Goal: Book appointment/travel/reservation

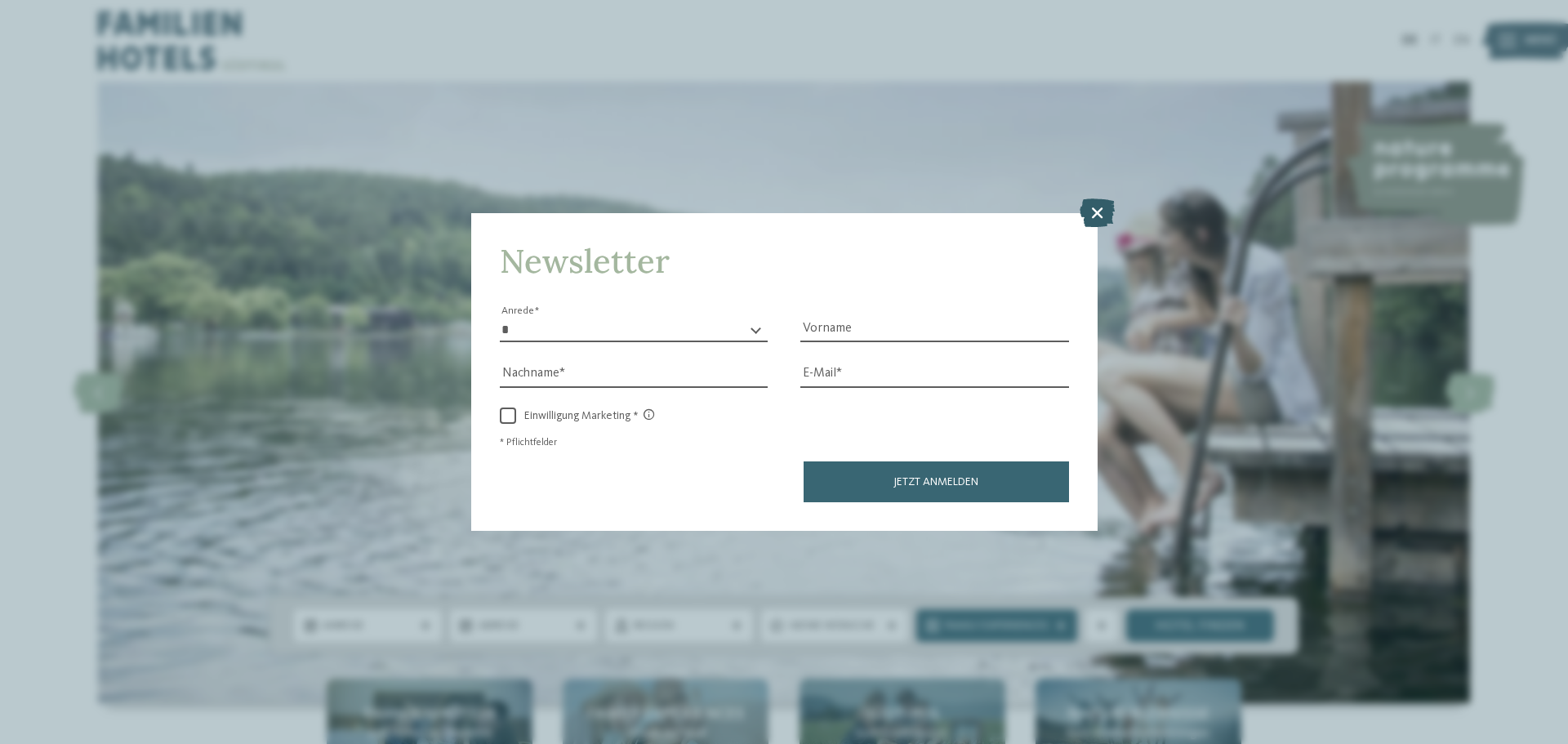
click at [1092, 213] on icon at bounding box center [1096, 213] width 35 height 28
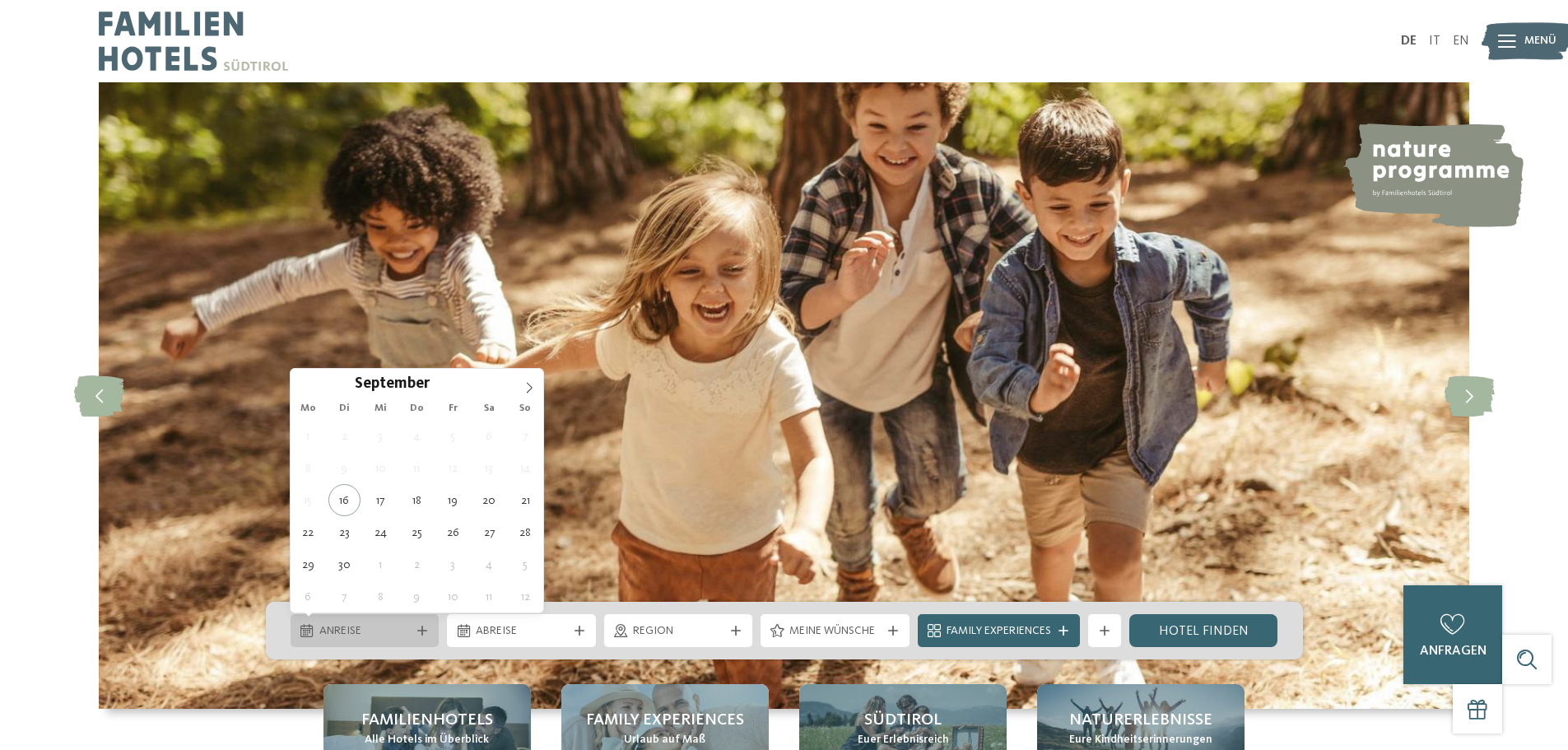
click at [384, 632] on span "Anreise" at bounding box center [365, 631] width 91 height 16
click at [532, 394] on span at bounding box center [529, 383] width 28 height 28
type div "[DATE]"
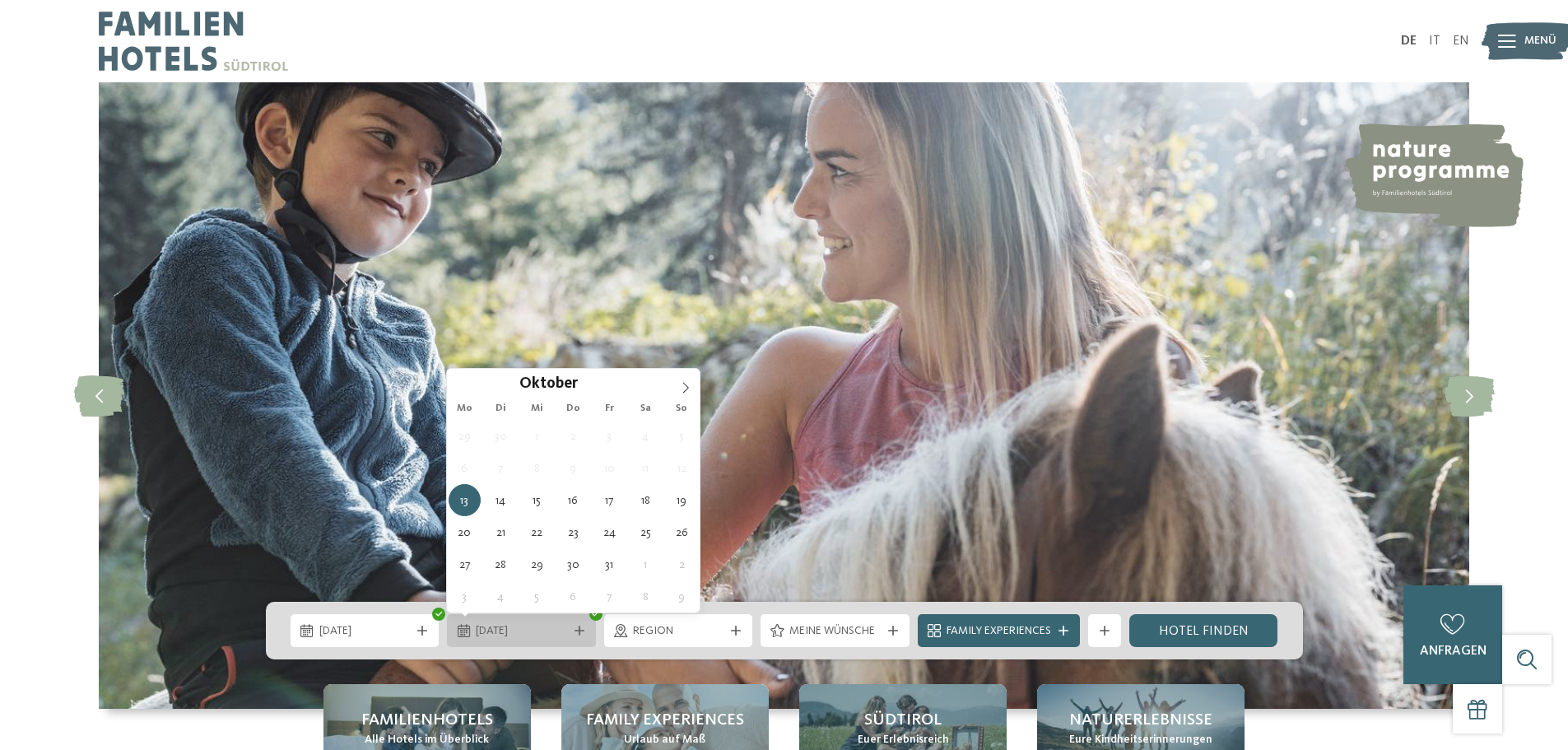
click at [557, 631] on span "13.10.2025" at bounding box center [522, 631] width 91 height 16
type div "17.10.2025"
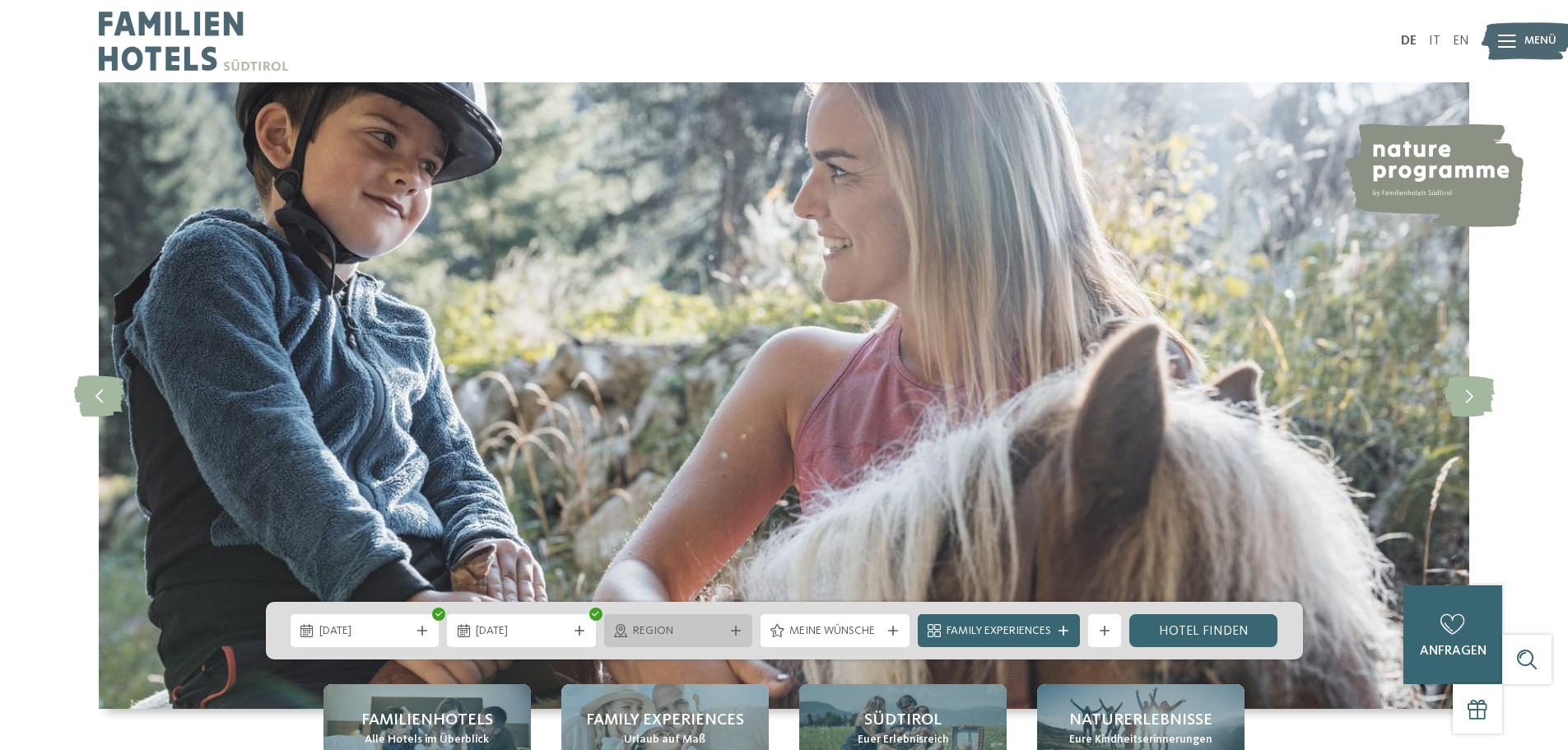
click at [720, 630] on span "Region" at bounding box center [678, 631] width 91 height 16
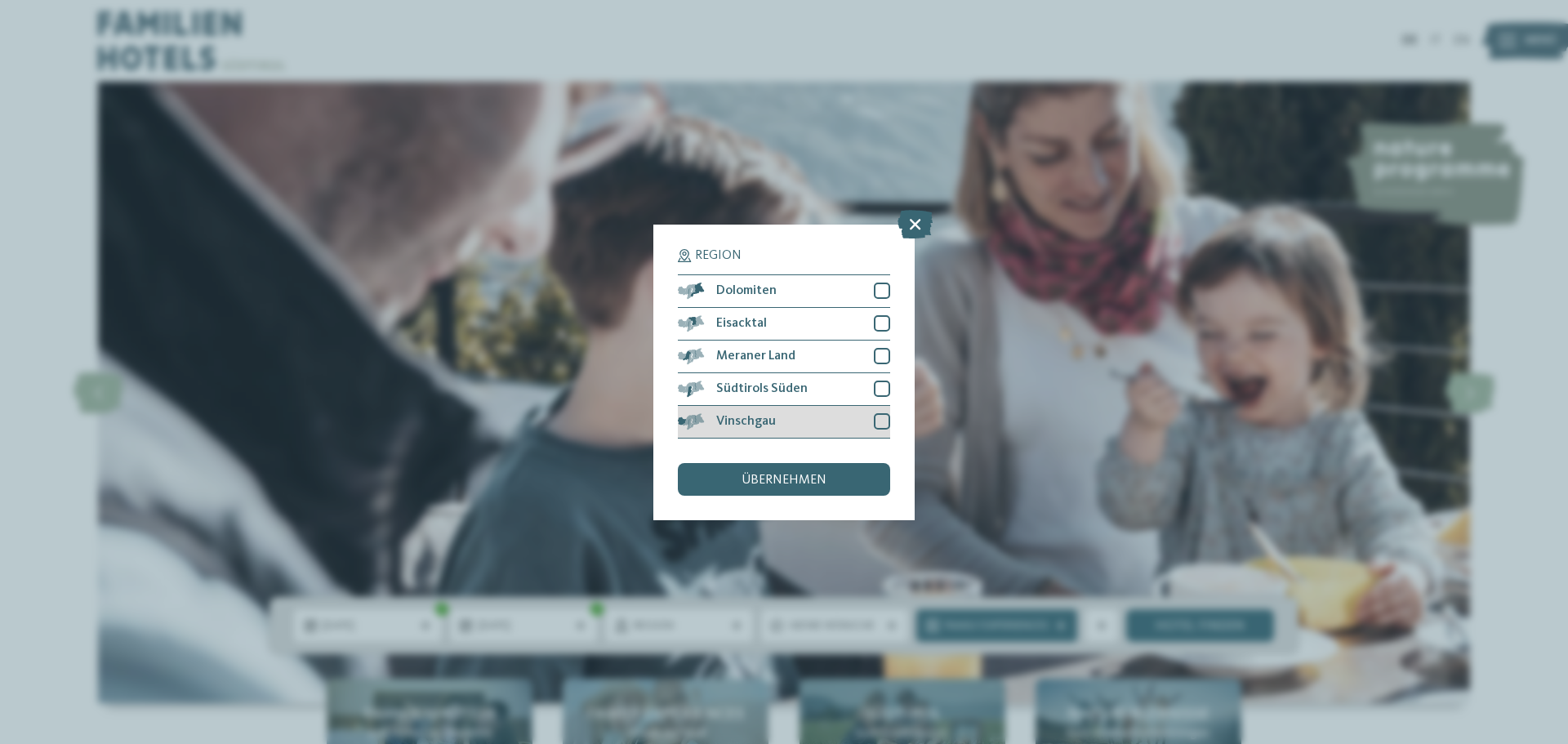
click at [765, 417] on span "Vinschgau" at bounding box center [745, 421] width 59 height 13
click at [763, 480] on span "übernehmen" at bounding box center [784, 480] width 85 height 13
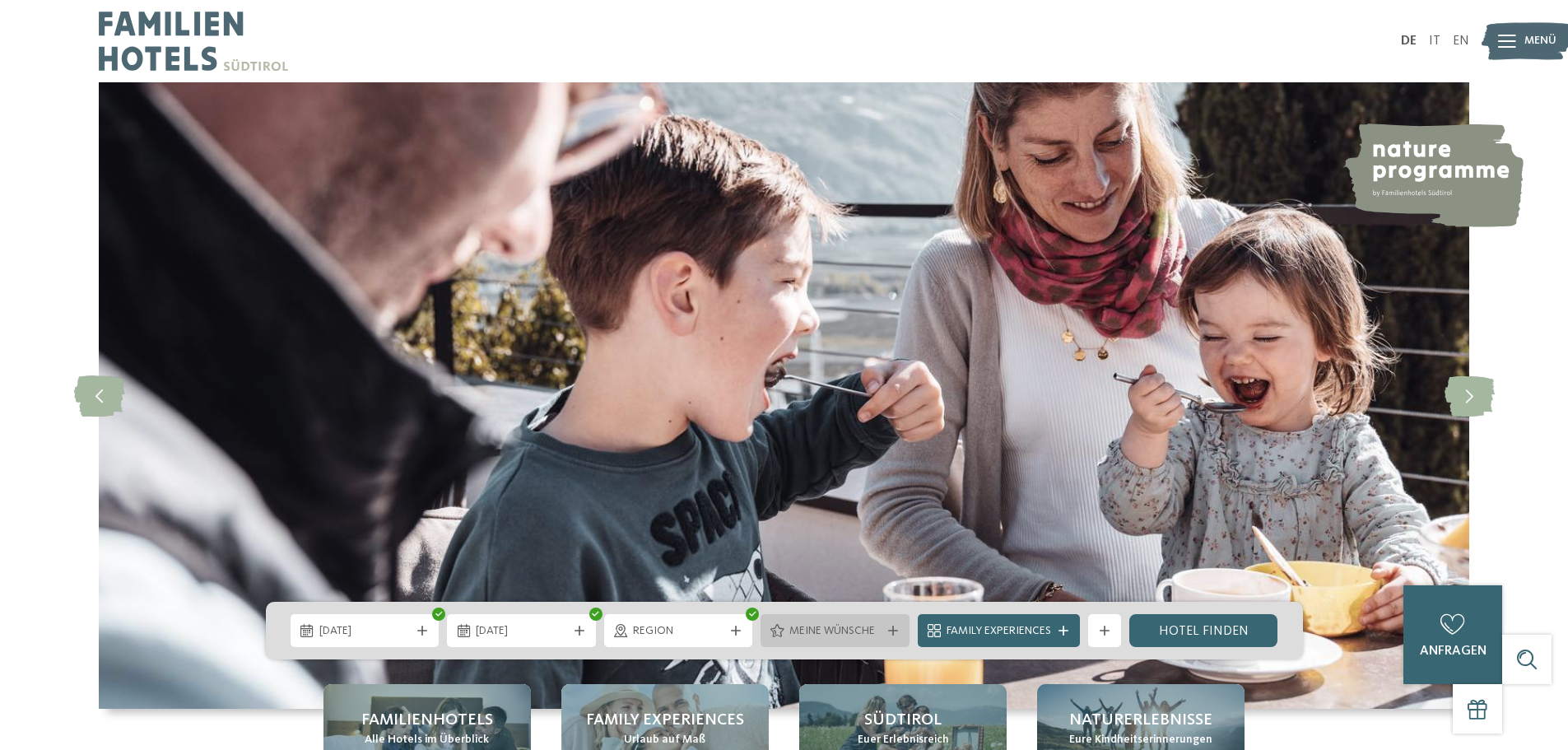
click at [844, 634] on span "Meine Wünsche" at bounding box center [835, 631] width 91 height 16
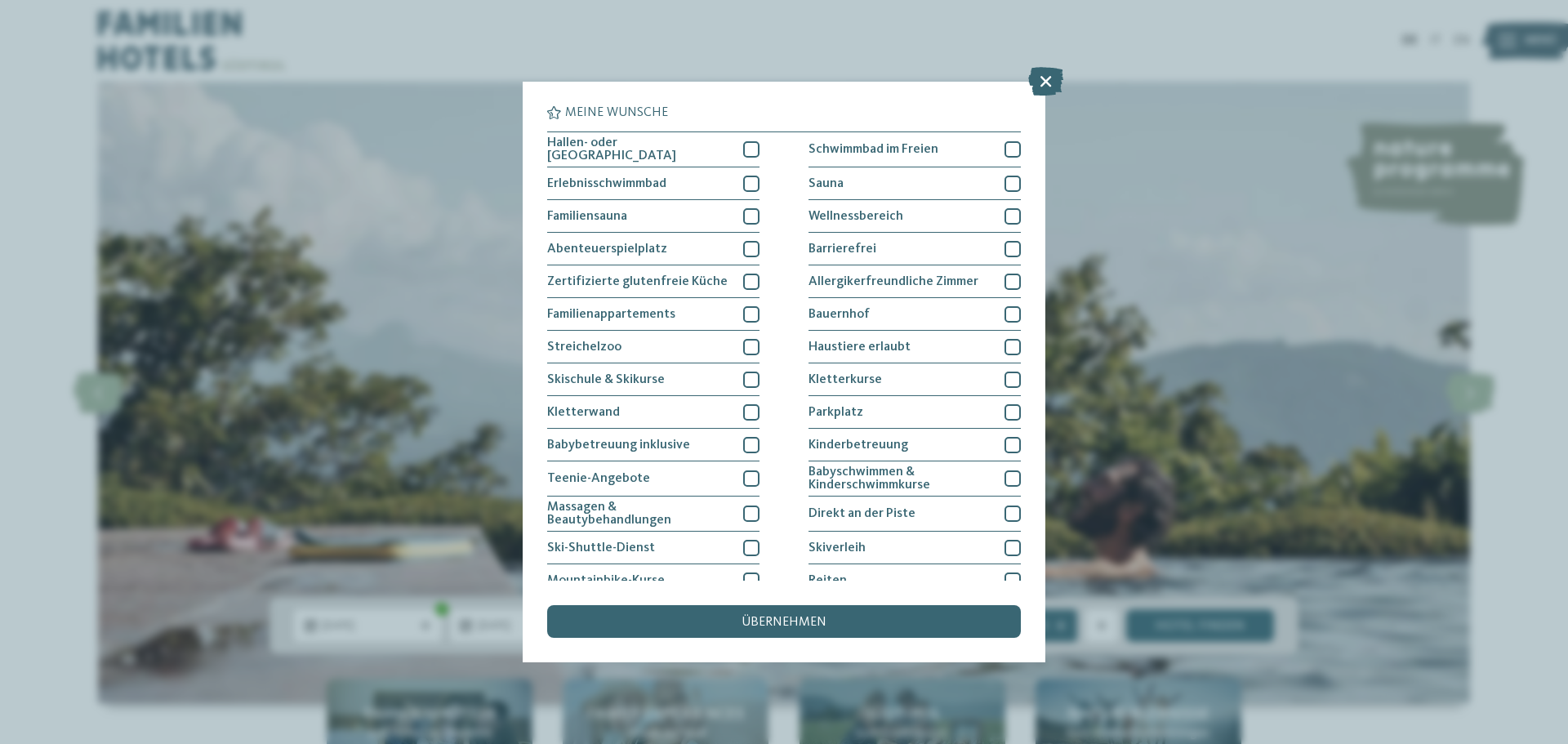
click at [757, 311] on div "Hallen- oder Schleusenbad Schwimmbad im Freien Erlebnisschwimmbad" at bounding box center [784, 413] width 473 height 563
click at [747, 309] on div at bounding box center [751, 313] width 16 height 16
click at [1005, 218] on div at bounding box center [1013, 215] width 16 height 16
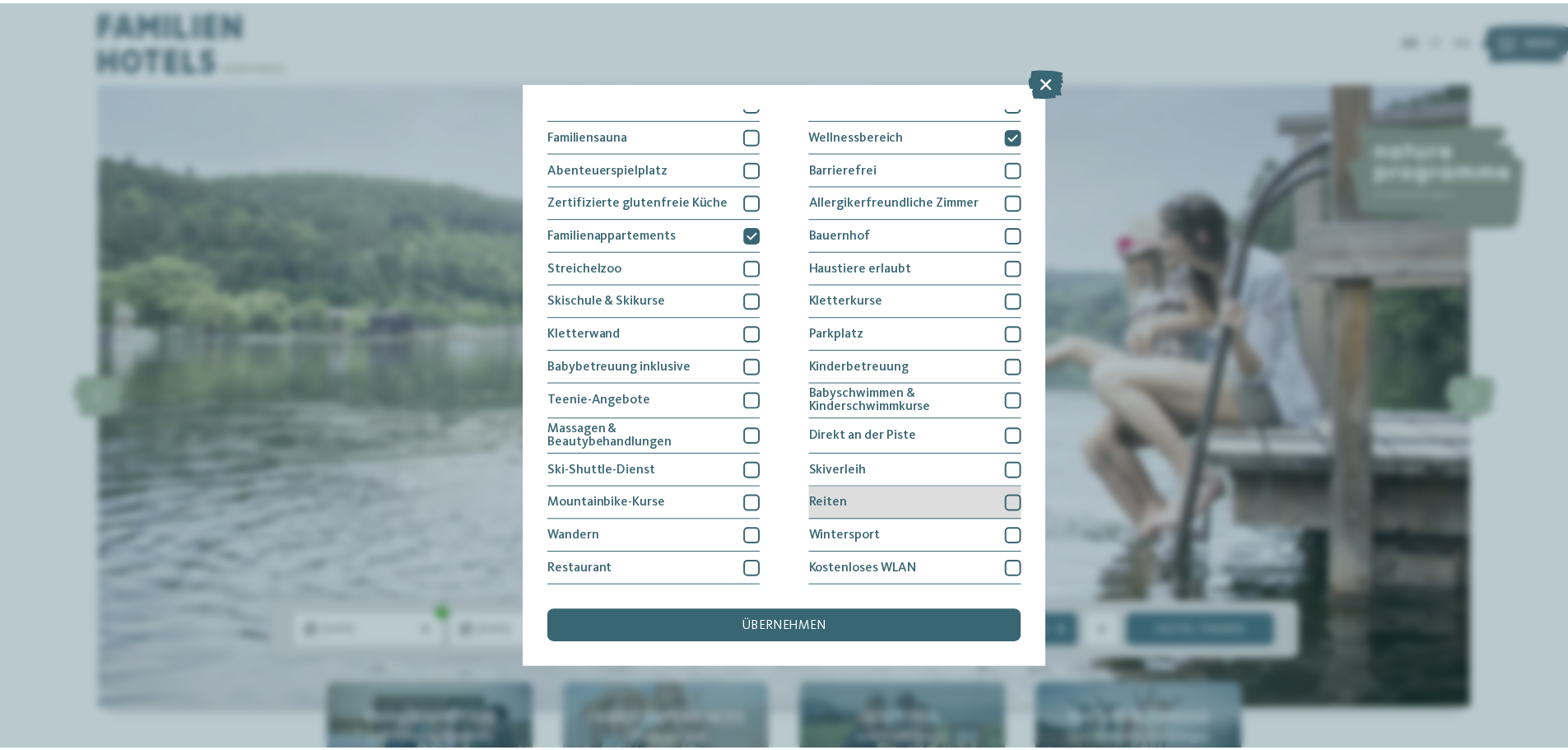
scroll to position [113, 0]
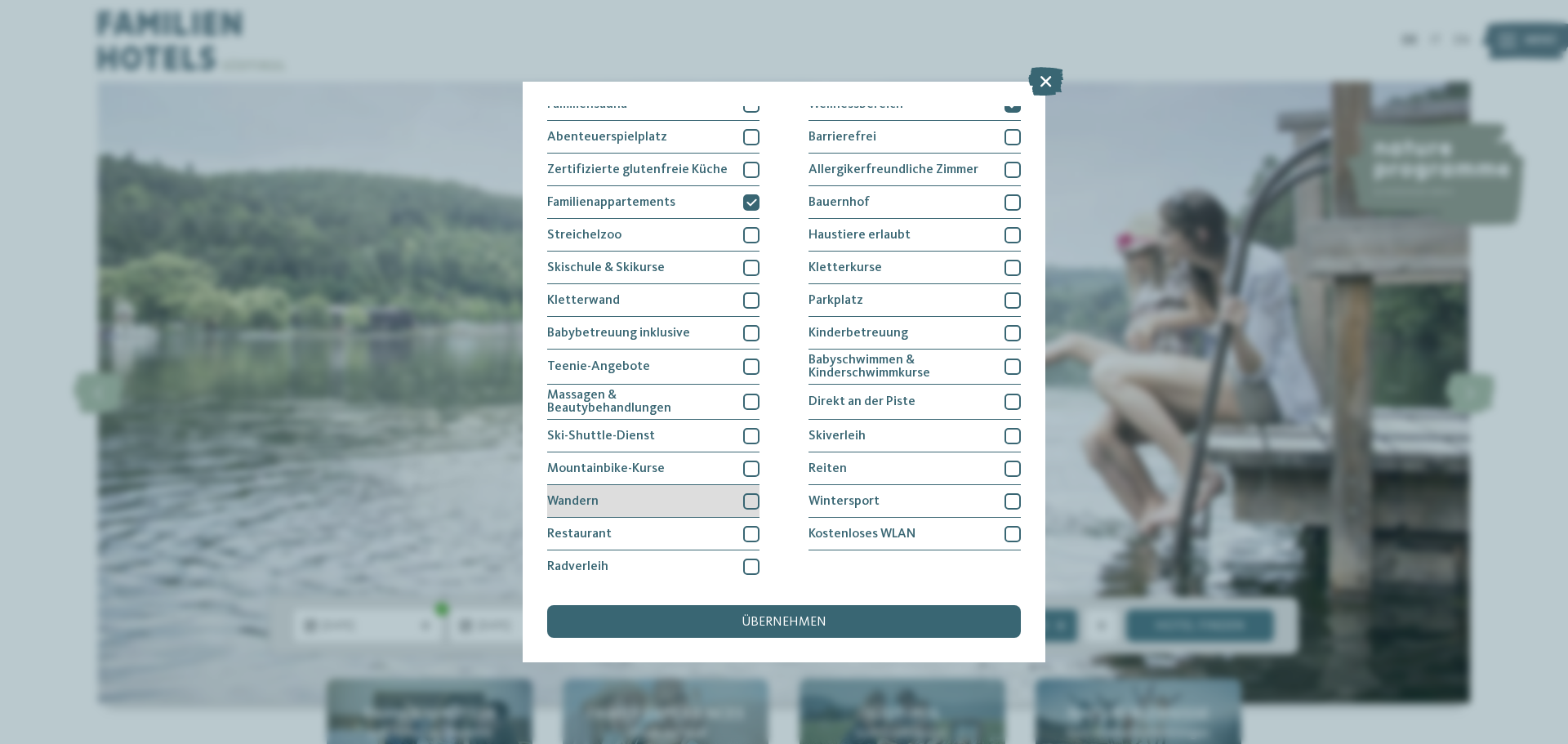
click at [739, 498] on div "Wandern" at bounding box center [654, 501] width 213 height 33
click at [749, 530] on div at bounding box center [751, 533] width 16 height 16
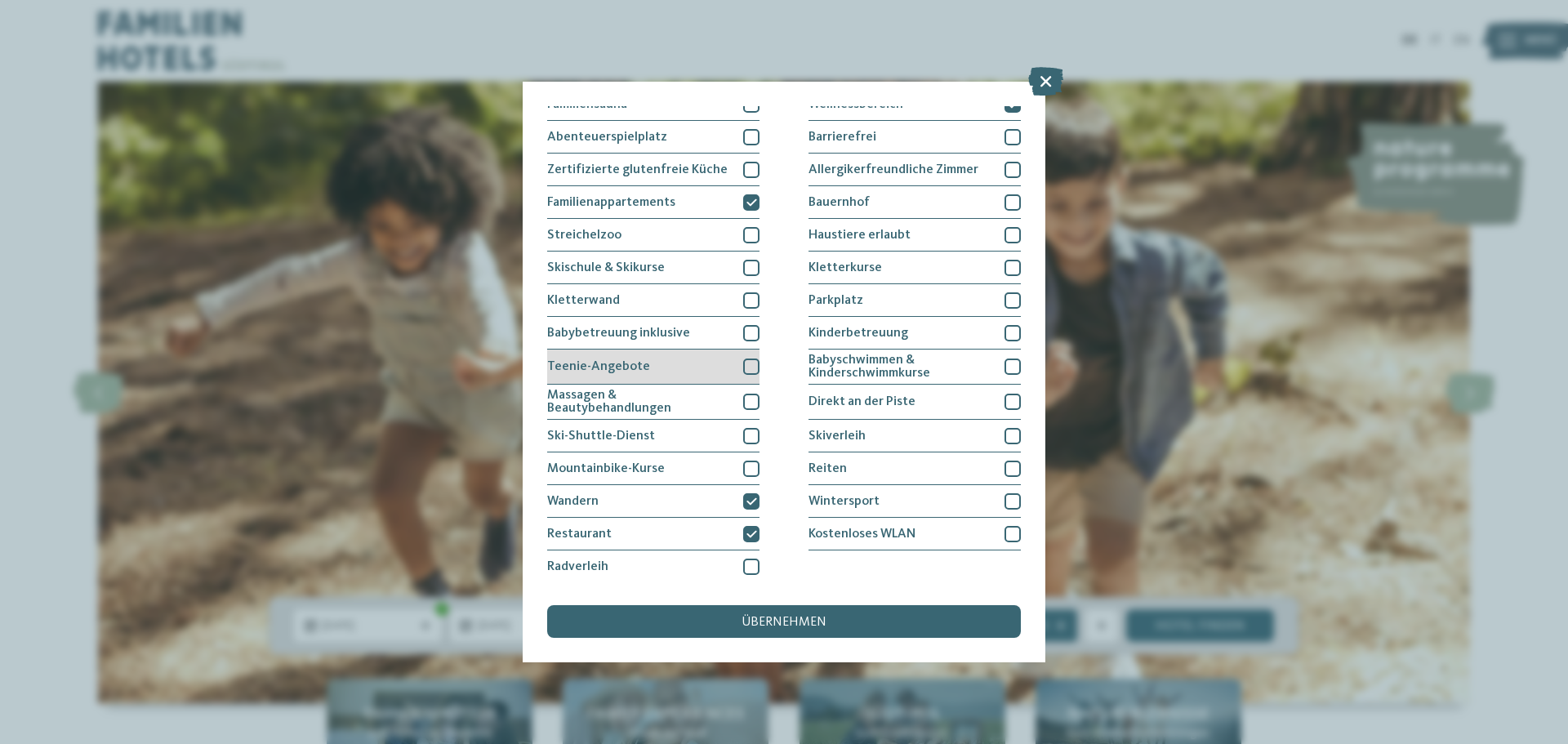
click at [751, 359] on div at bounding box center [751, 366] width 16 height 16
click at [739, 614] on div "übernehmen" at bounding box center [784, 621] width 473 height 33
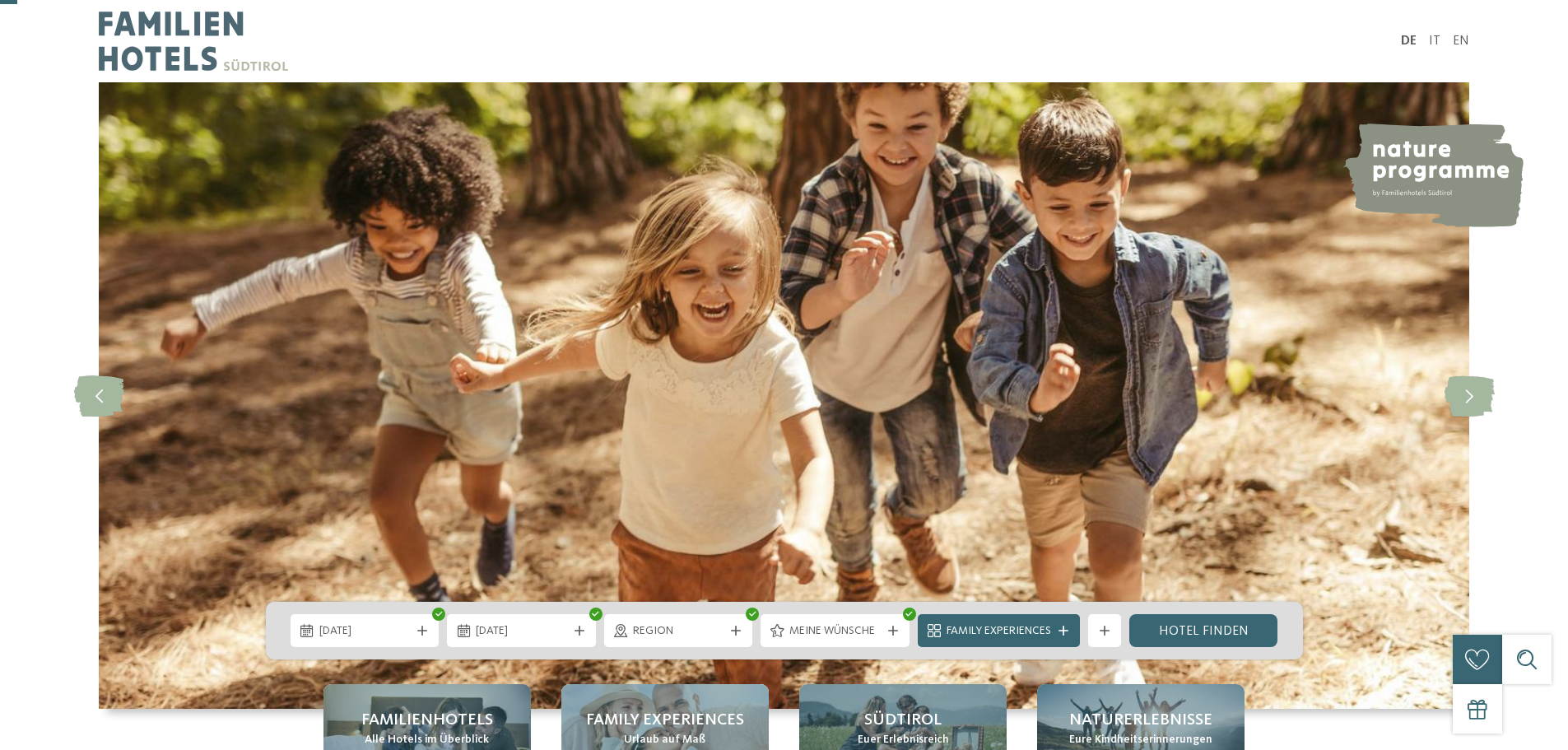
scroll to position [412, 0]
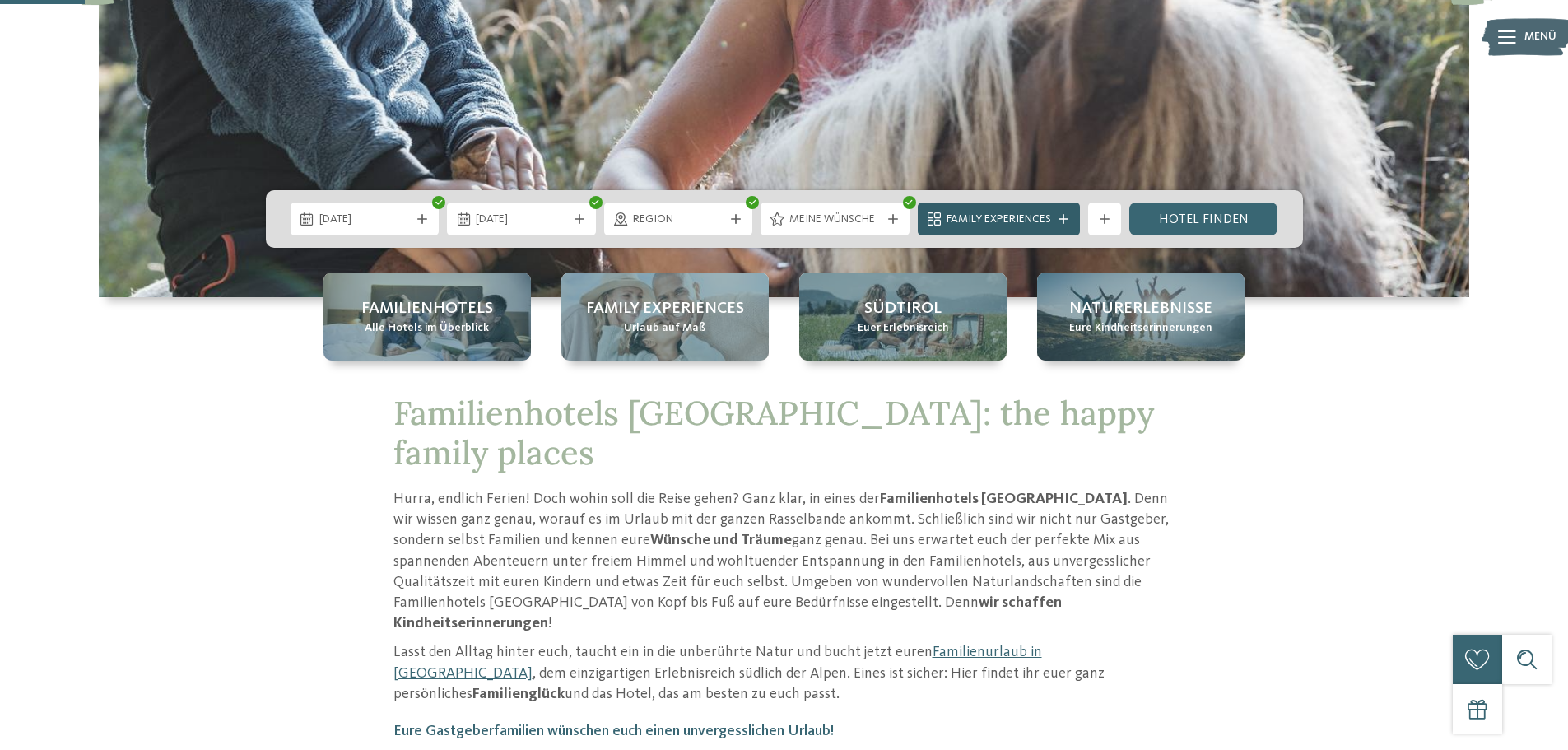
click at [1031, 222] on span "Family Experiences" at bounding box center [999, 219] width 104 height 16
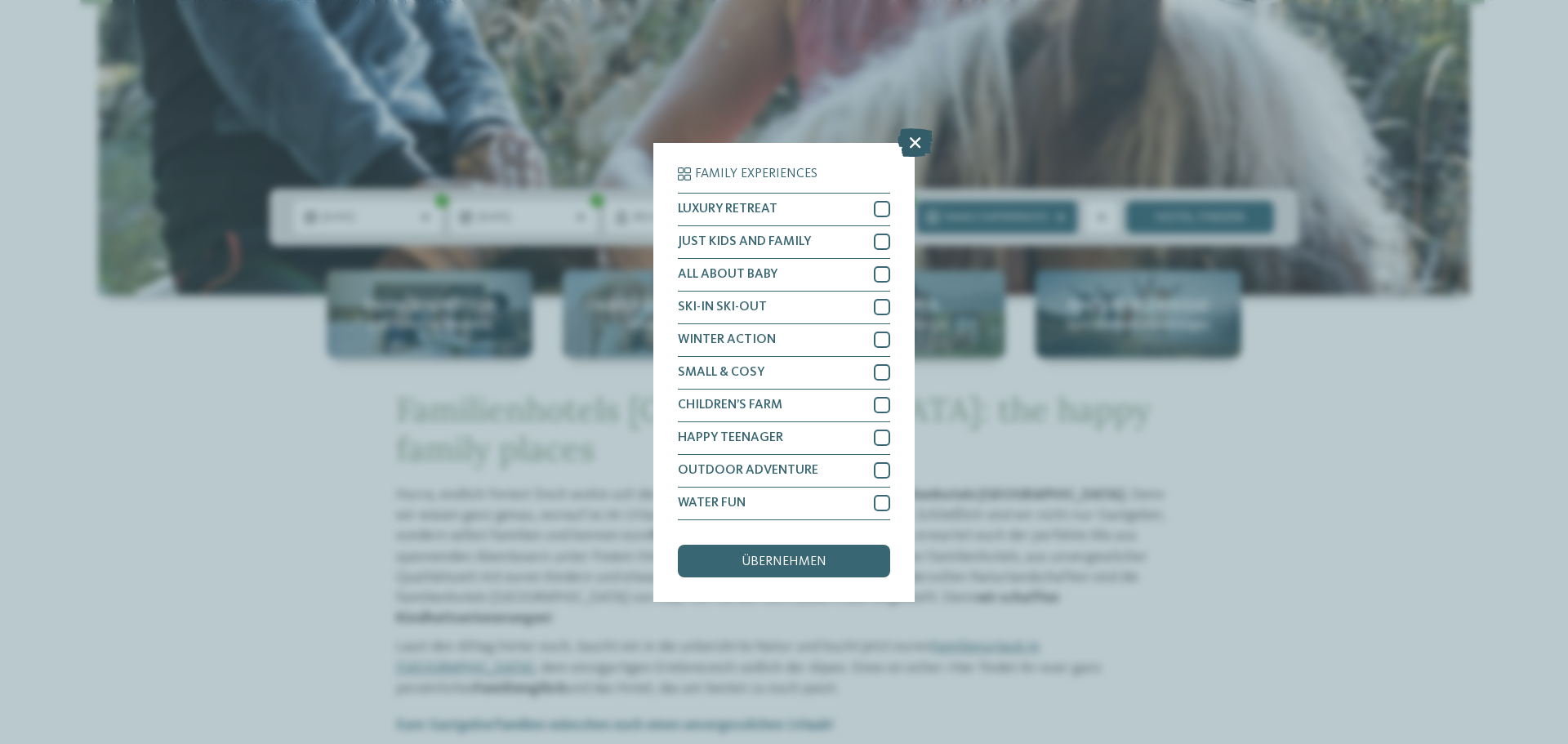
click at [918, 141] on icon at bounding box center [915, 141] width 35 height 28
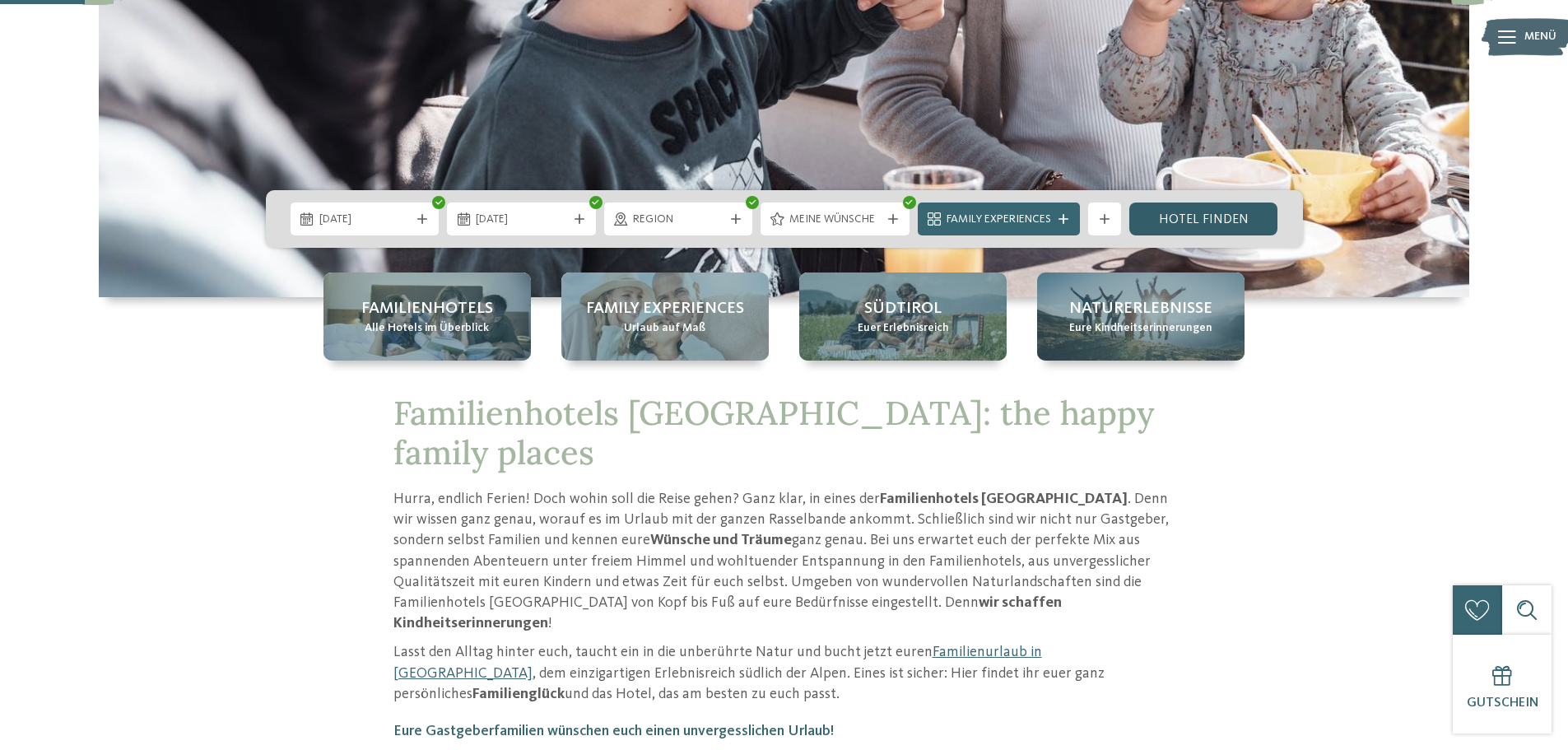
click at [1190, 223] on link "Hotel finden" at bounding box center [1204, 219] width 149 height 33
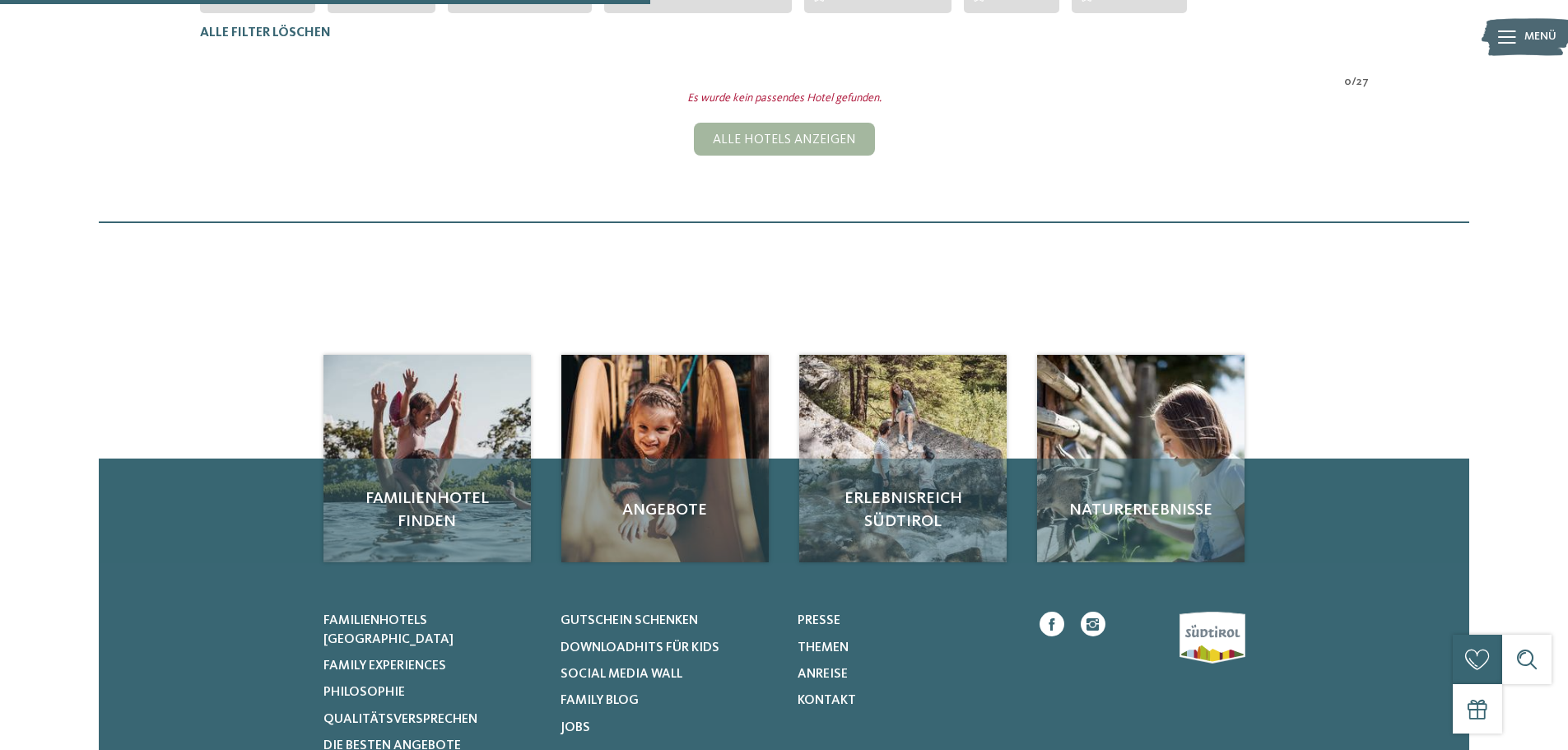
scroll to position [210, 0]
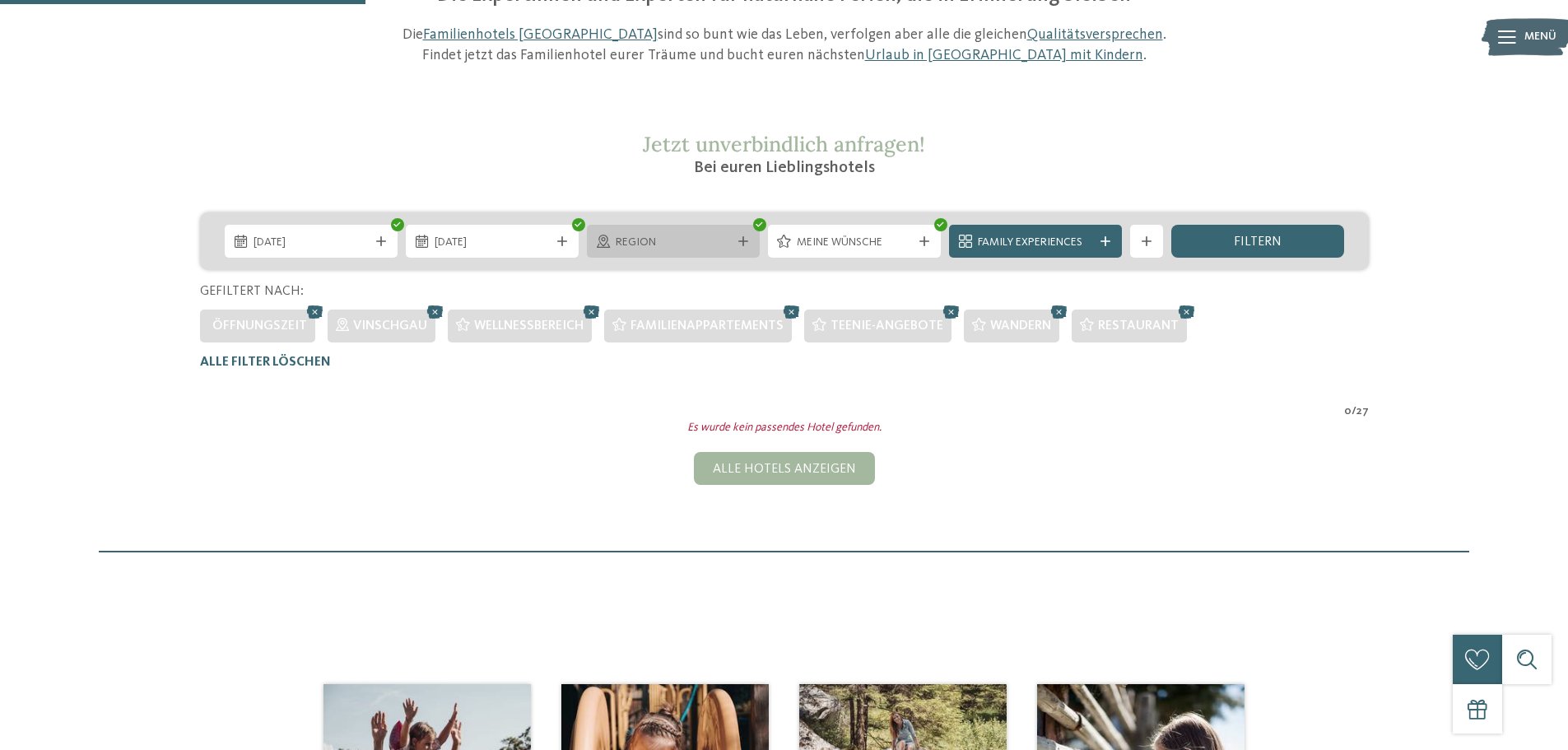
click at [735, 242] on div at bounding box center [743, 241] width 16 height 9
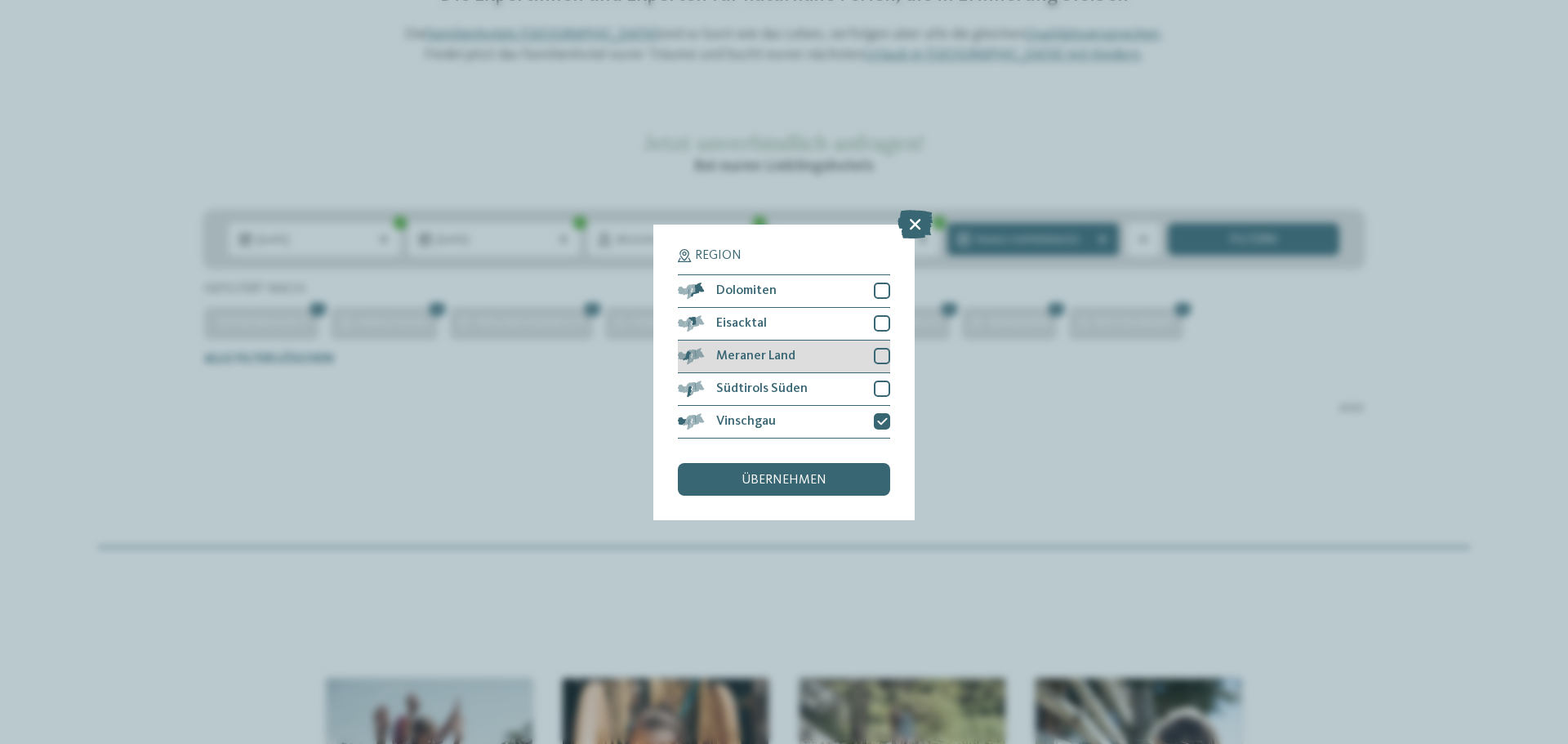
click at [876, 358] on div at bounding box center [882, 356] width 16 height 16
click at [840, 478] on div "übernehmen" at bounding box center [784, 479] width 213 height 33
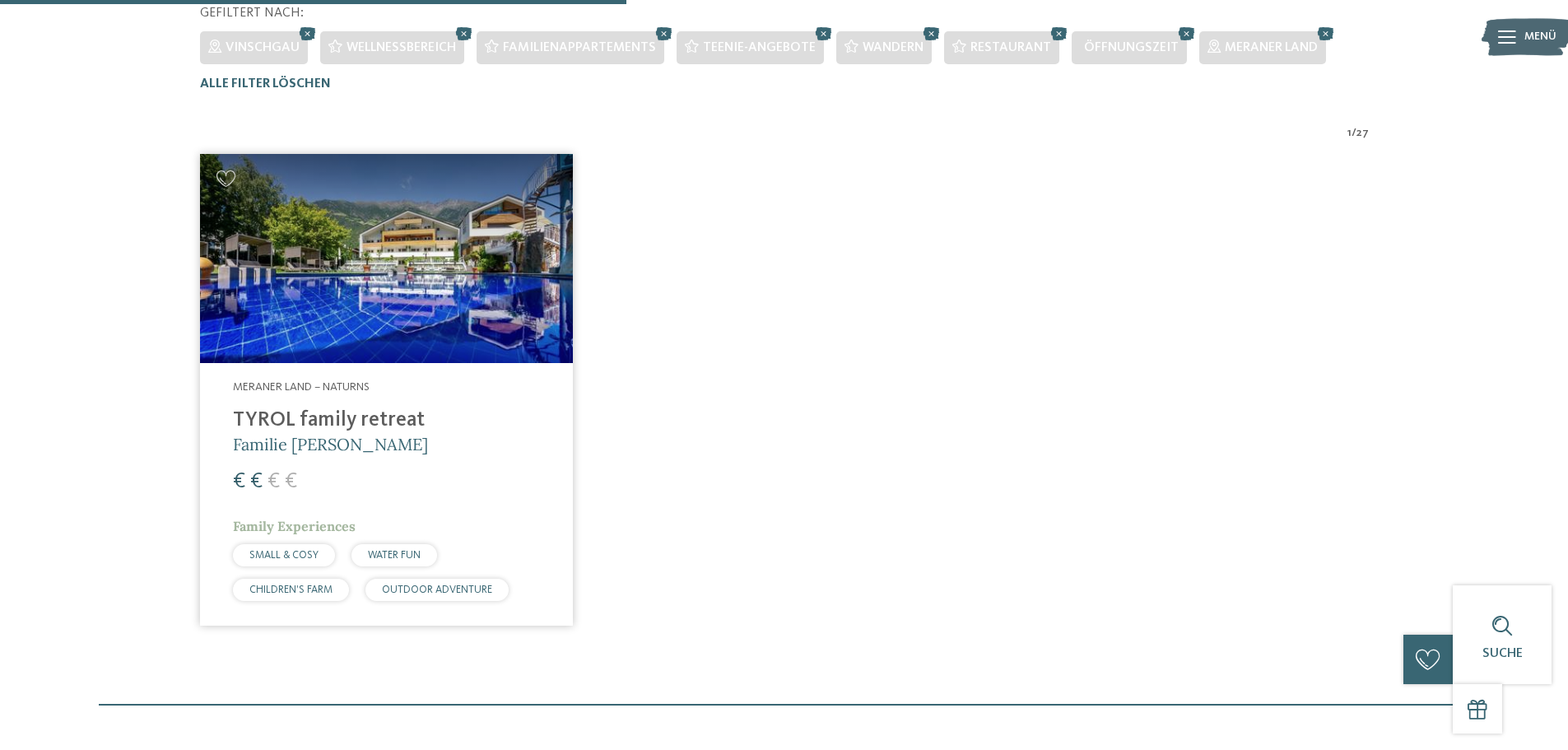
scroll to position [540, 0]
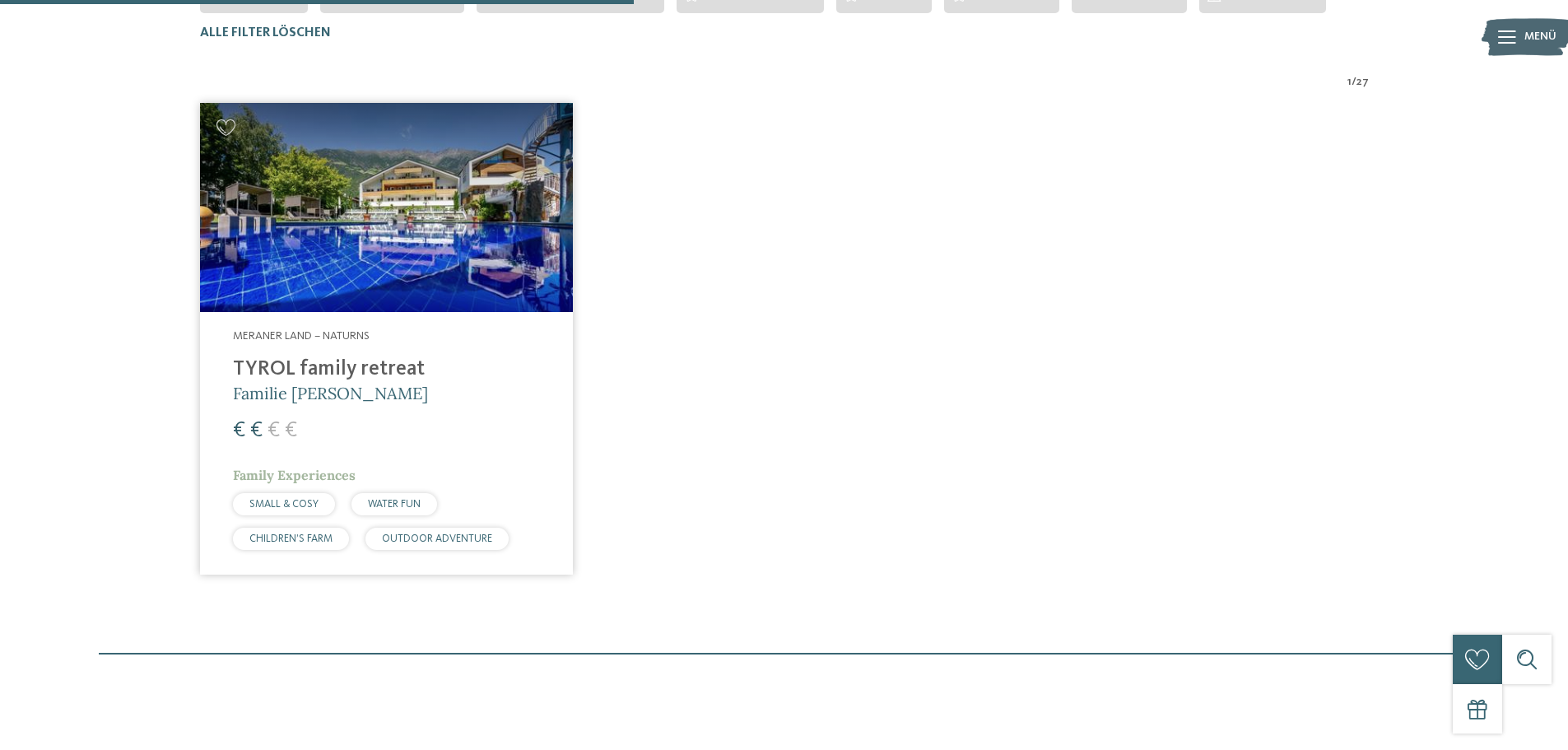
click at [438, 260] on img at bounding box center [386, 207] width 373 height 210
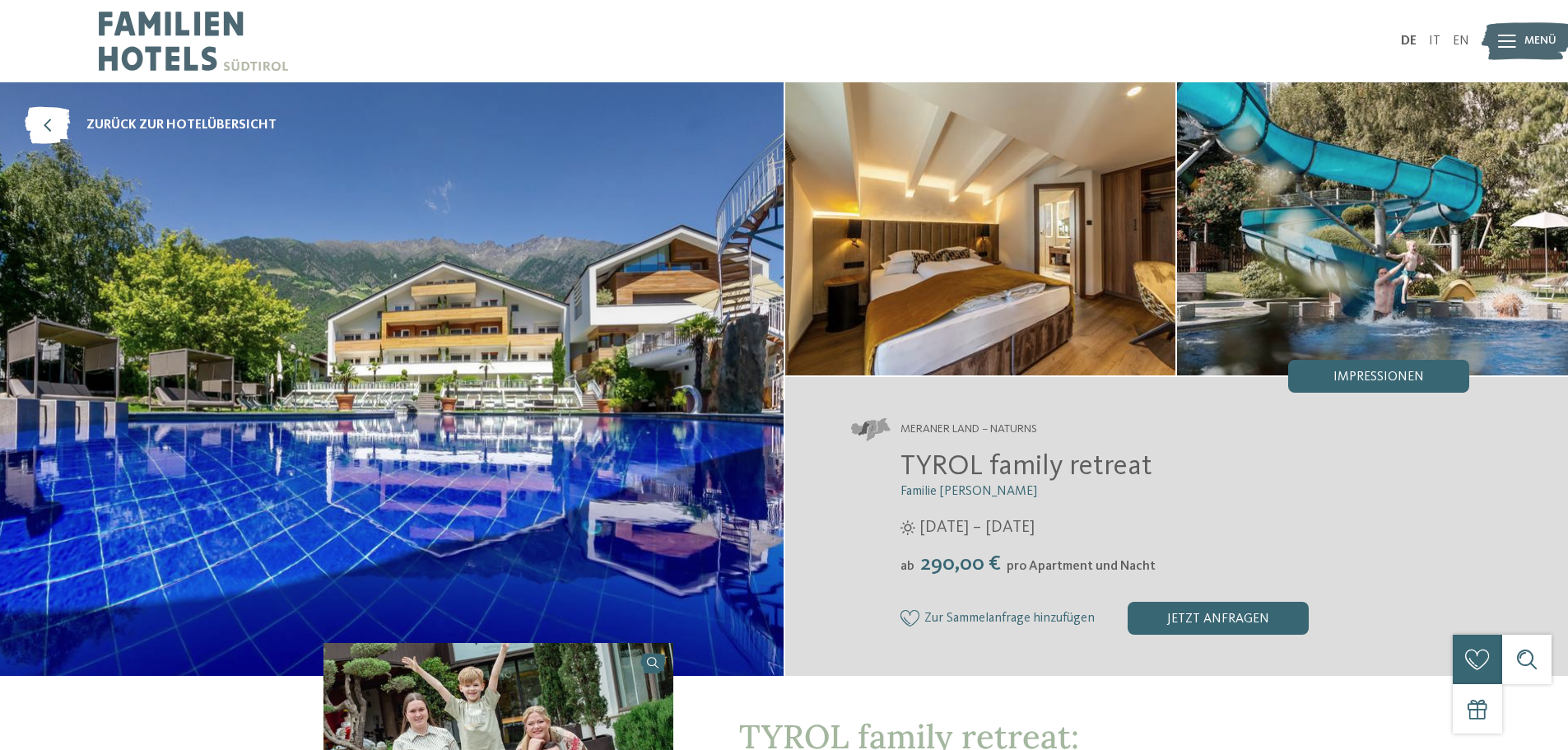
click at [1042, 623] on span "Zur Sammelanfrage hinzufügen" at bounding box center [1010, 619] width 171 height 15
click at [1209, 619] on div "jetzt anfragen" at bounding box center [1238, 617] width 181 height 33
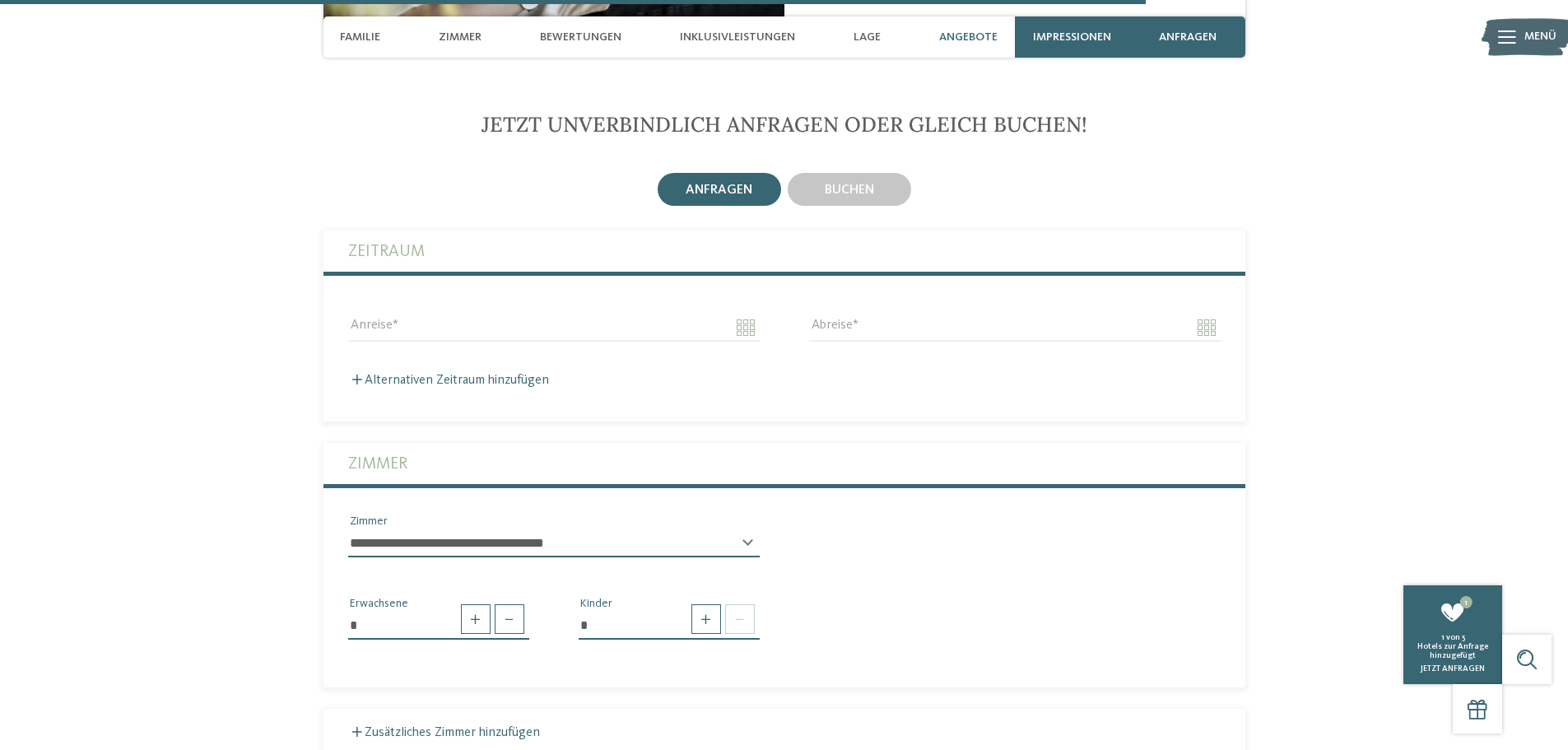
scroll to position [4049, 0]
click at [397, 313] on input "Anreise" at bounding box center [554, 327] width 412 height 28
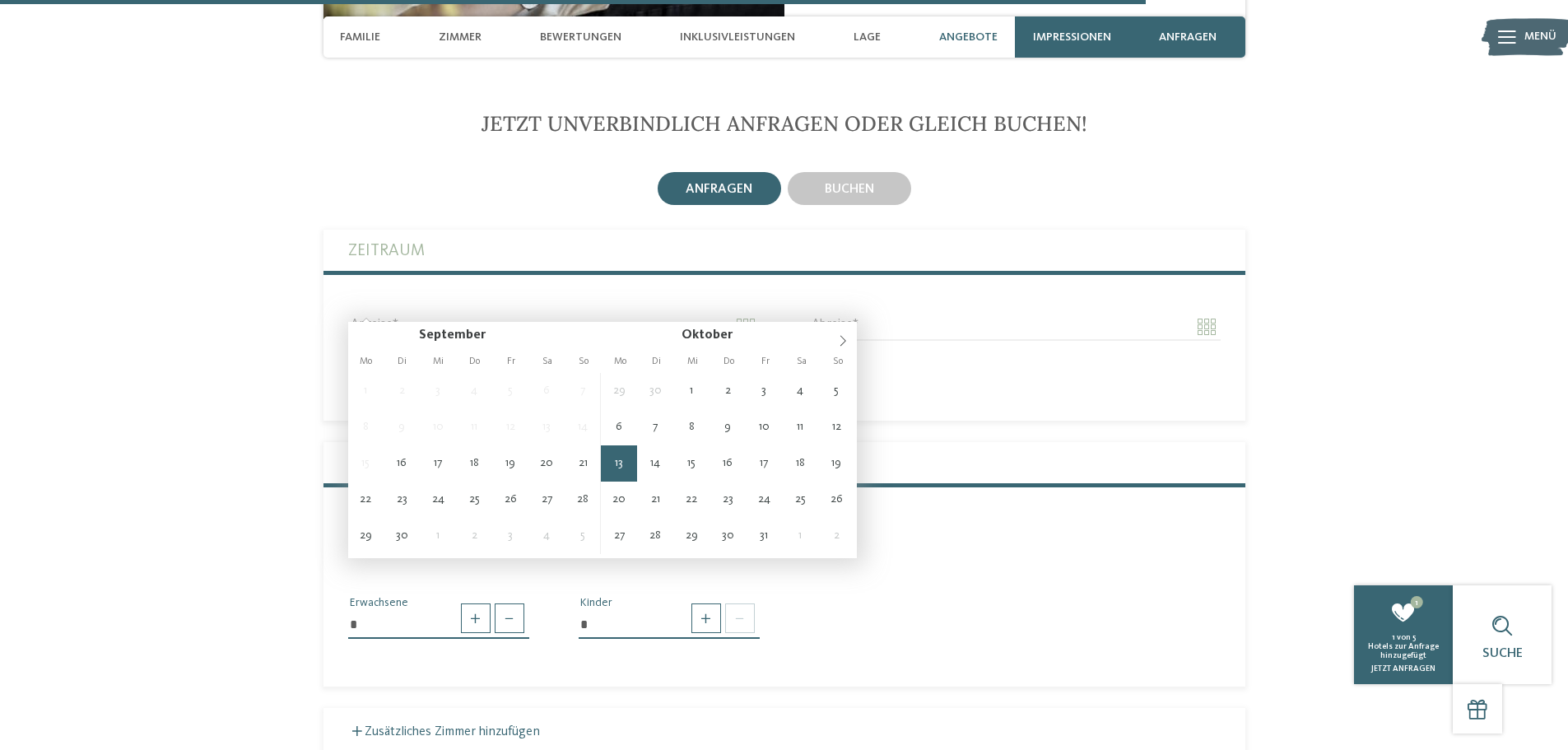
type input "**********"
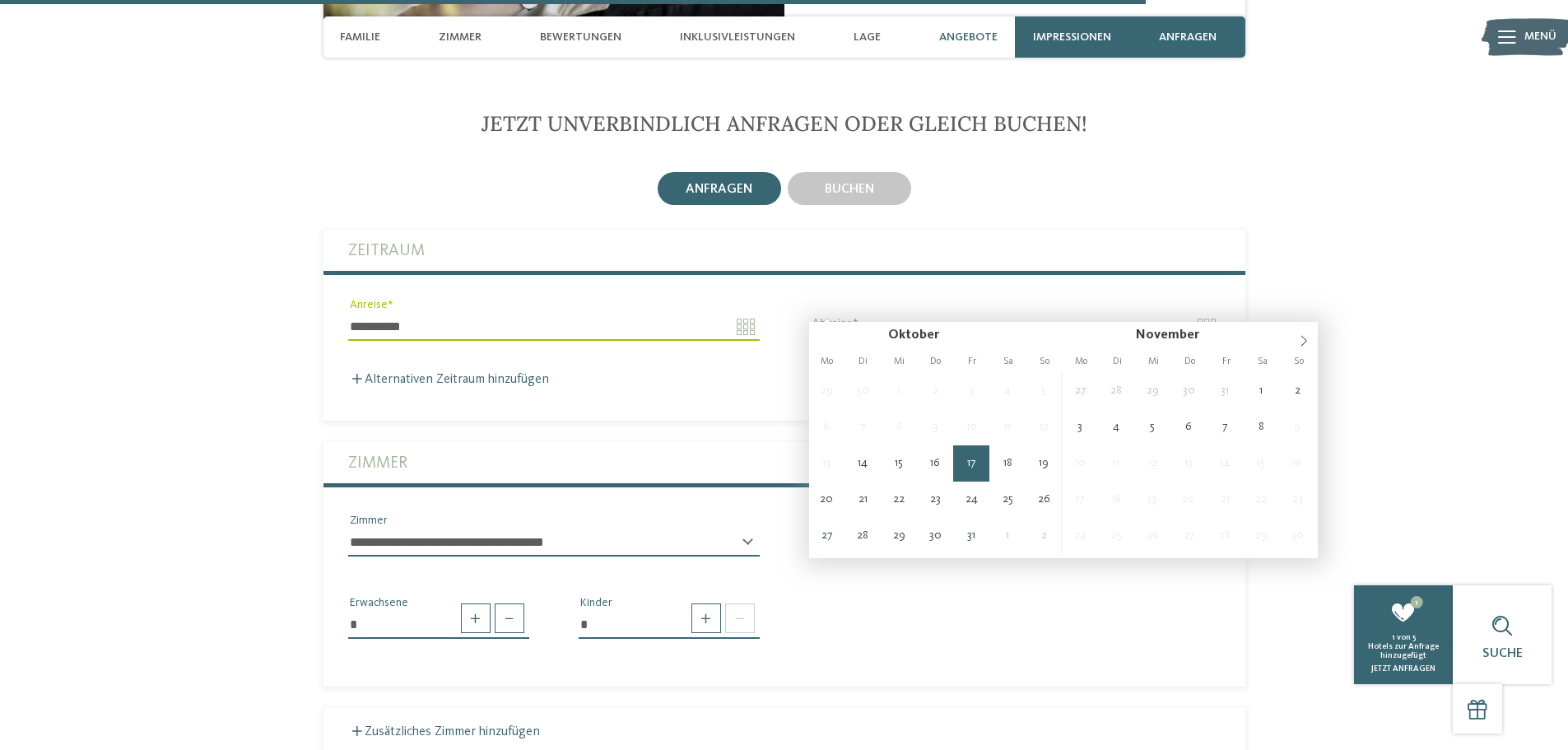
type input "**********"
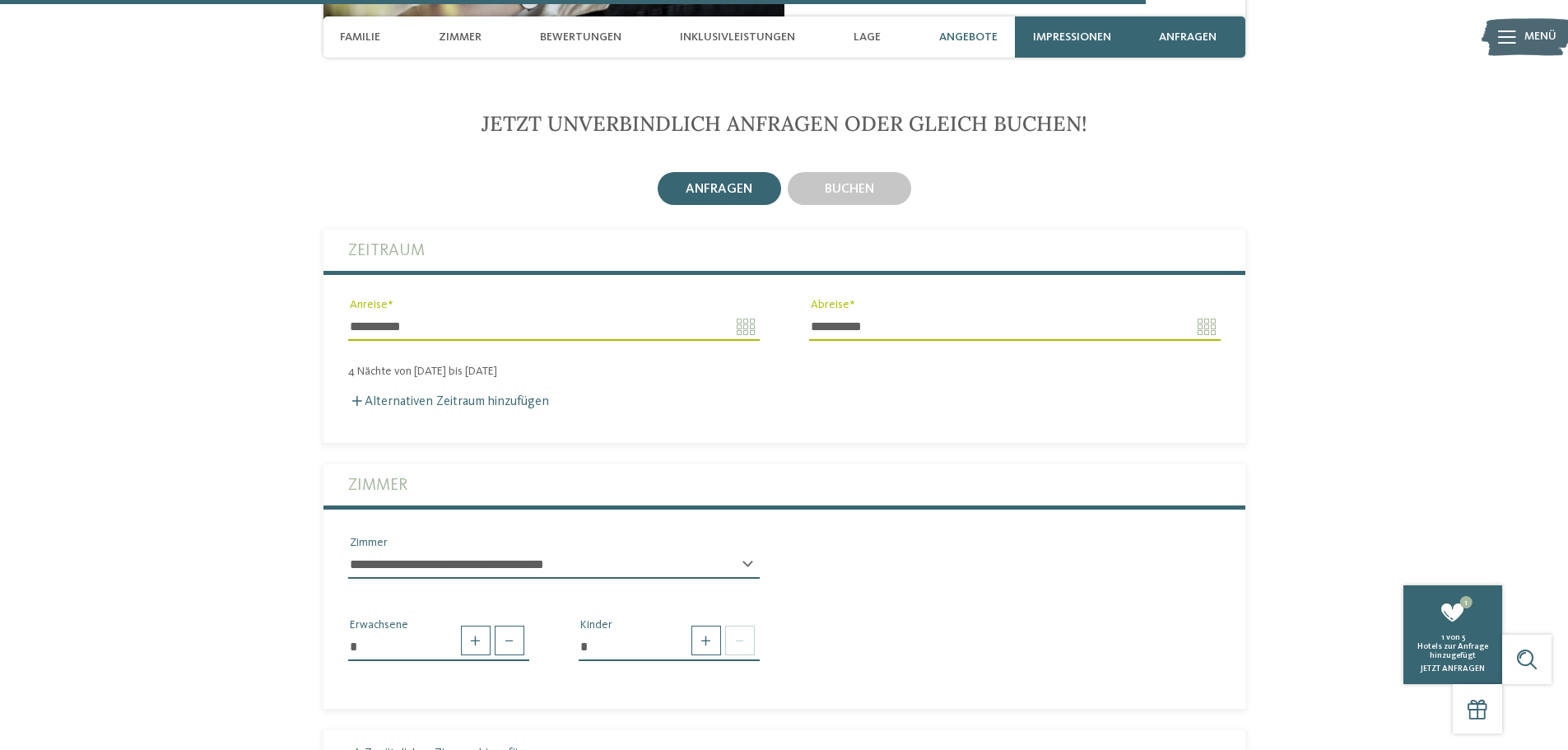
scroll to position [4131, 0]
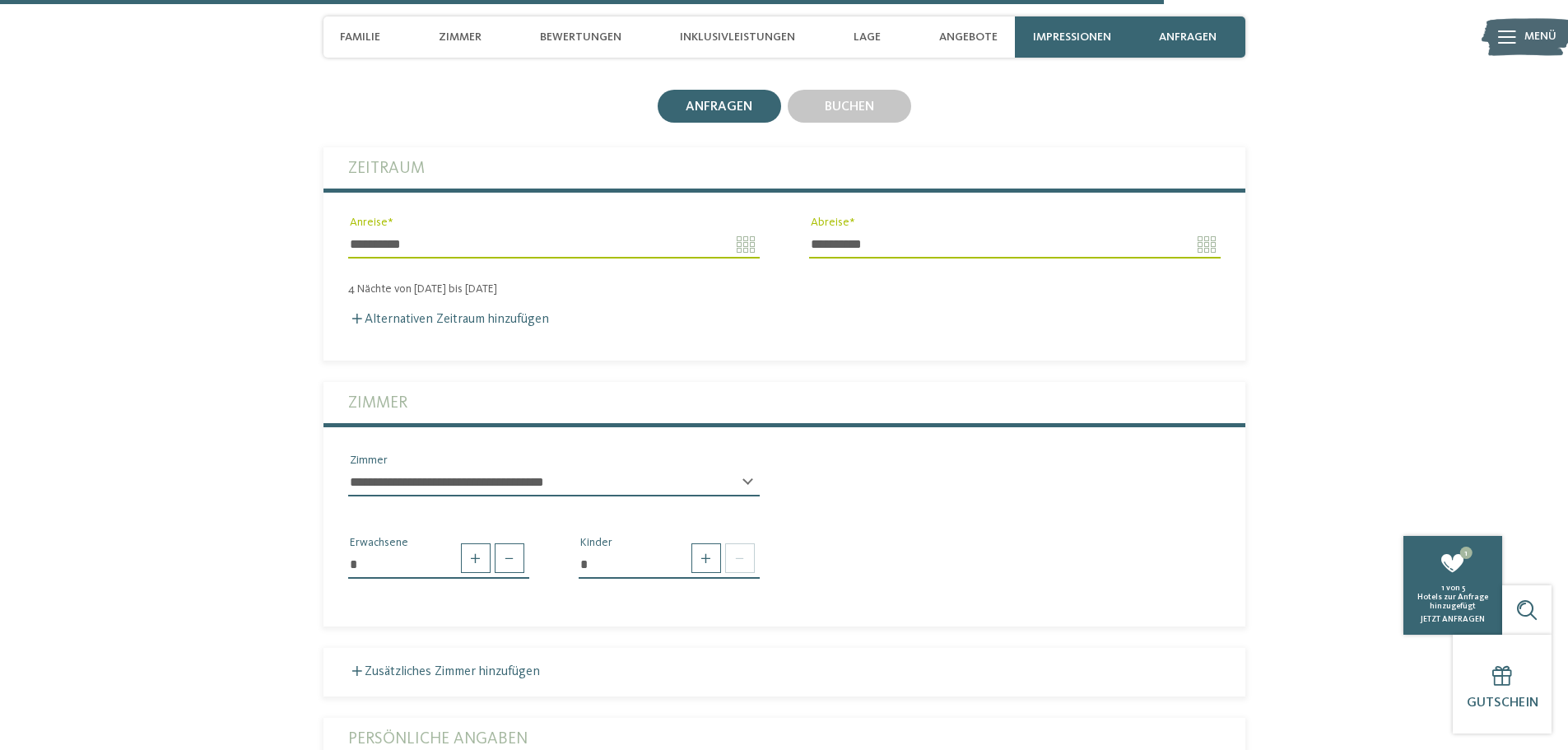
click at [751, 468] on div "**********" at bounding box center [554, 489] width 412 height 42
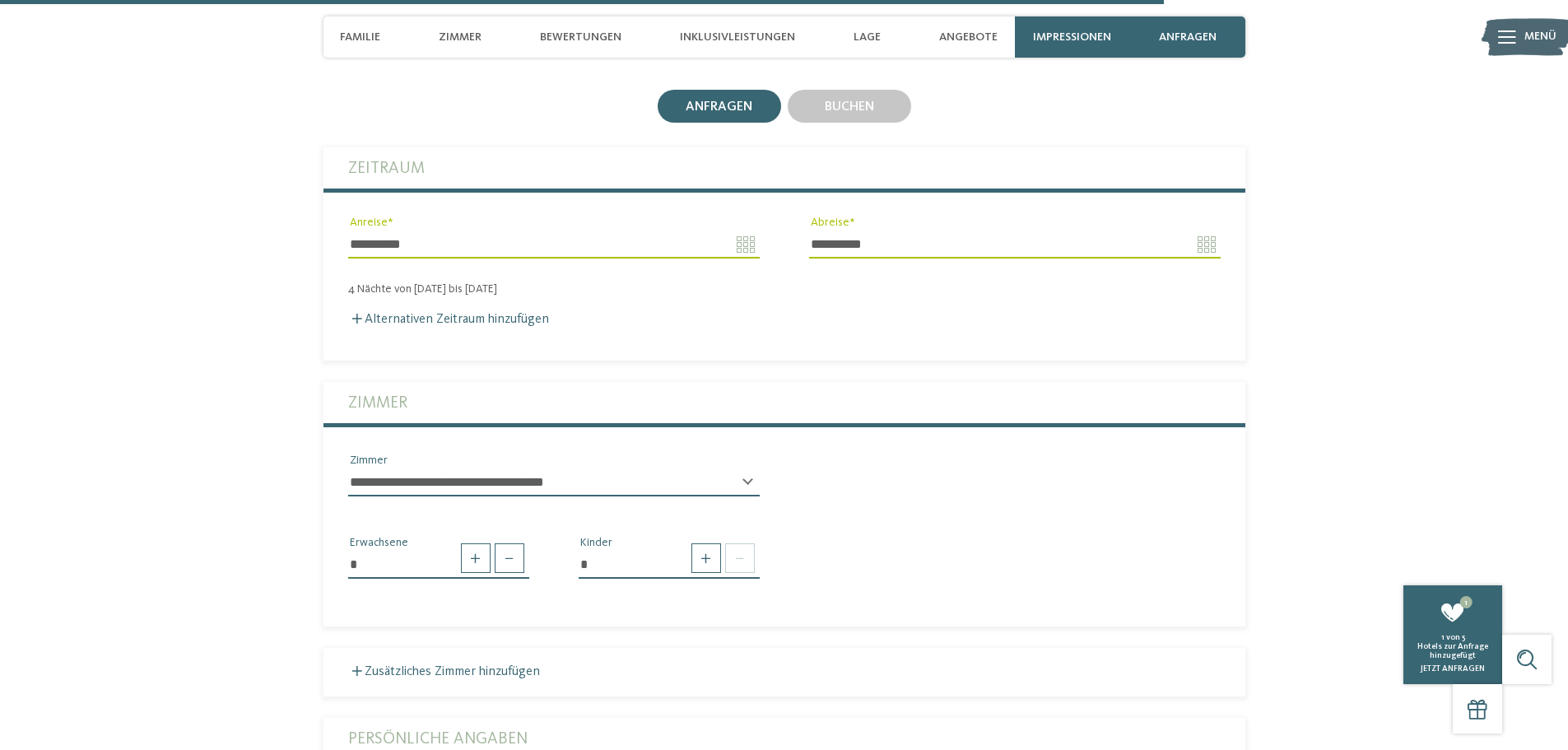
click at [695, 348] on div "**********" at bounding box center [784, 671] width 922 height 1050
click at [701, 543] on span at bounding box center [706, 558] width 29 height 29
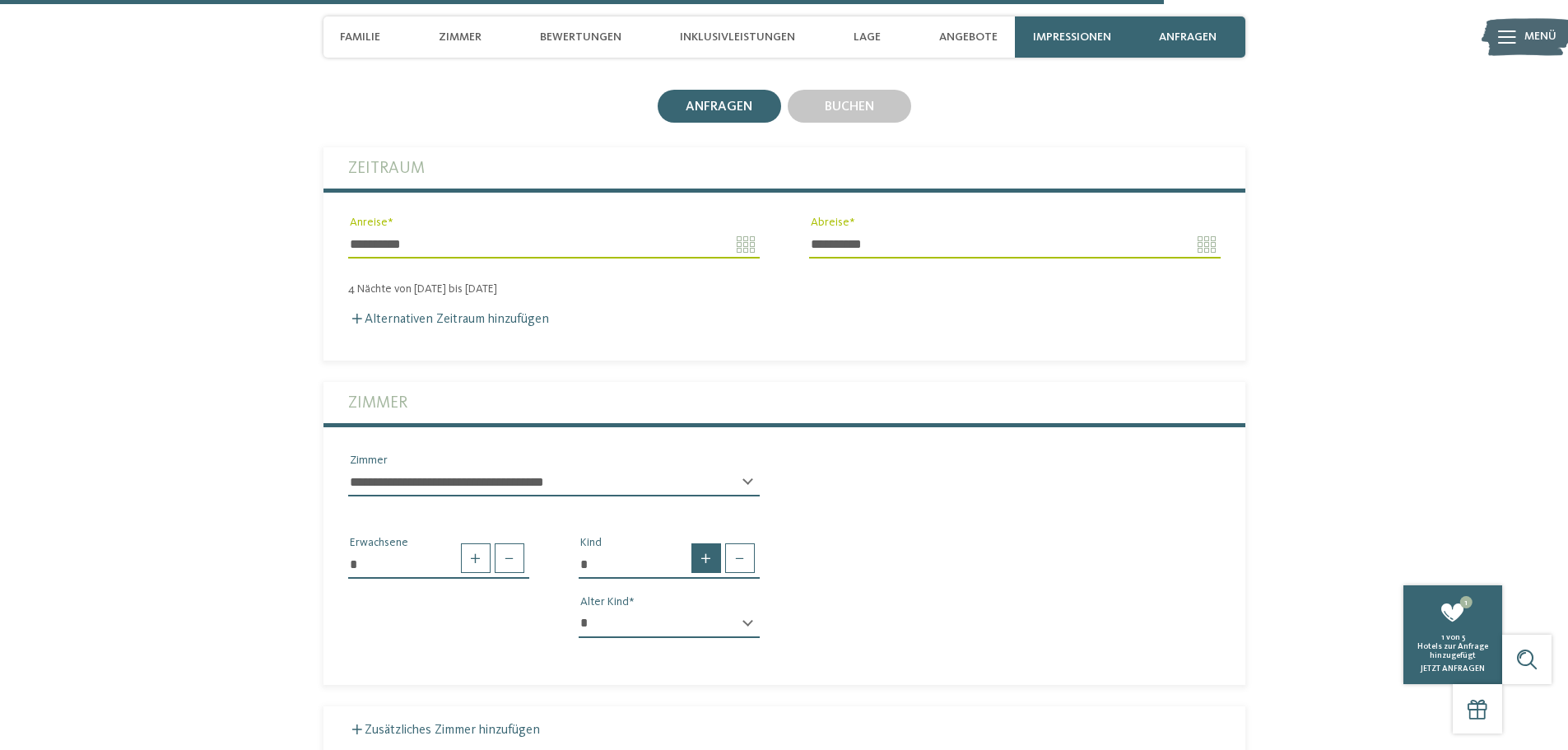
click at [706, 543] on span at bounding box center [706, 558] width 29 height 29
type input "*"
click at [735, 610] on select "* * * * * * * * * * * ** ** ** ** ** ** ** **" at bounding box center [669, 624] width 181 height 28
select select "**"
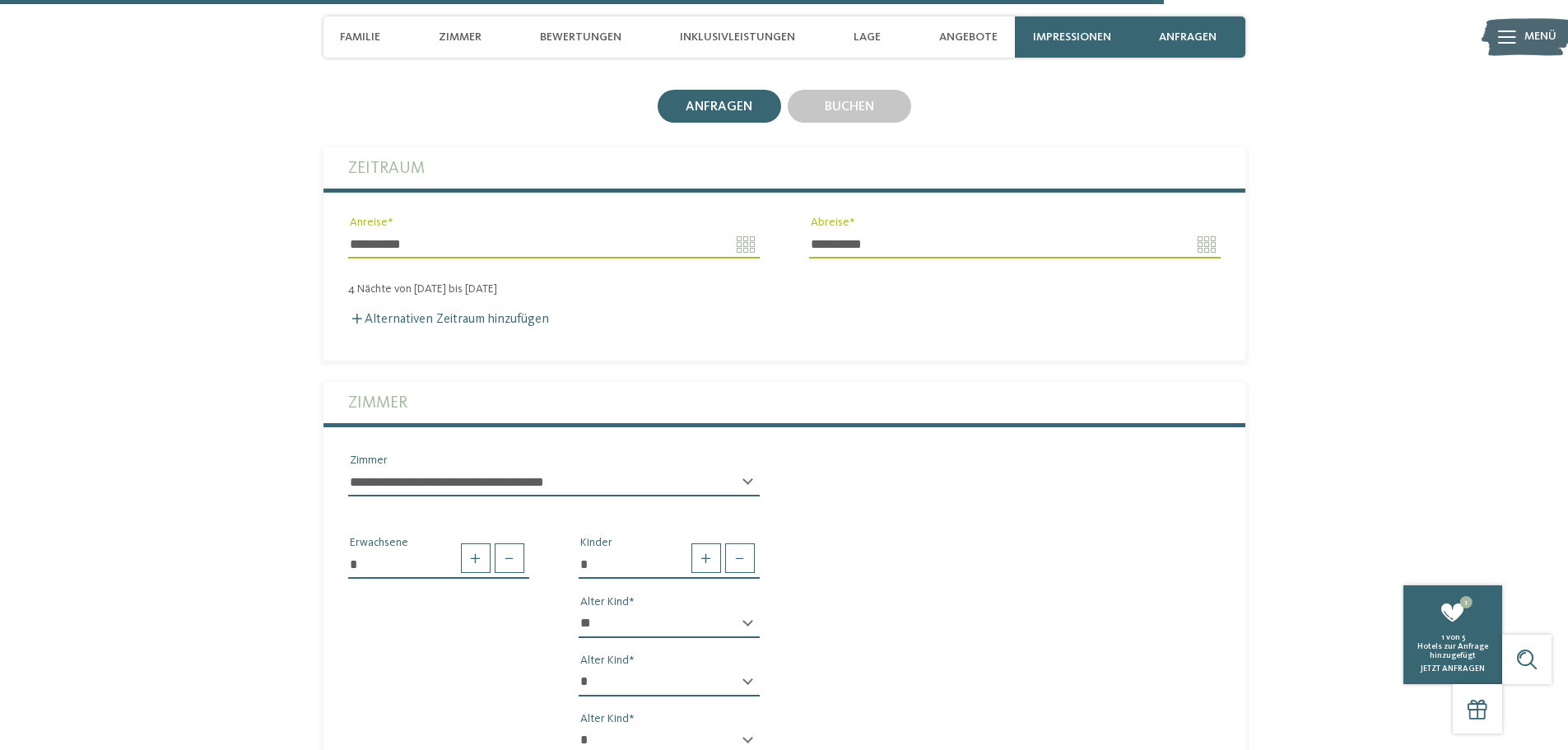
click at [579, 610] on select "* * * * * * * * * * * ** ** ** ** ** ** ** **" at bounding box center [669, 624] width 181 height 28
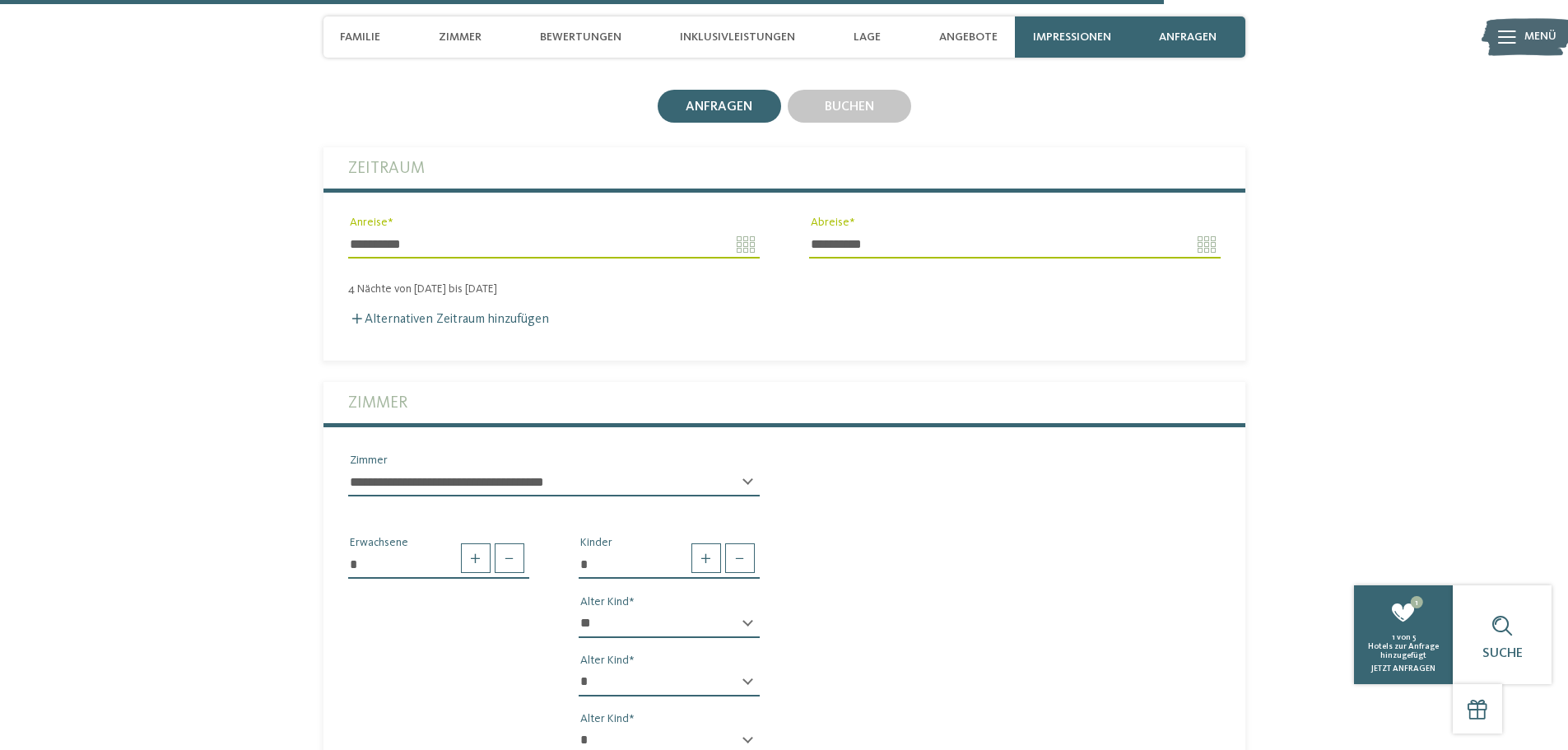
click at [663, 668] on select "* * * * * * * * * * * ** ** ** ** ** ** ** **" at bounding box center [669, 683] width 181 height 28
select select "**"
click at [579, 668] on select "* * * * * * * * * * * ** ** ** ** ** ** ** **" at bounding box center [669, 683] width 181 height 28
click at [660, 726] on select "* * * * * * * * * * * ** ** ** ** ** ** ** **" at bounding box center [669, 741] width 181 height 28
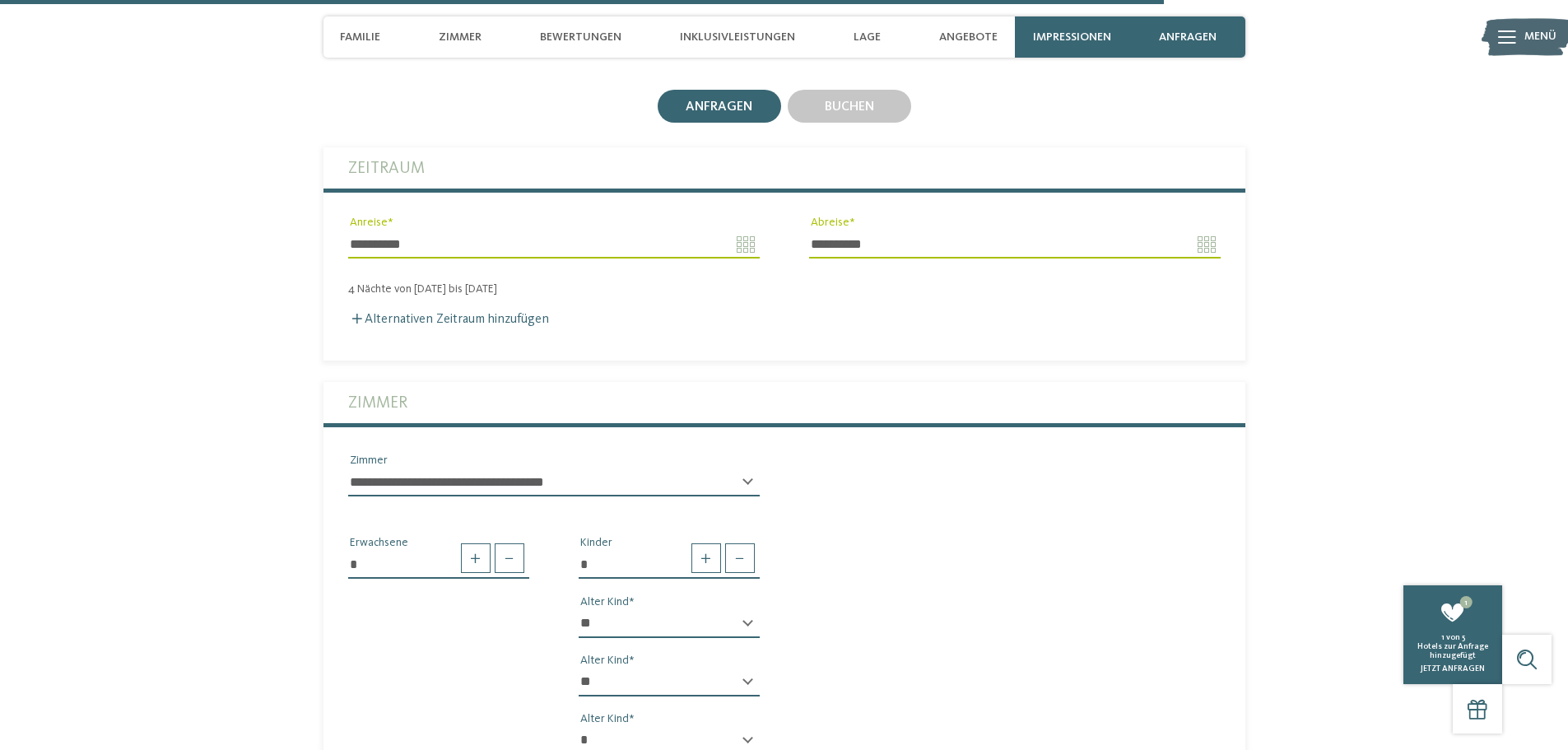
select select "**"
click at [579, 726] on select "* * * * * * * * * * * ** ** ** ** ** ** ** **" at bounding box center [669, 741] width 181 height 28
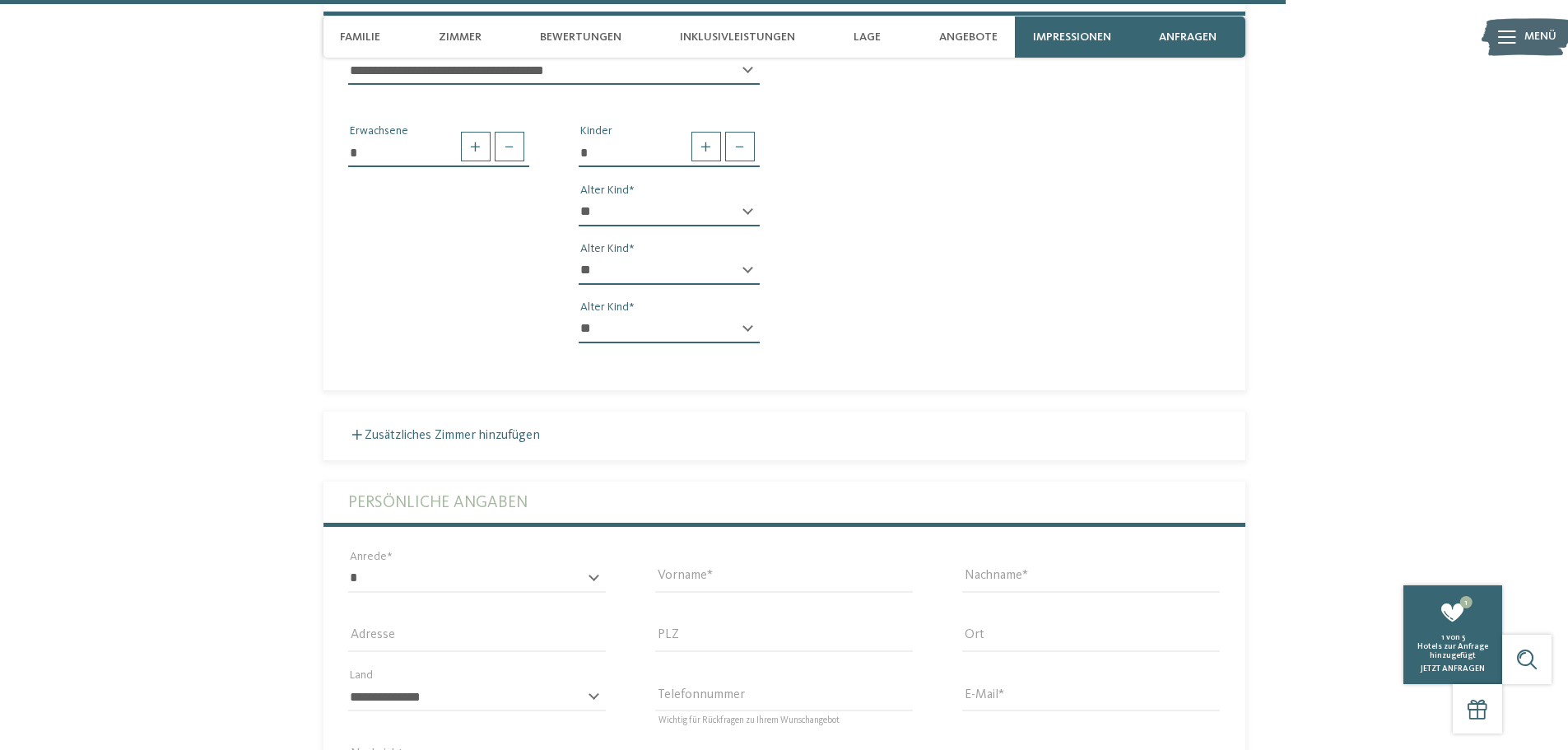
scroll to position [4460, 0]
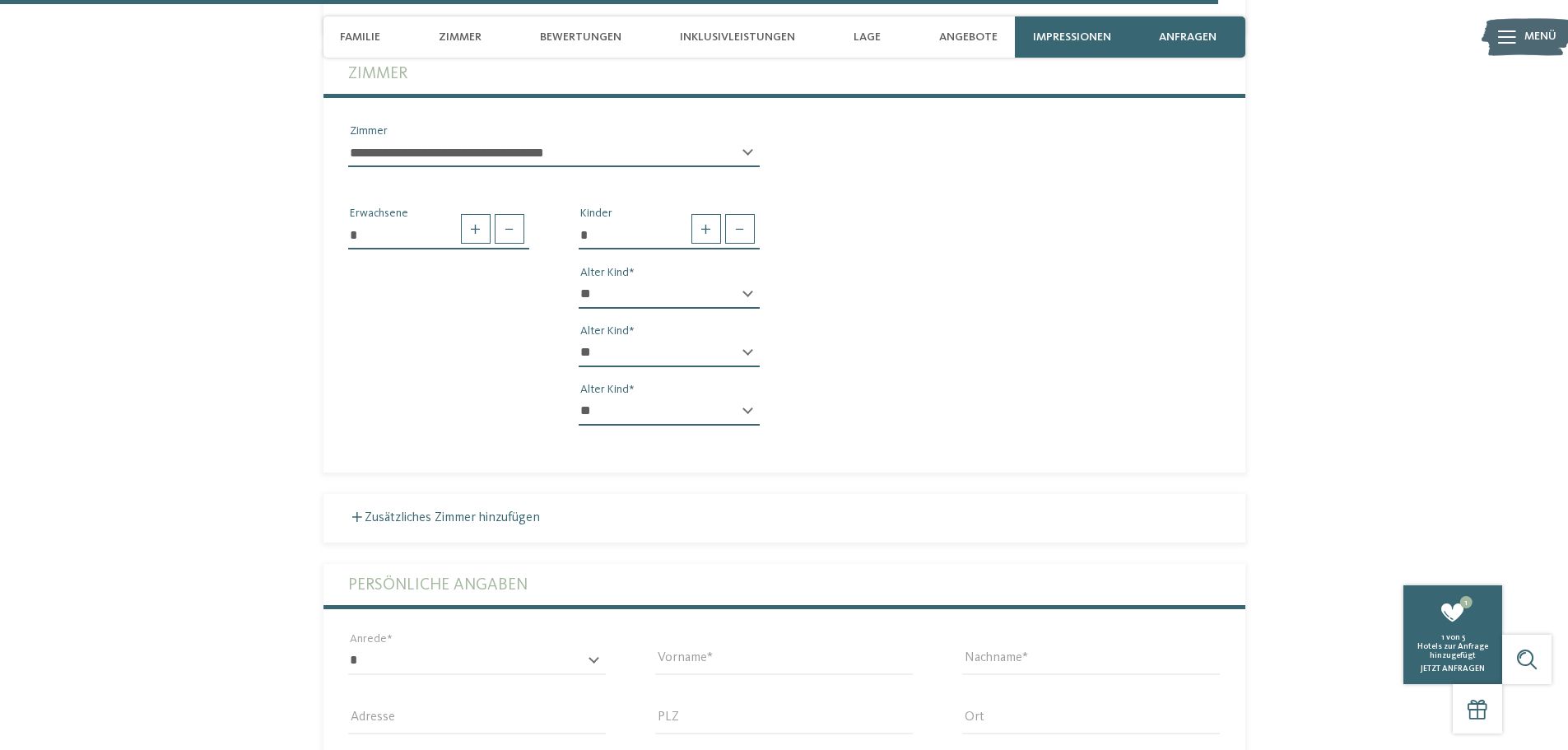
drag, startPoint x: 971, startPoint y: 38, endPoint x: 931, endPoint y: 41, distance: 40.1
click at [930, 41] on div "Familie Zimmer Bewertungen Inklusivleistungen Lage Angebote" at bounding box center [670, 36] width 675 height 41
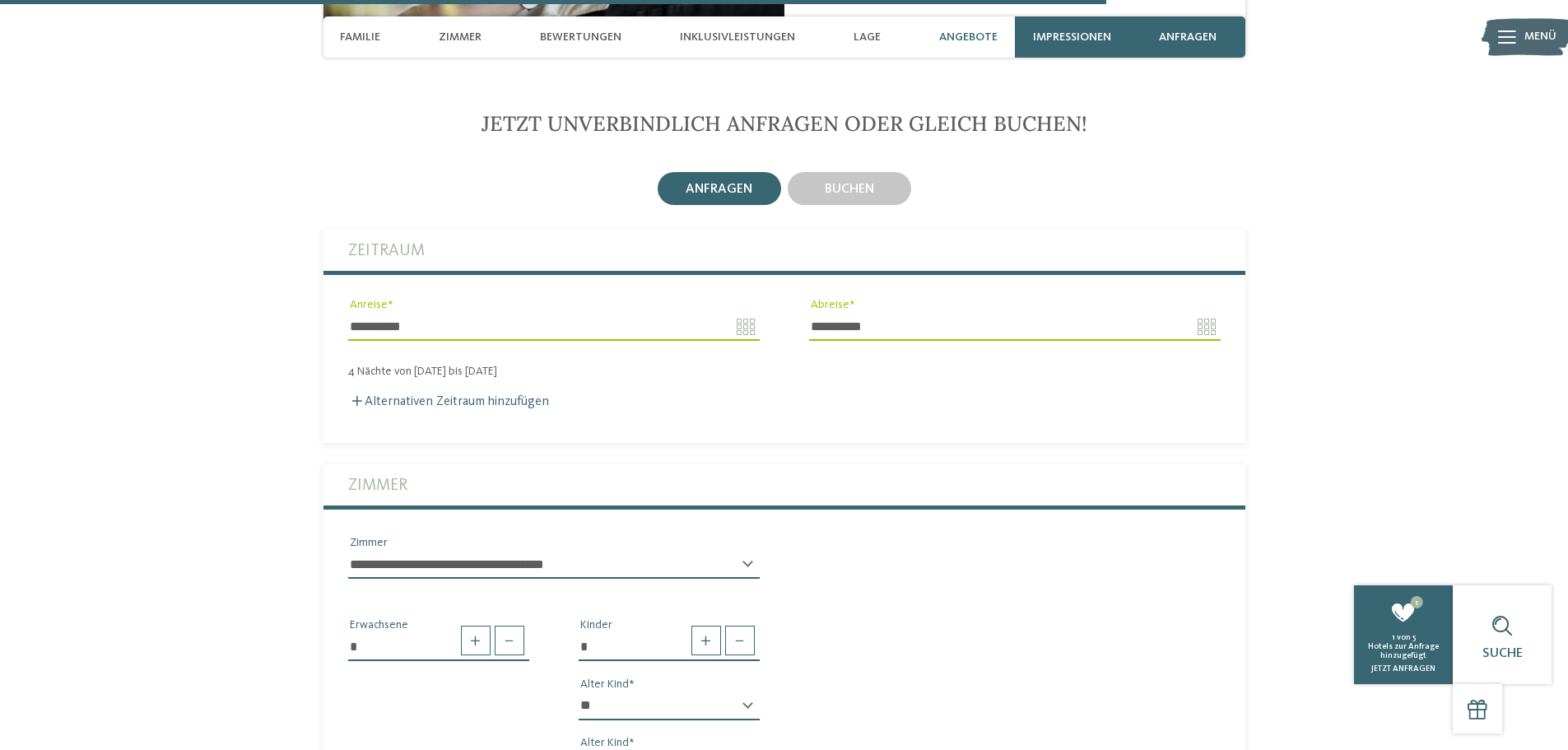
scroll to position [3966, 0]
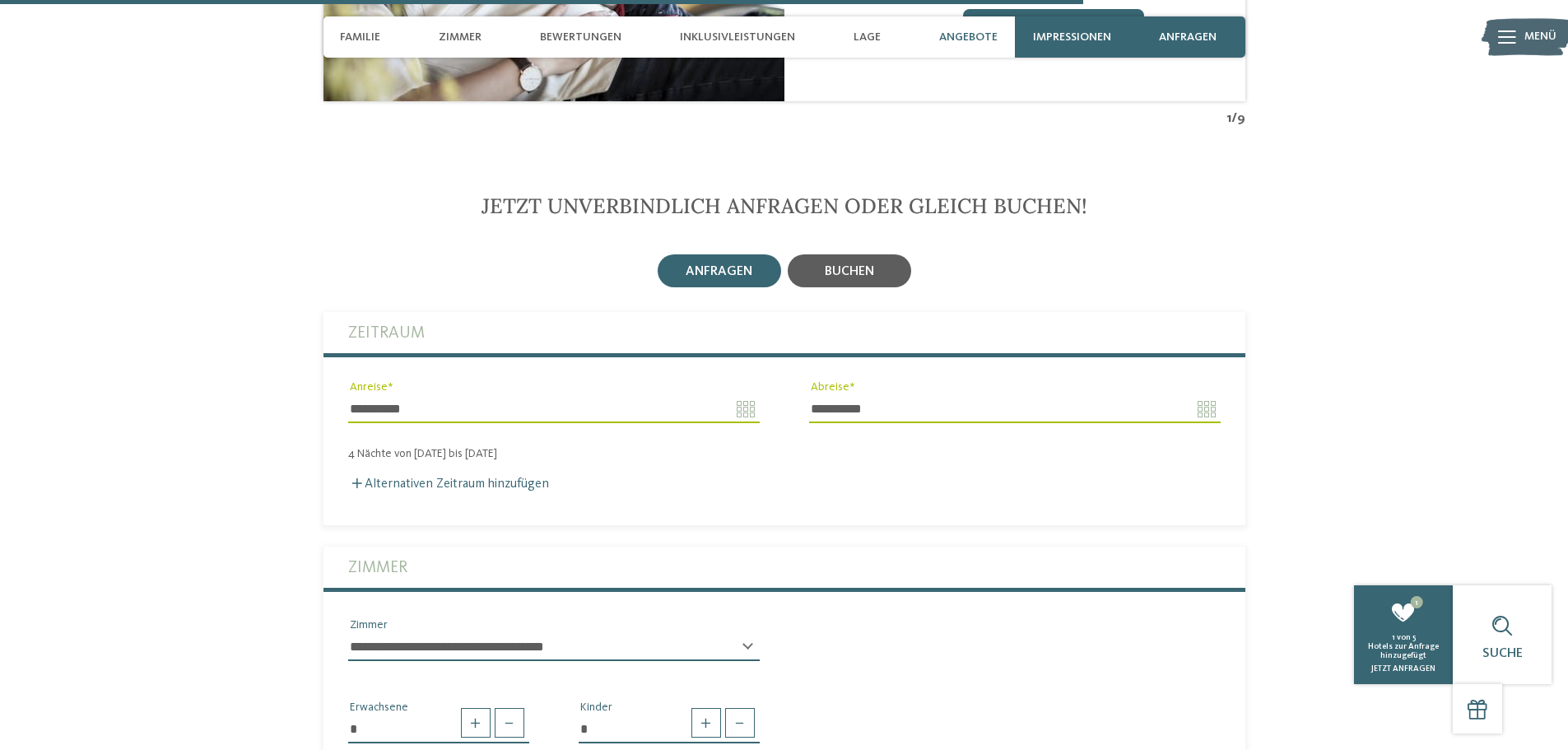
click at [884, 254] on div "buchen" at bounding box center [850, 270] width 123 height 33
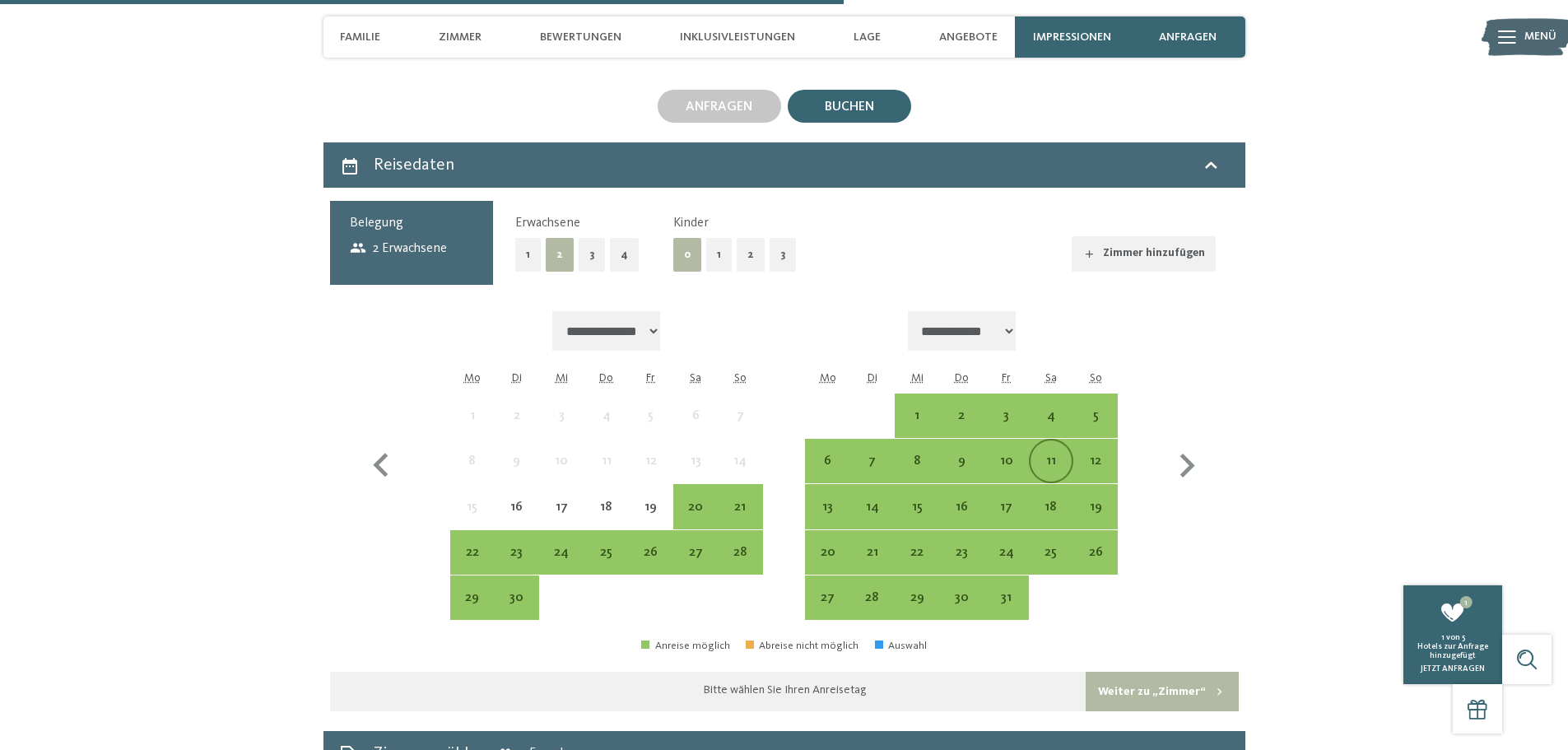
scroll to position [4214, 0]
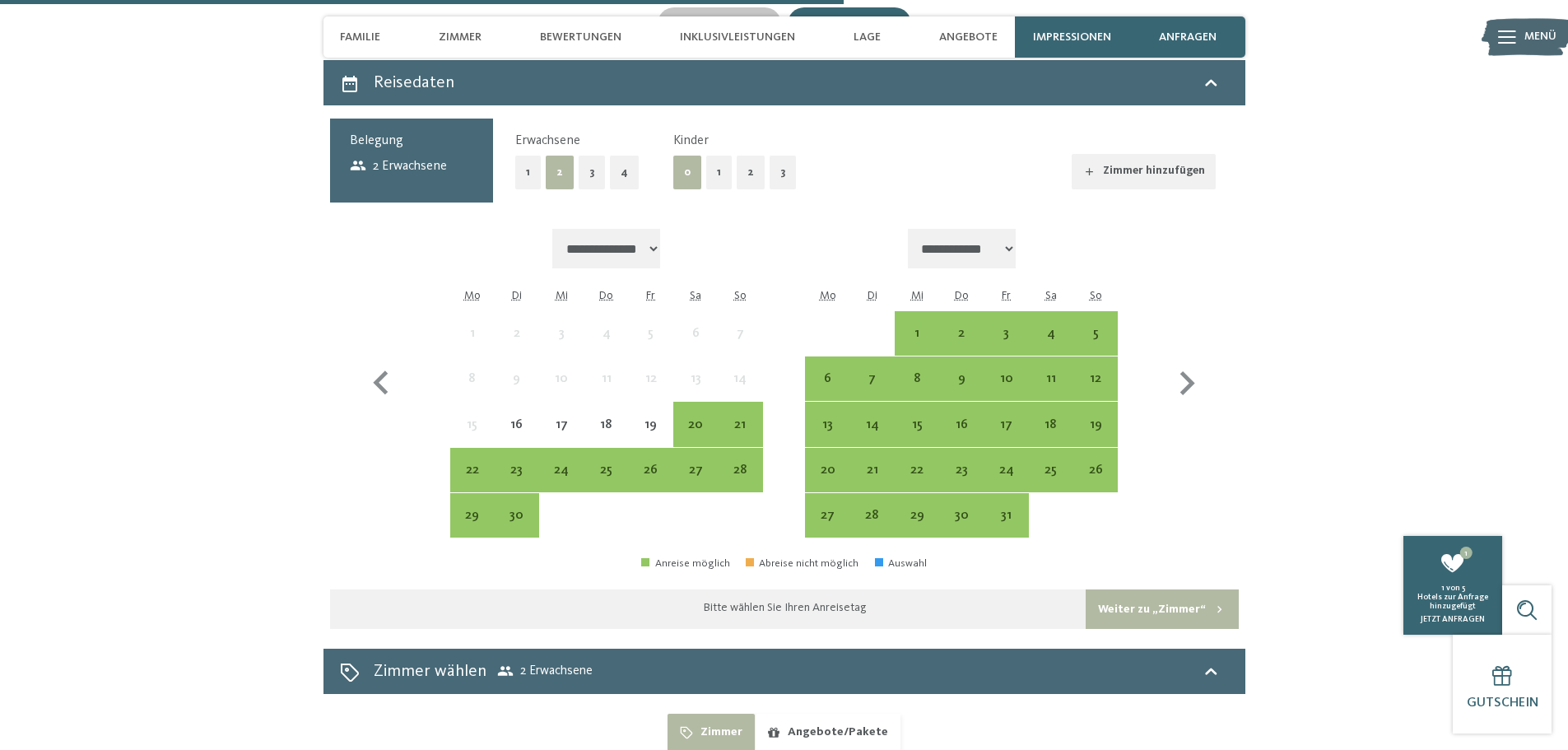
click at [792, 155] on div "Erwachsene 1 2 3 4 Kinder 0 1 2 3 Zimmer hinzufügen" at bounding box center [865, 160] width 701 height 58
click at [789, 155] on button "3" at bounding box center [784, 173] width 27 height 34
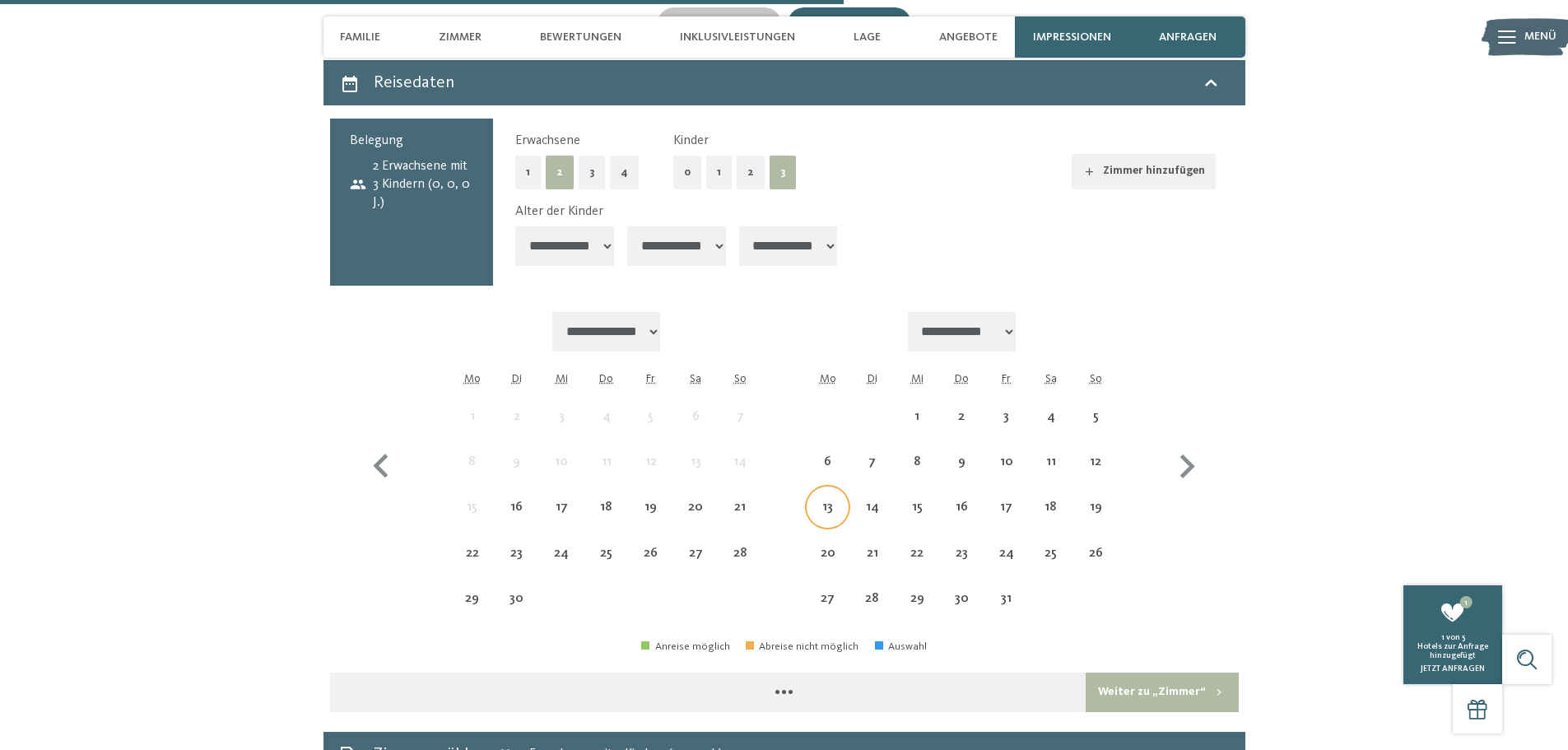
click at [834, 501] on div "13" at bounding box center [827, 521] width 41 height 41
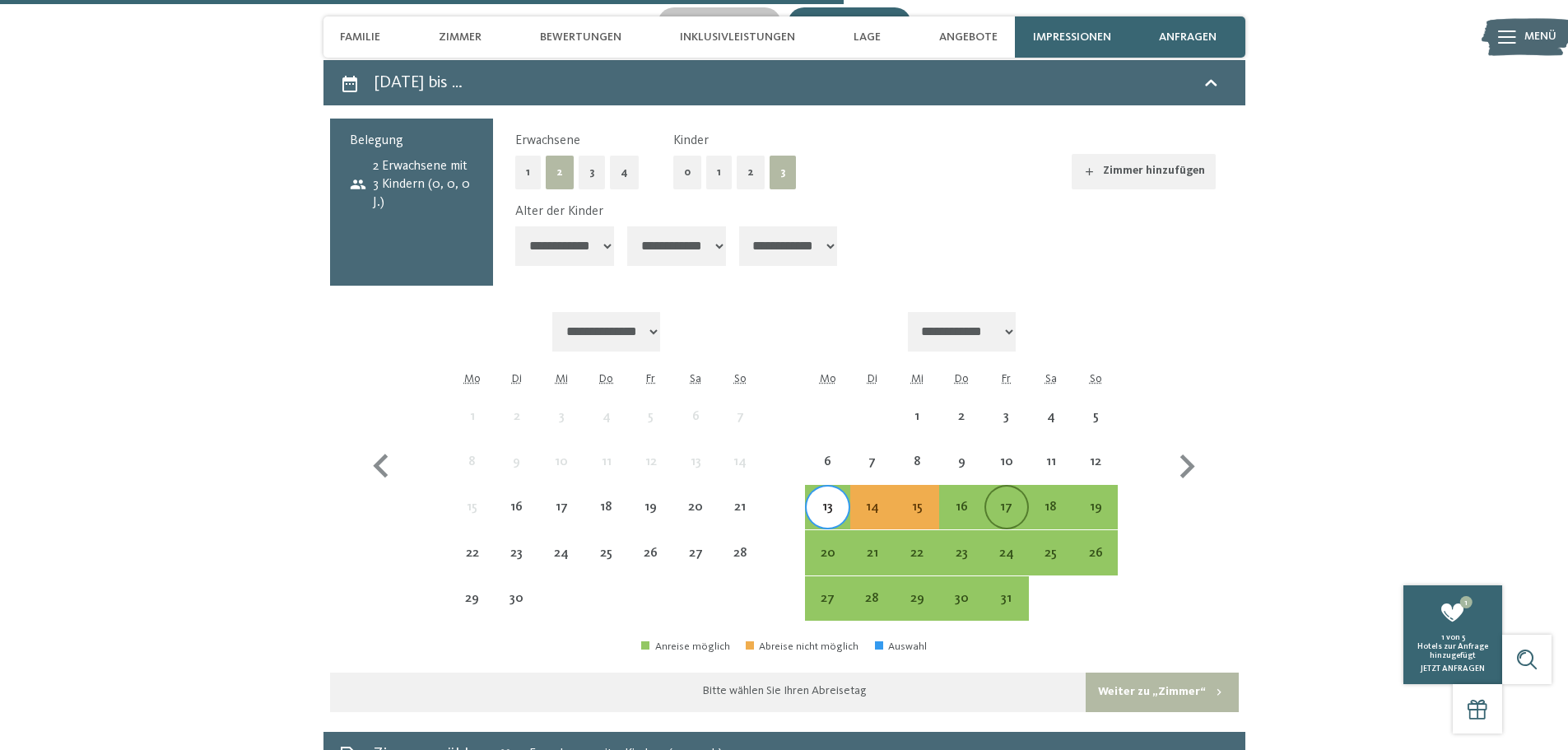
click at [1008, 501] on div "17" at bounding box center [1006, 521] width 41 height 41
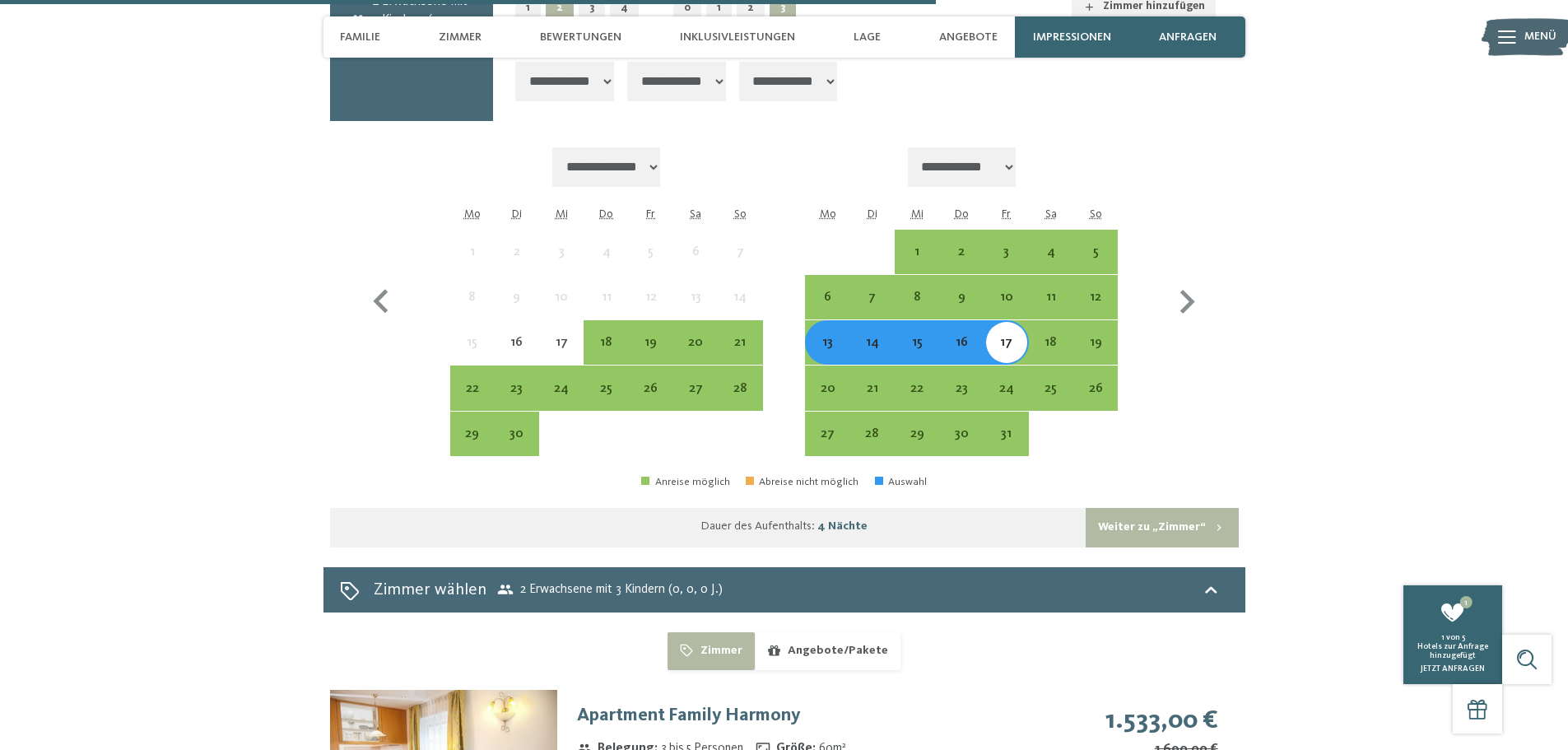
scroll to position [4296, 0]
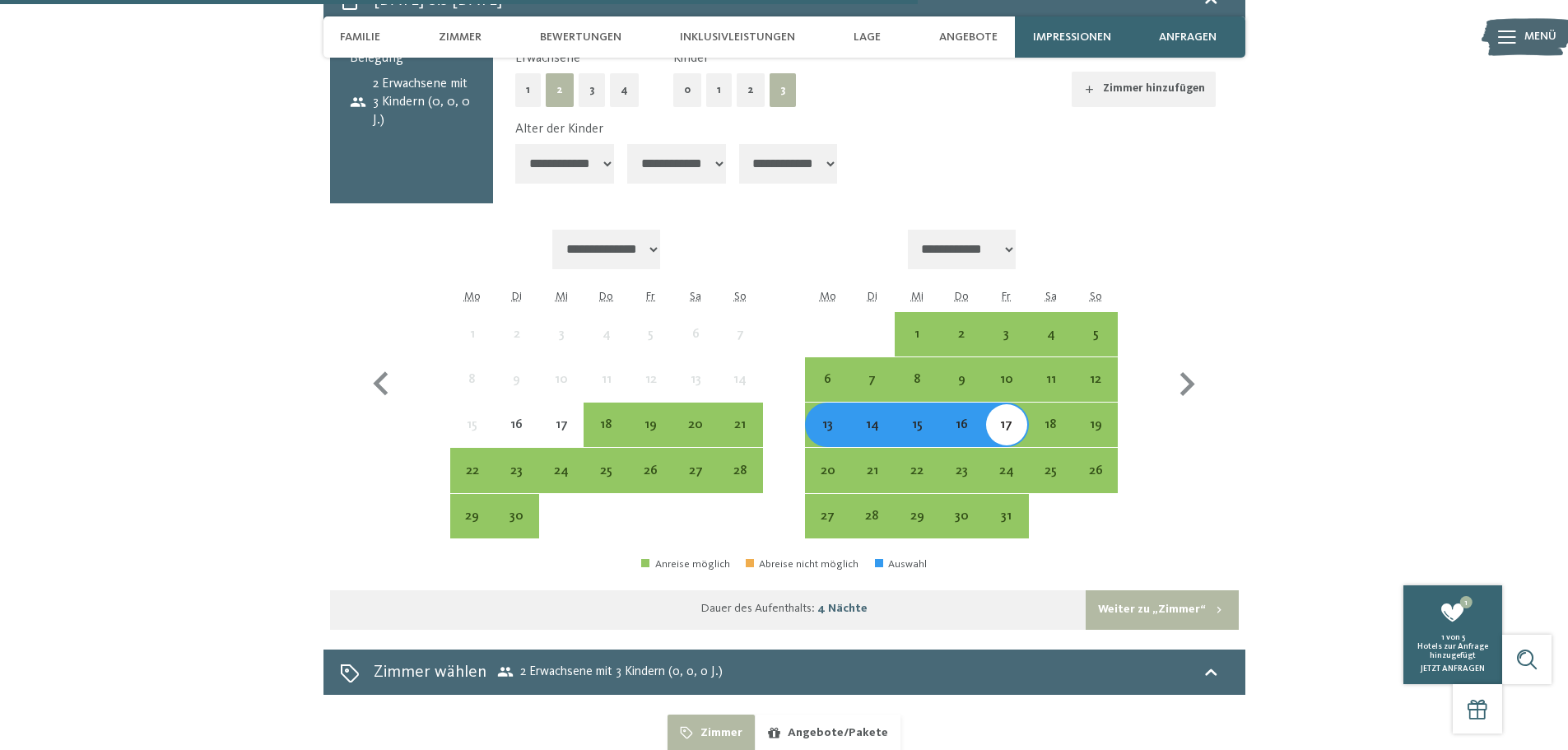
click at [594, 144] on select "**********" at bounding box center [564, 164] width 99 height 40
select select "**"
click at [515, 144] on select "**********" at bounding box center [564, 164] width 99 height 40
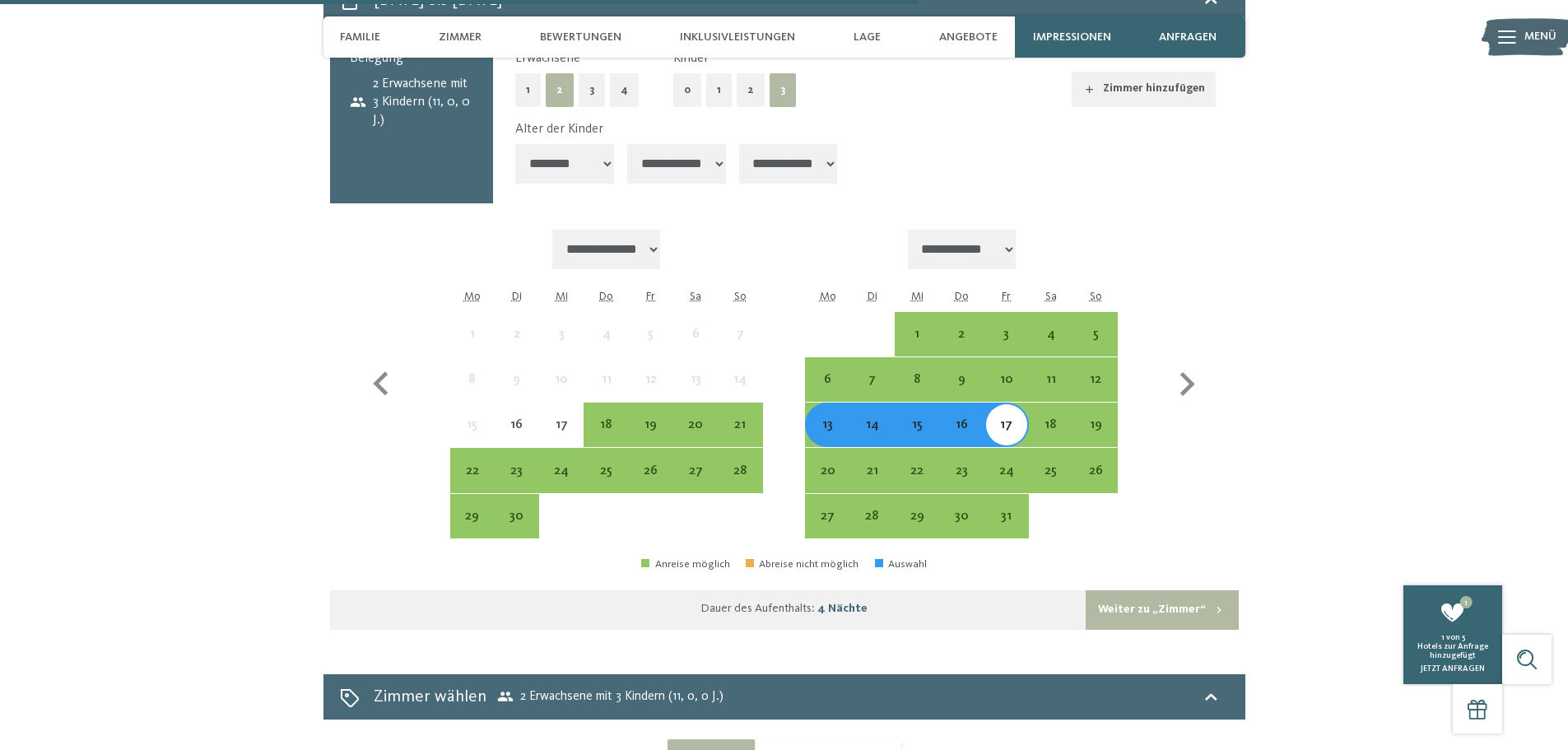
click at [676, 148] on select "**********" at bounding box center [676, 164] width 99 height 40
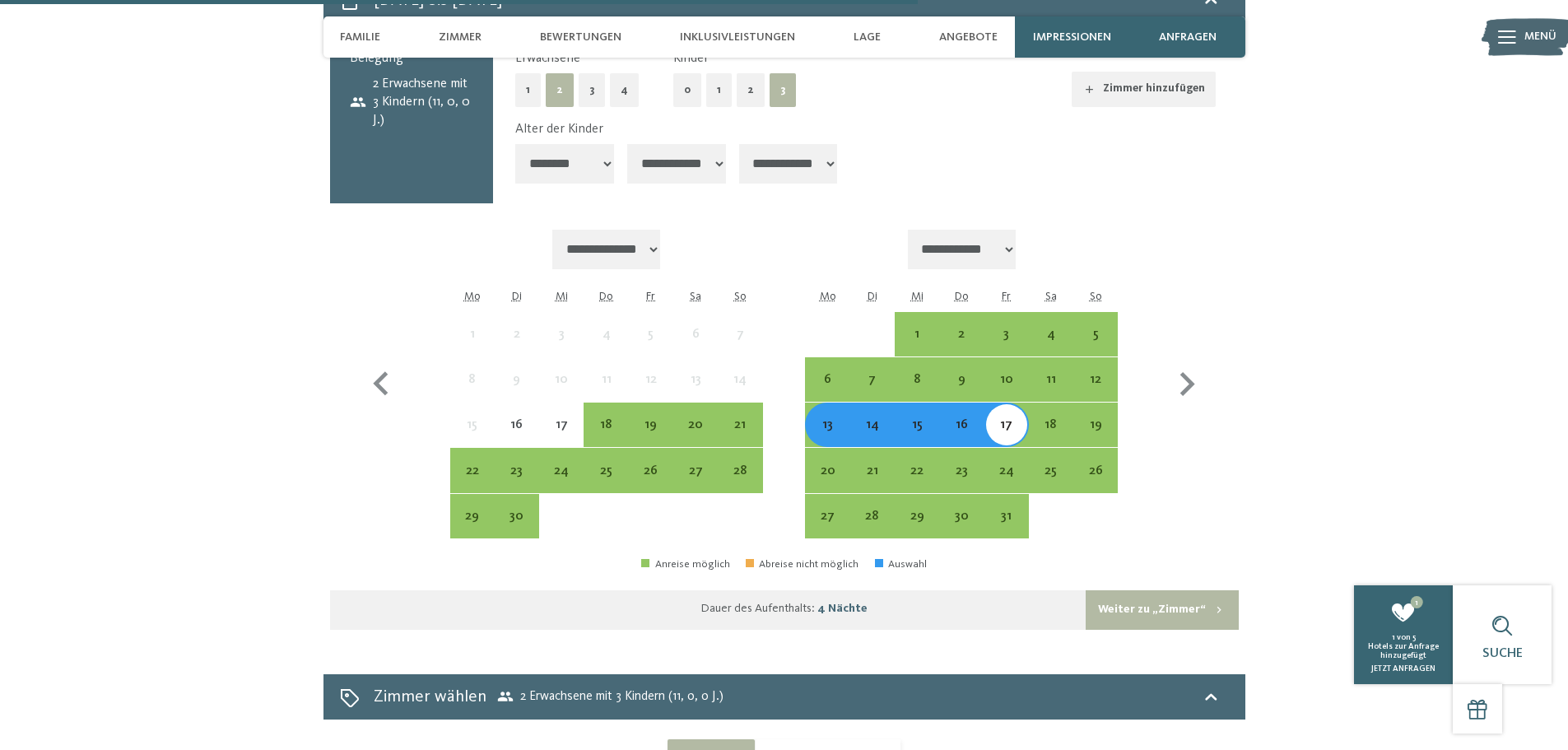
select select "**"
click at [631, 144] on select "**********" at bounding box center [676, 164] width 99 height 40
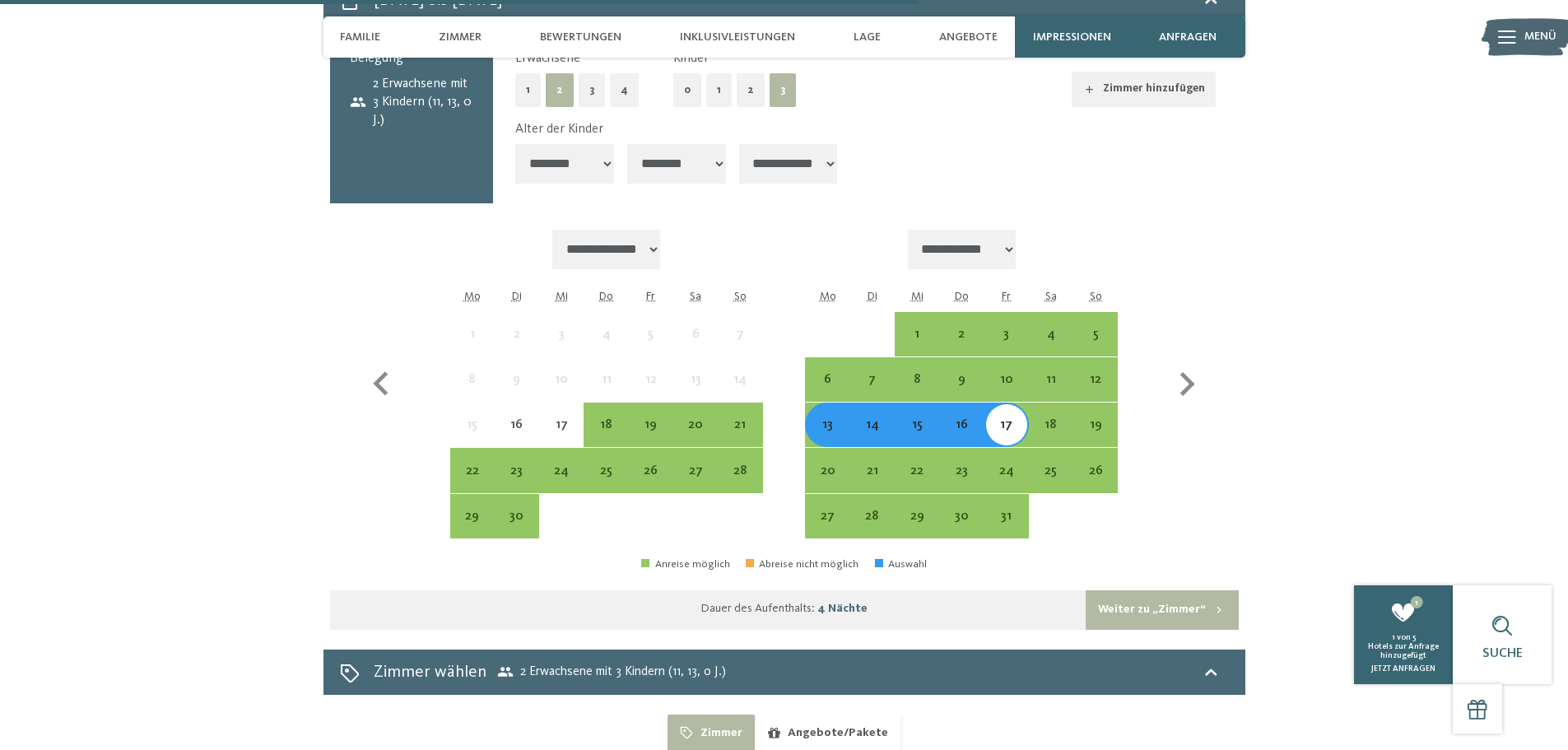
click at [781, 144] on select "**********" at bounding box center [788, 164] width 99 height 40
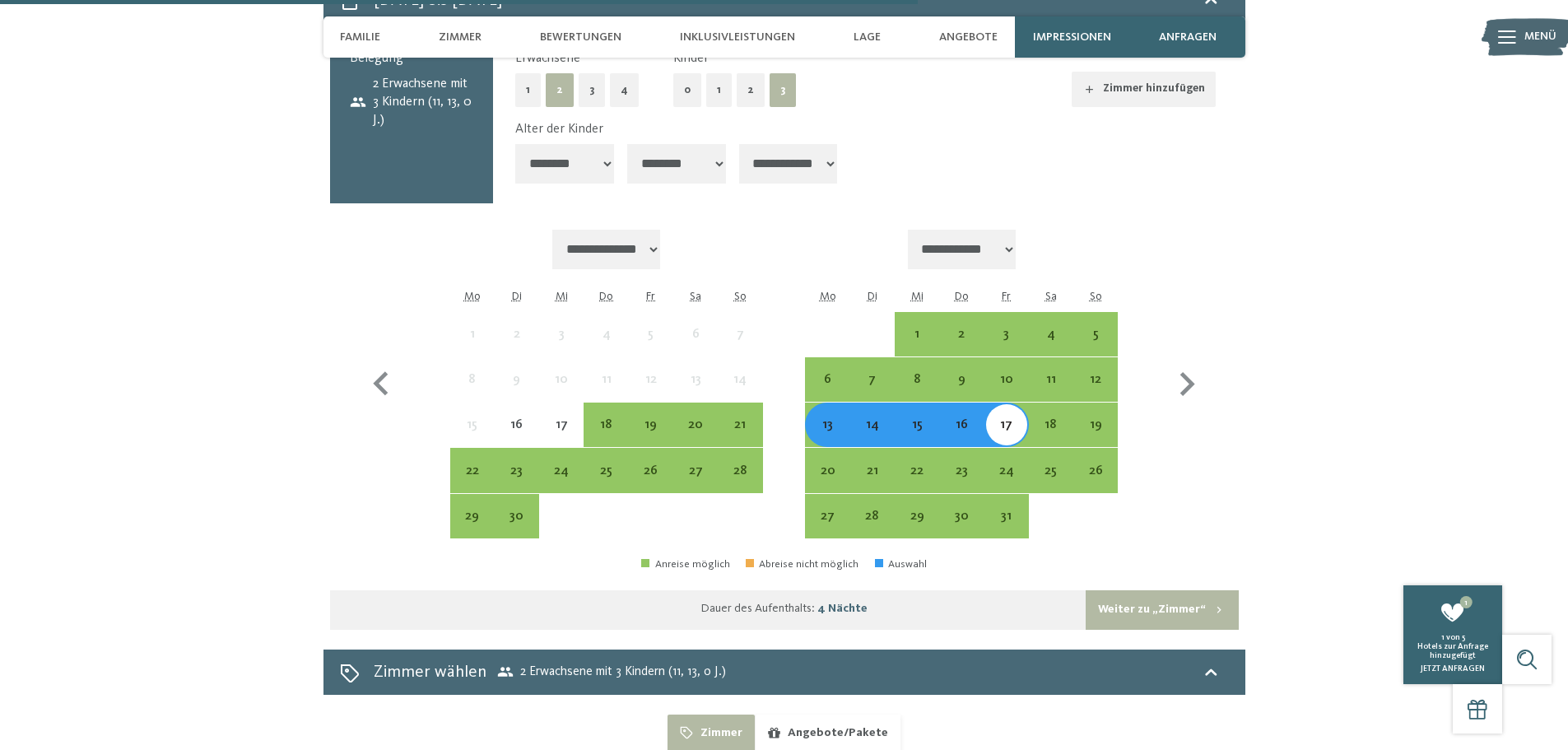
select select "**"
click at [747, 144] on select "**********" at bounding box center [788, 164] width 99 height 40
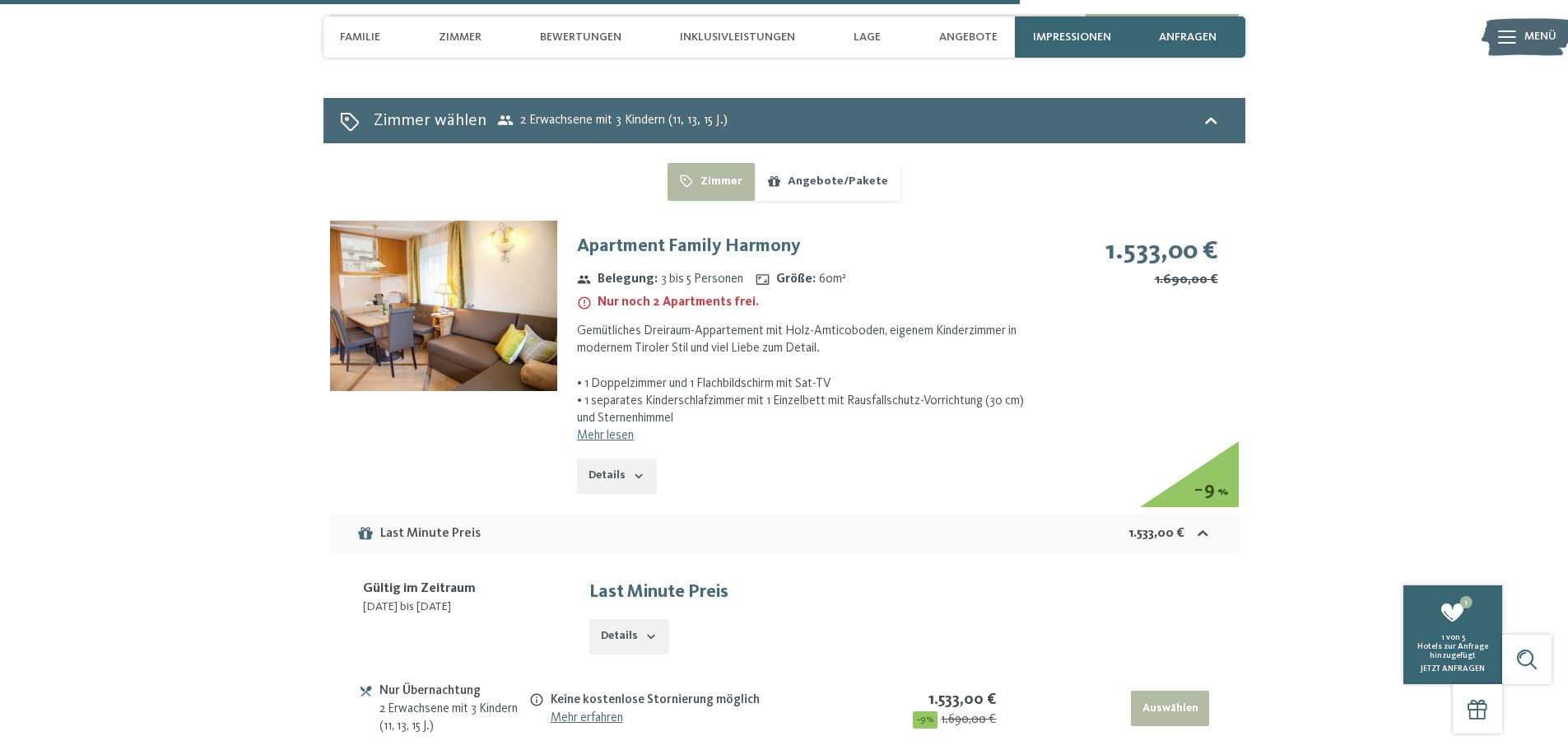
scroll to position [4789, 0]
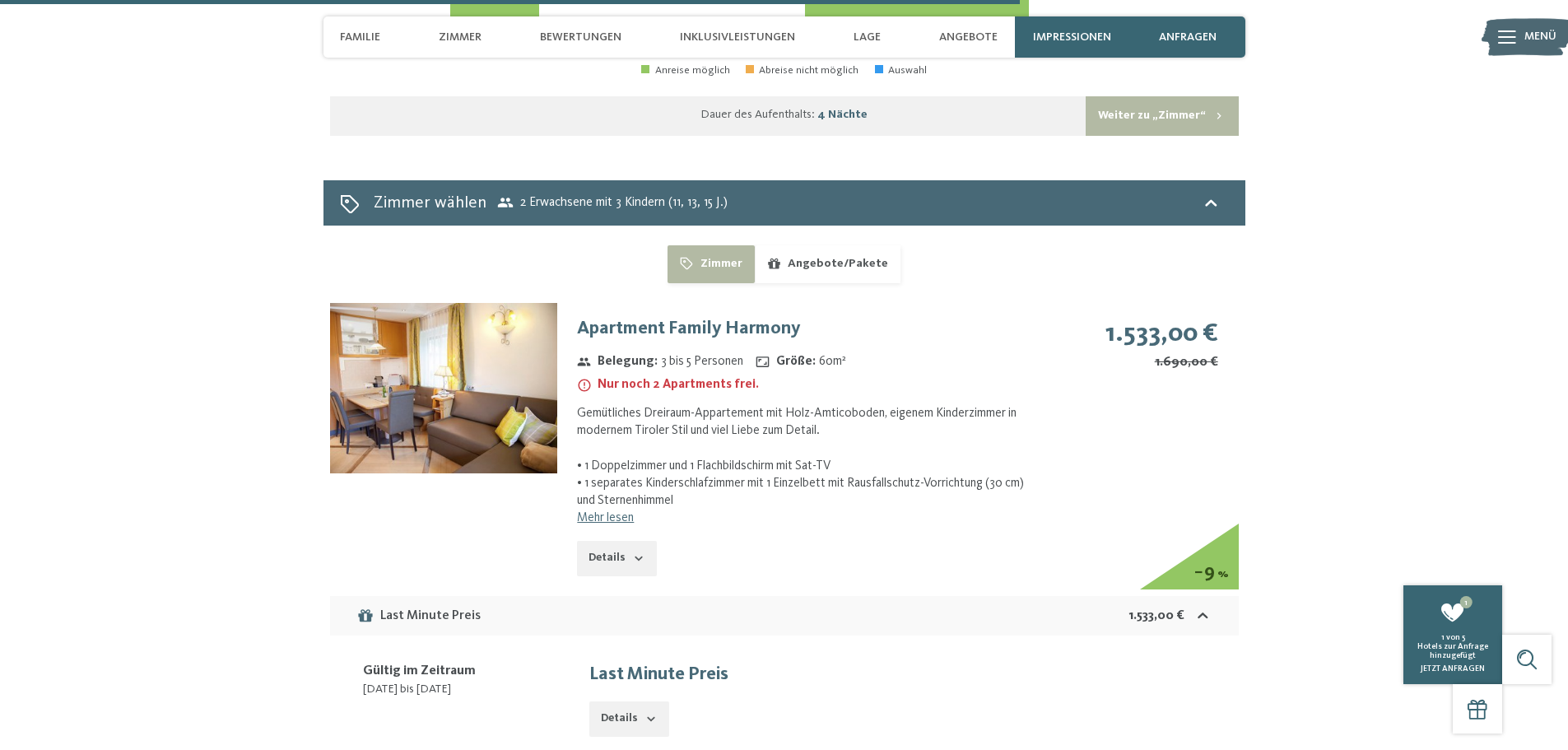
click at [610, 540] on button "Details" at bounding box center [616, 558] width 79 height 36
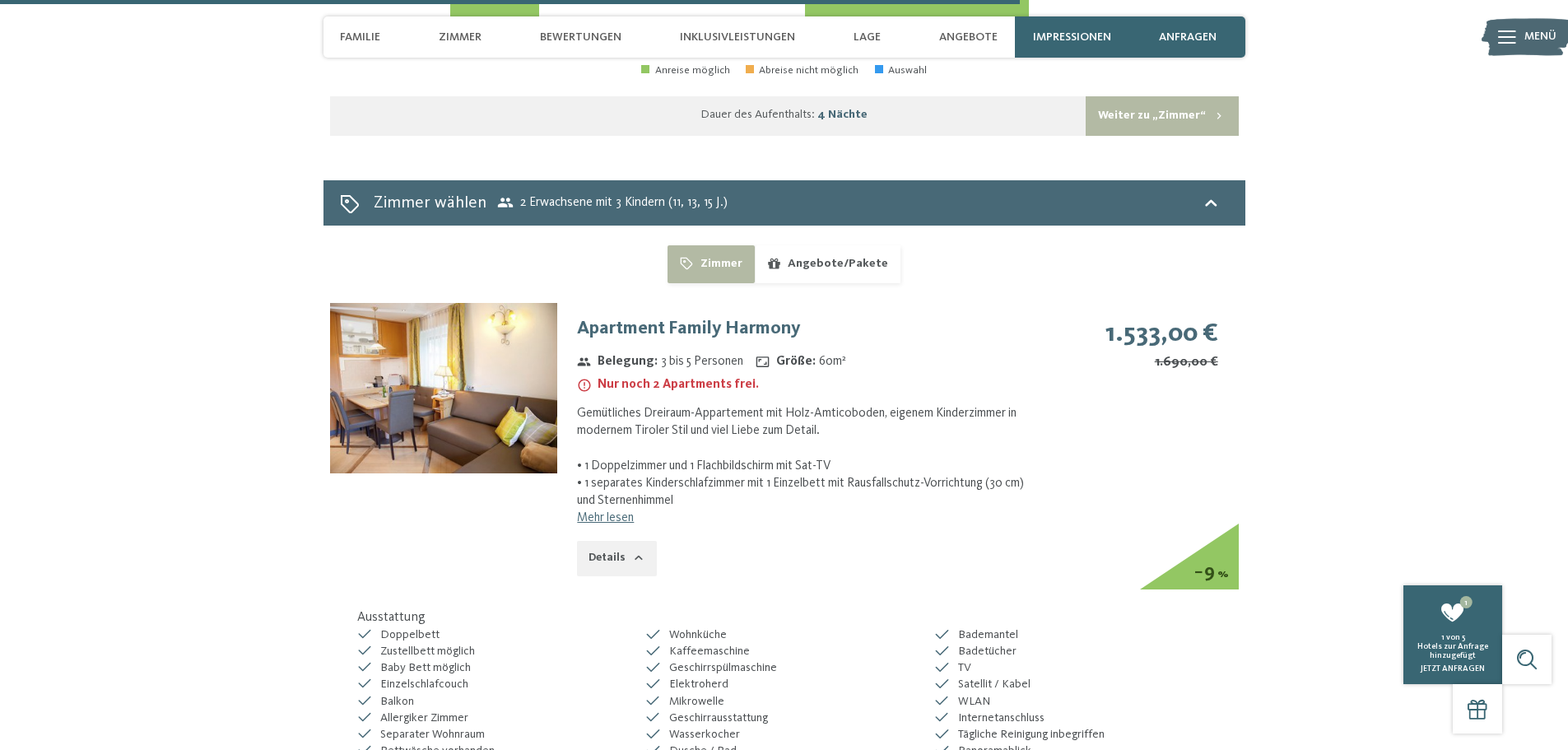
click at [528, 405] on img at bounding box center [444, 388] width 228 height 171
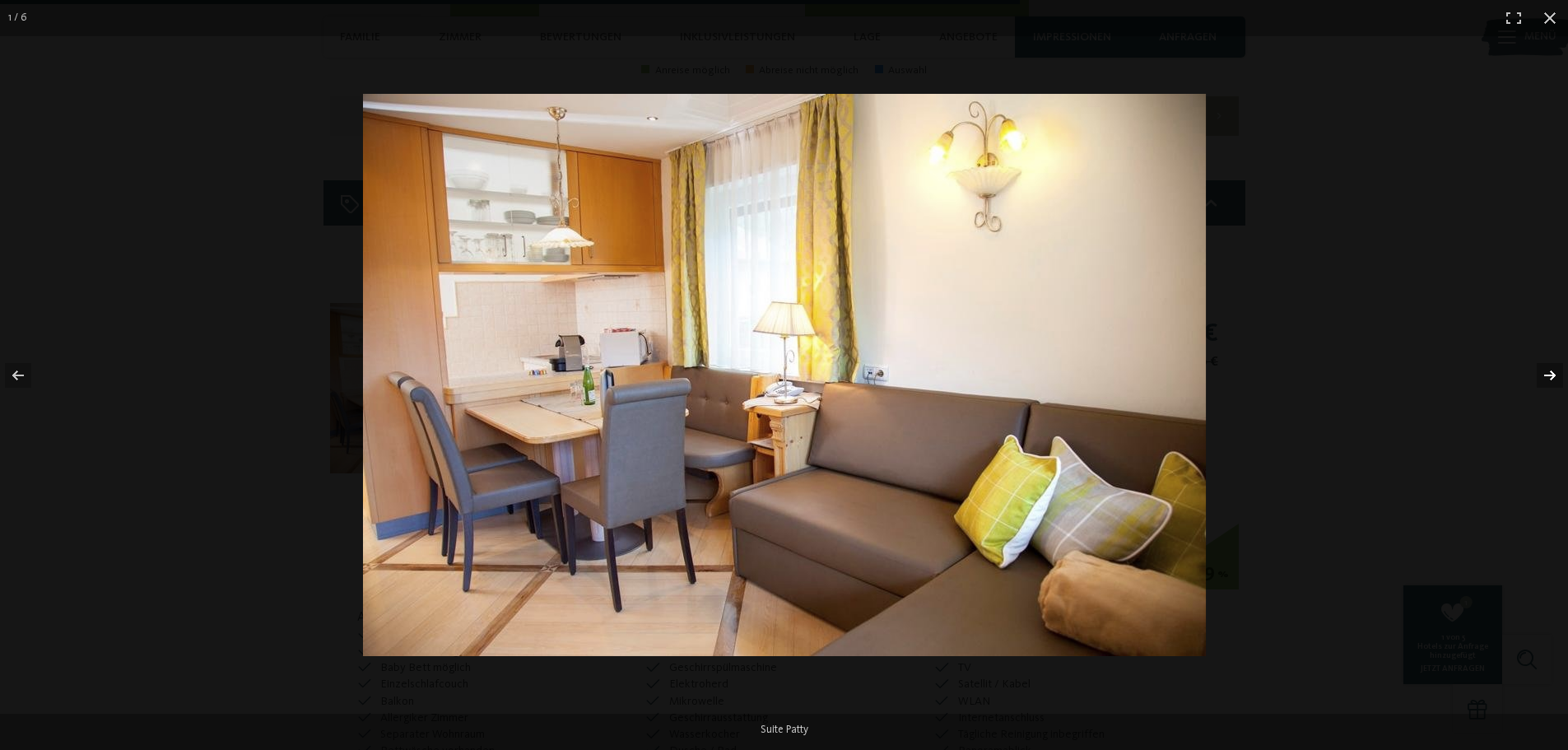
click at [1553, 378] on button "button" at bounding box center [1540, 375] width 58 height 82
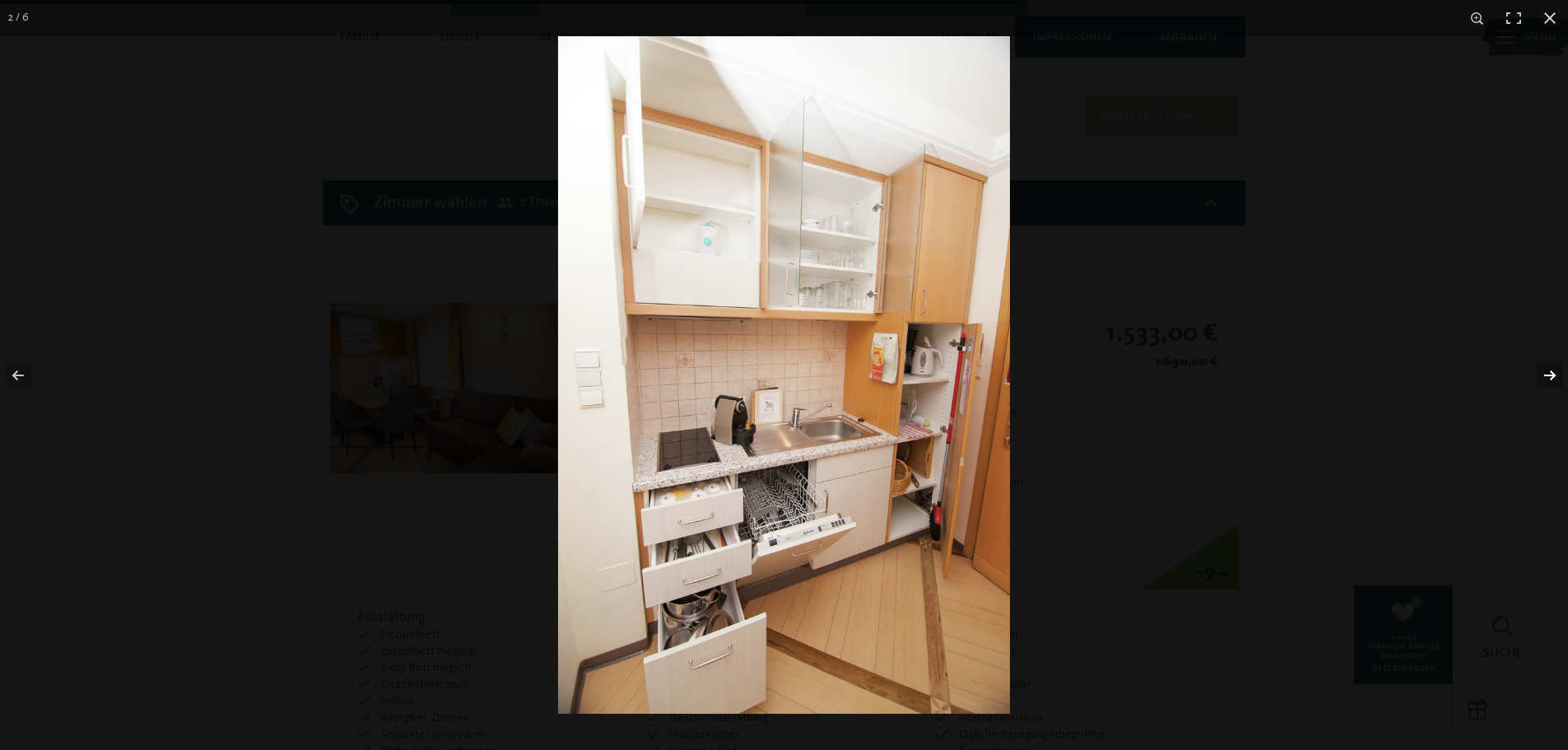
click at [1553, 378] on button "button" at bounding box center [1540, 375] width 58 height 82
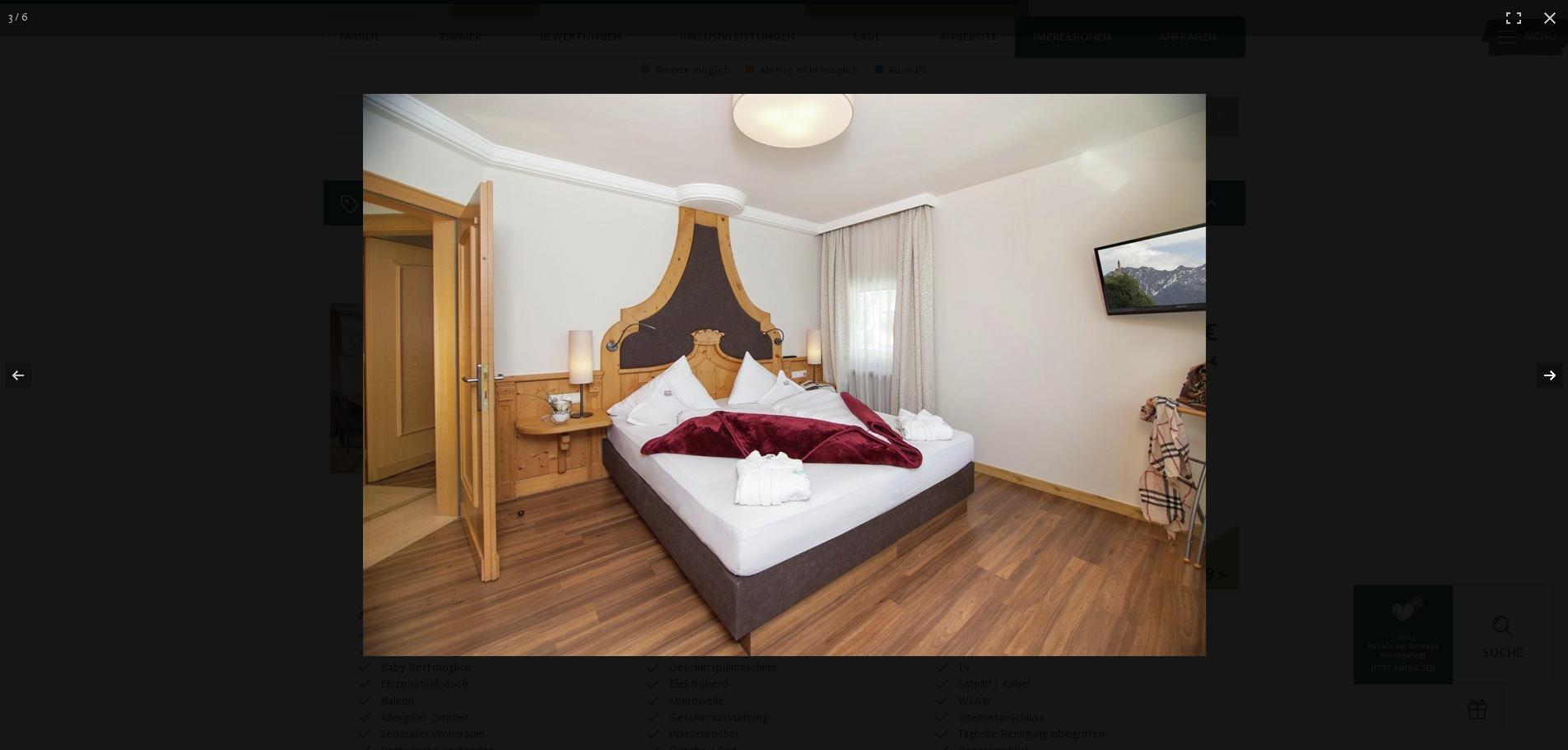
click at [1553, 378] on button "button" at bounding box center [1540, 375] width 58 height 82
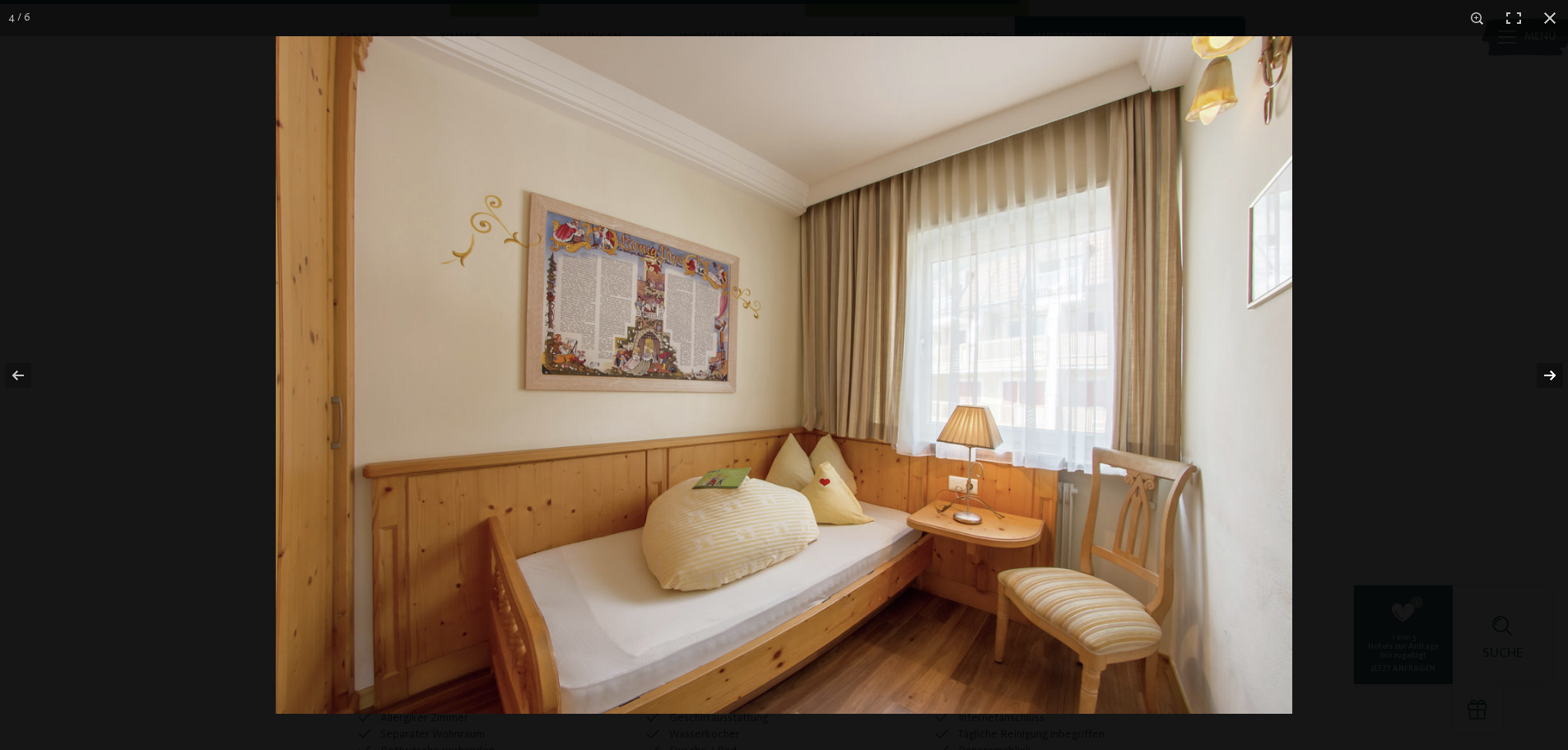
click at [1553, 378] on button "button" at bounding box center [1540, 375] width 58 height 82
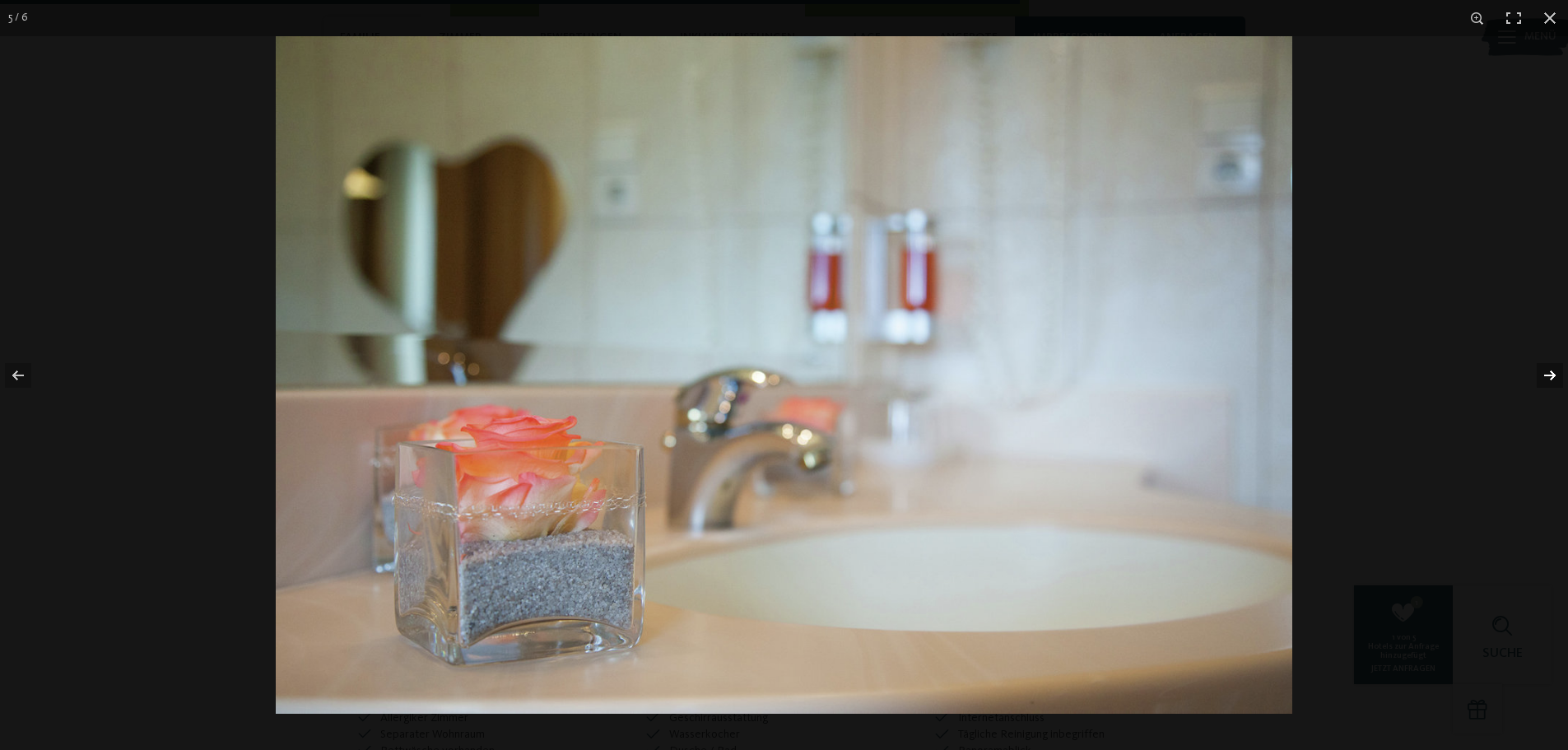
click at [1553, 378] on button "button" at bounding box center [1540, 375] width 58 height 82
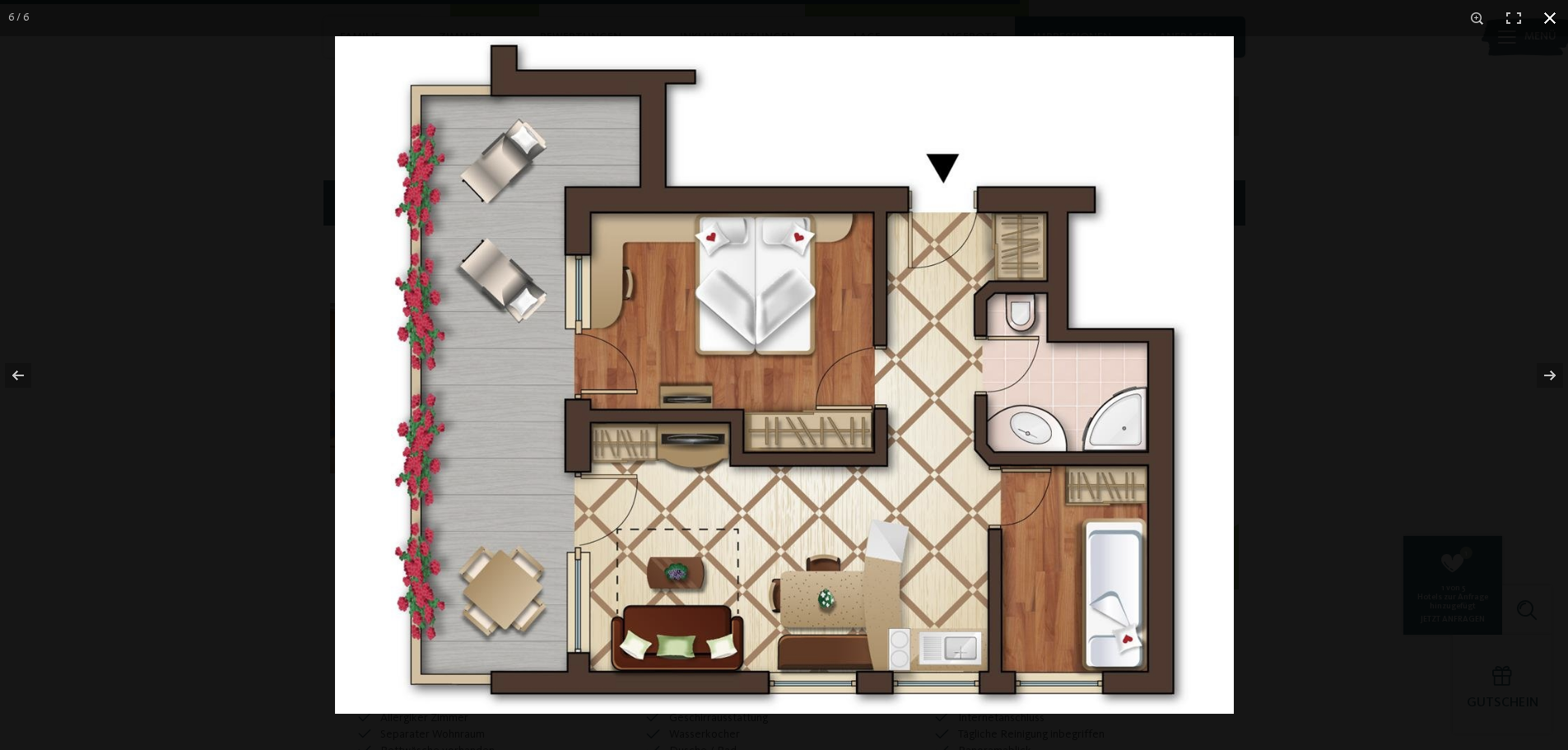
click at [1551, 14] on button "button" at bounding box center [1550, 18] width 36 height 36
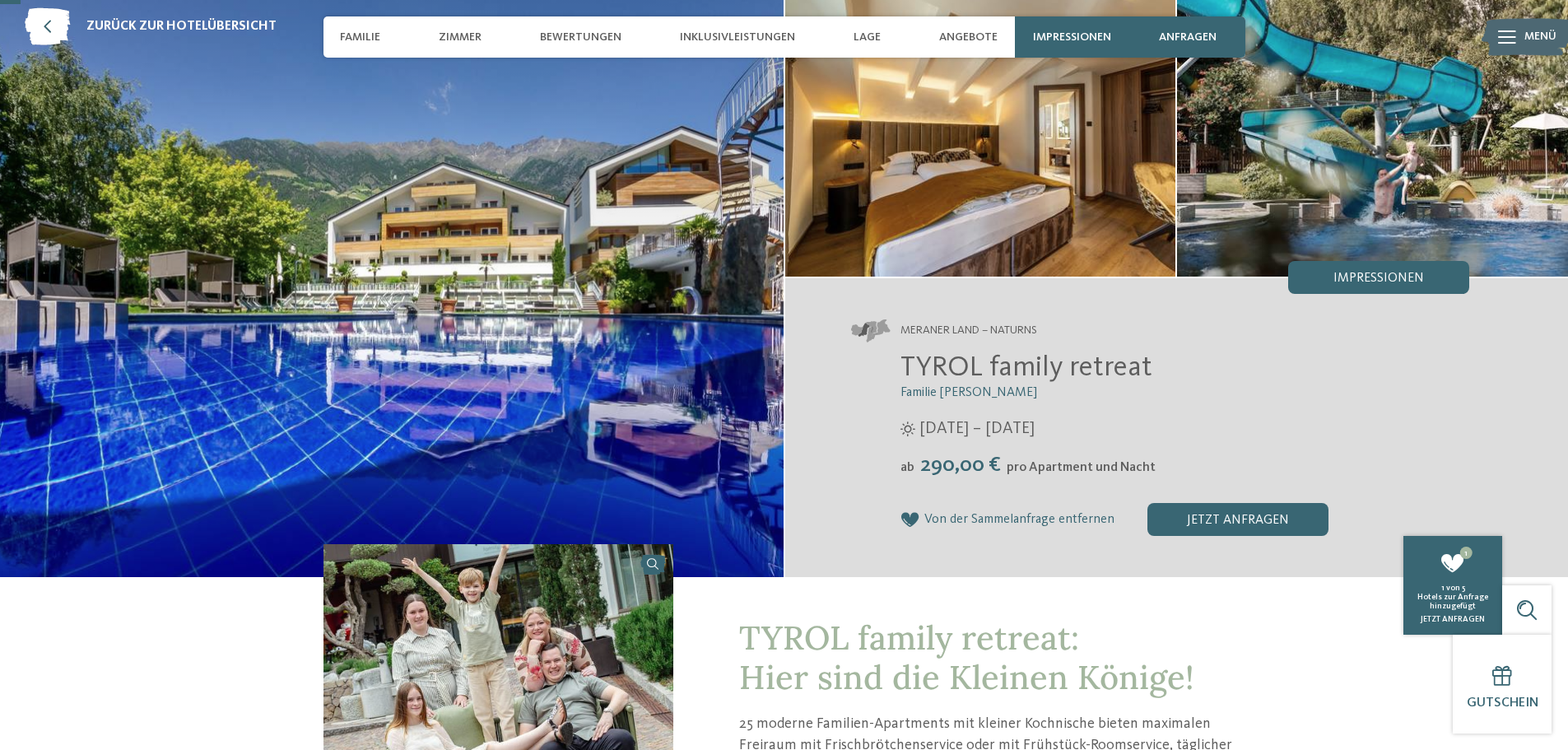
scroll to position [0, 0]
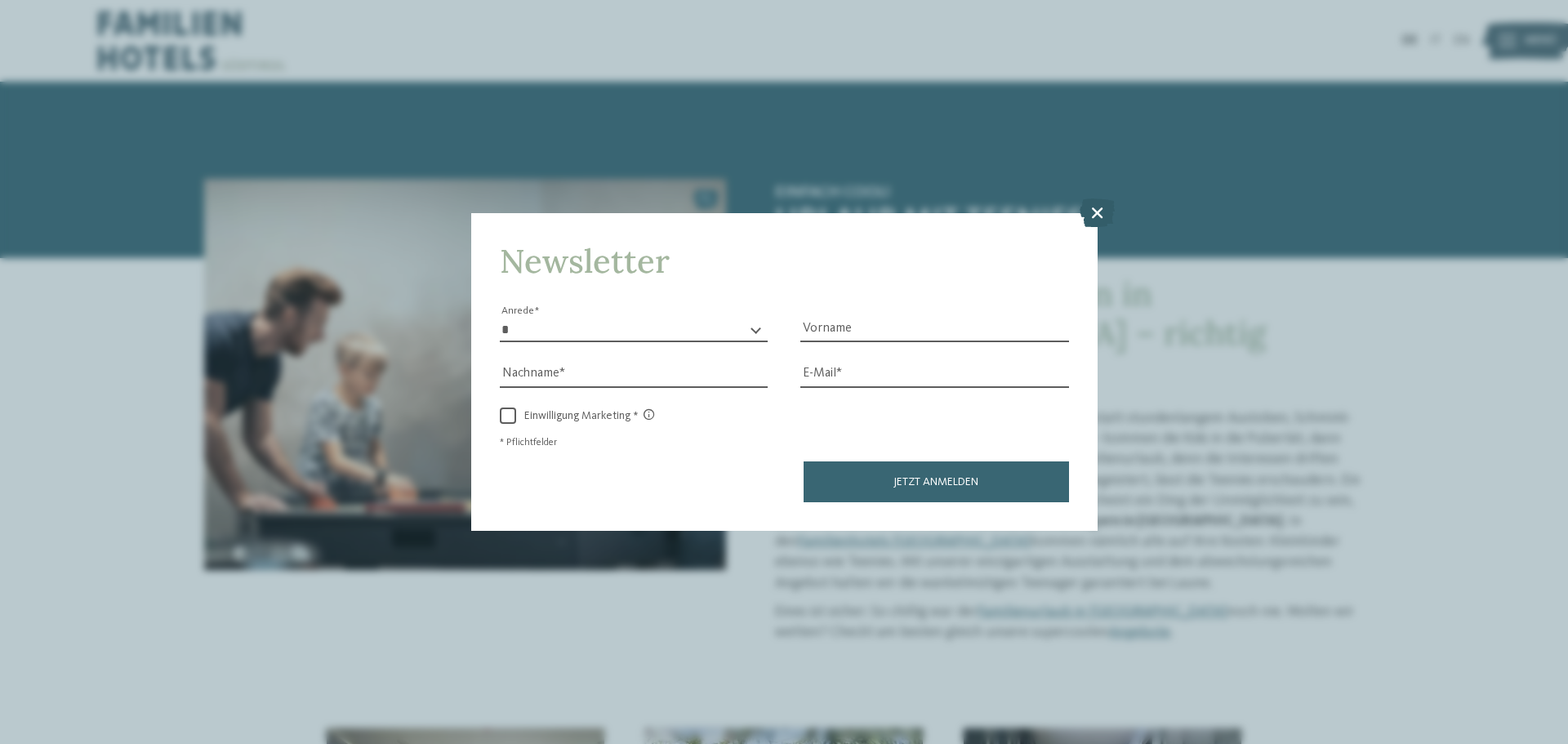
click at [1097, 205] on icon at bounding box center [1096, 213] width 35 height 28
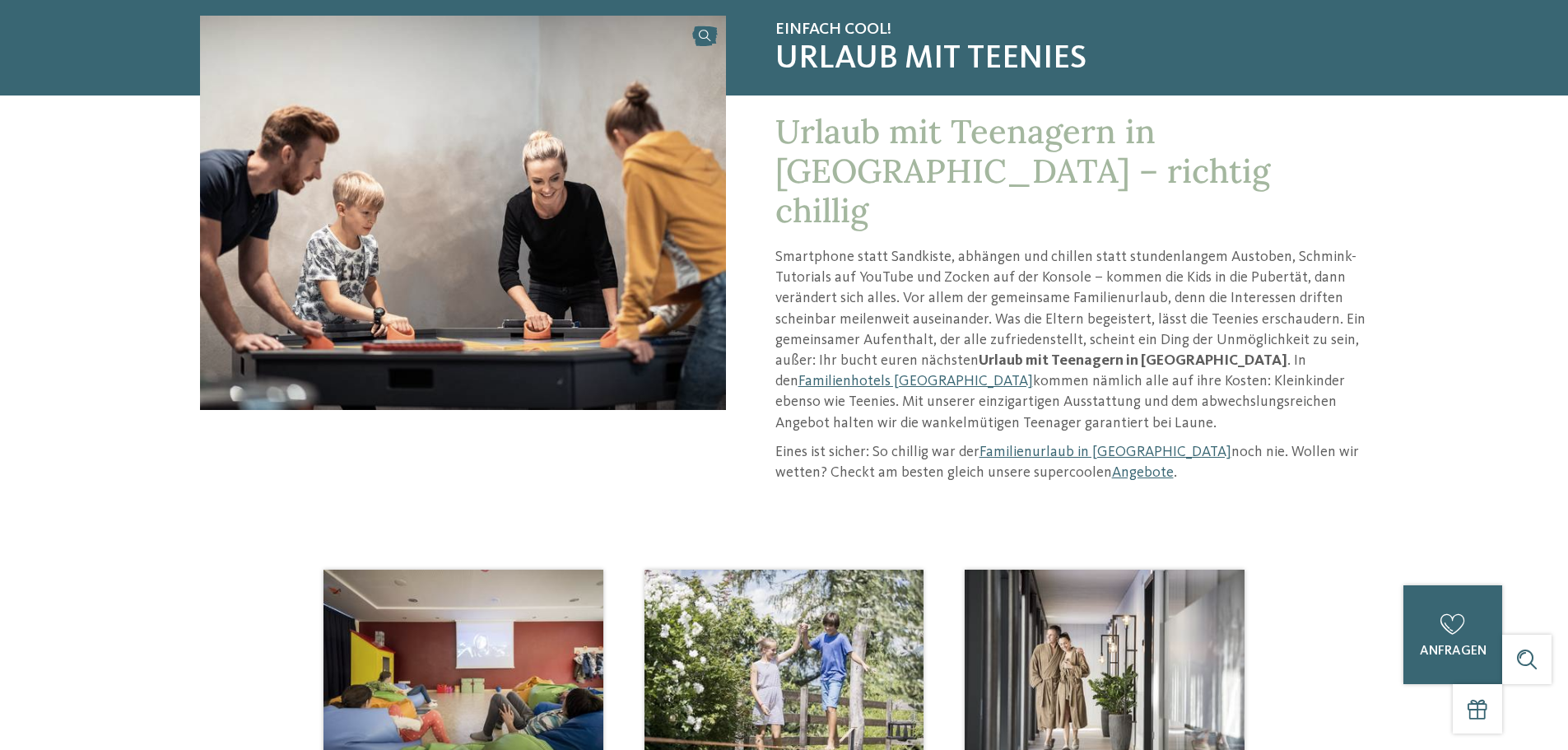
scroll to position [247, 0]
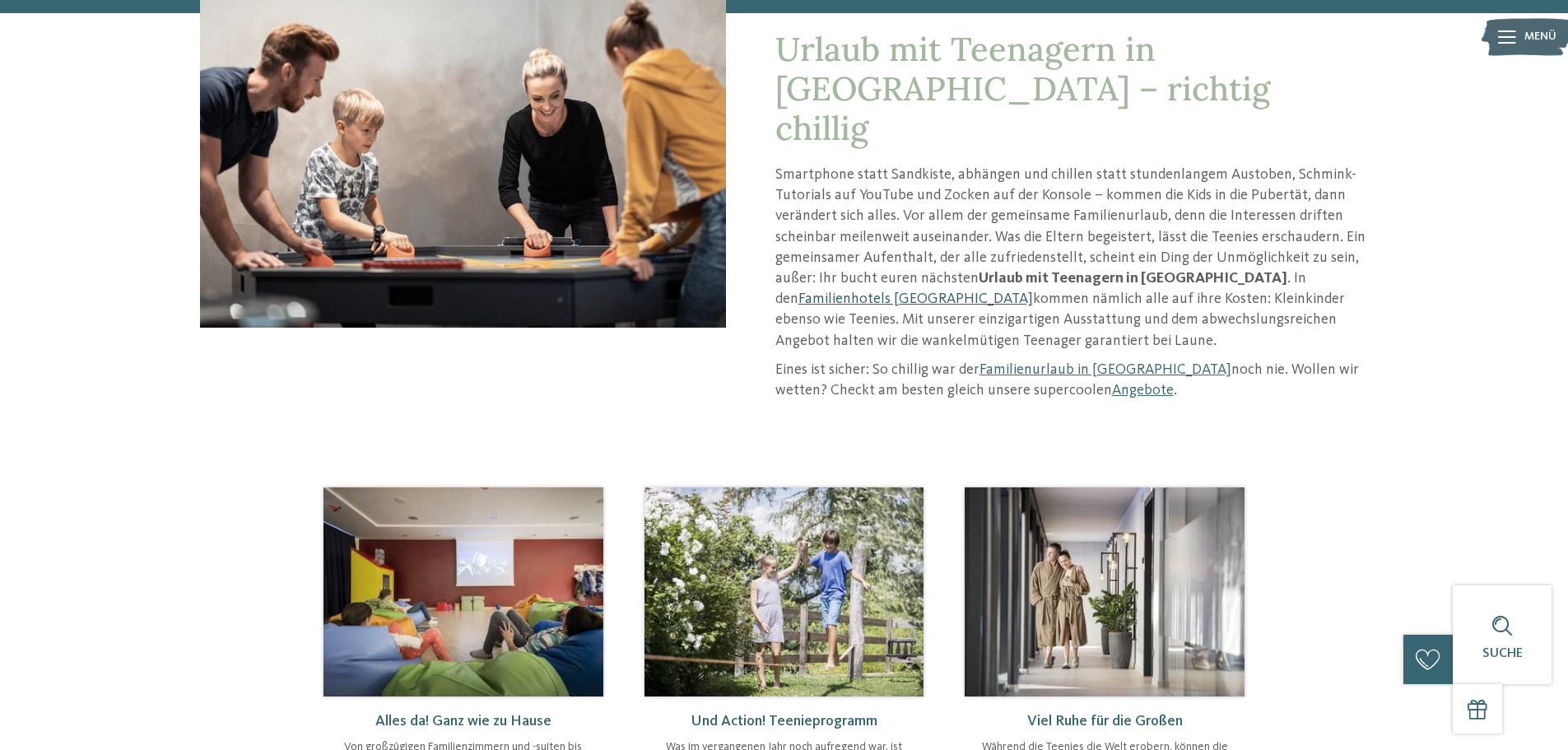
click at [1033, 291] on link "Familienhotels [GEOGRAPHIC_DATA]" at bounding box center [915, 299] width 234 height 15
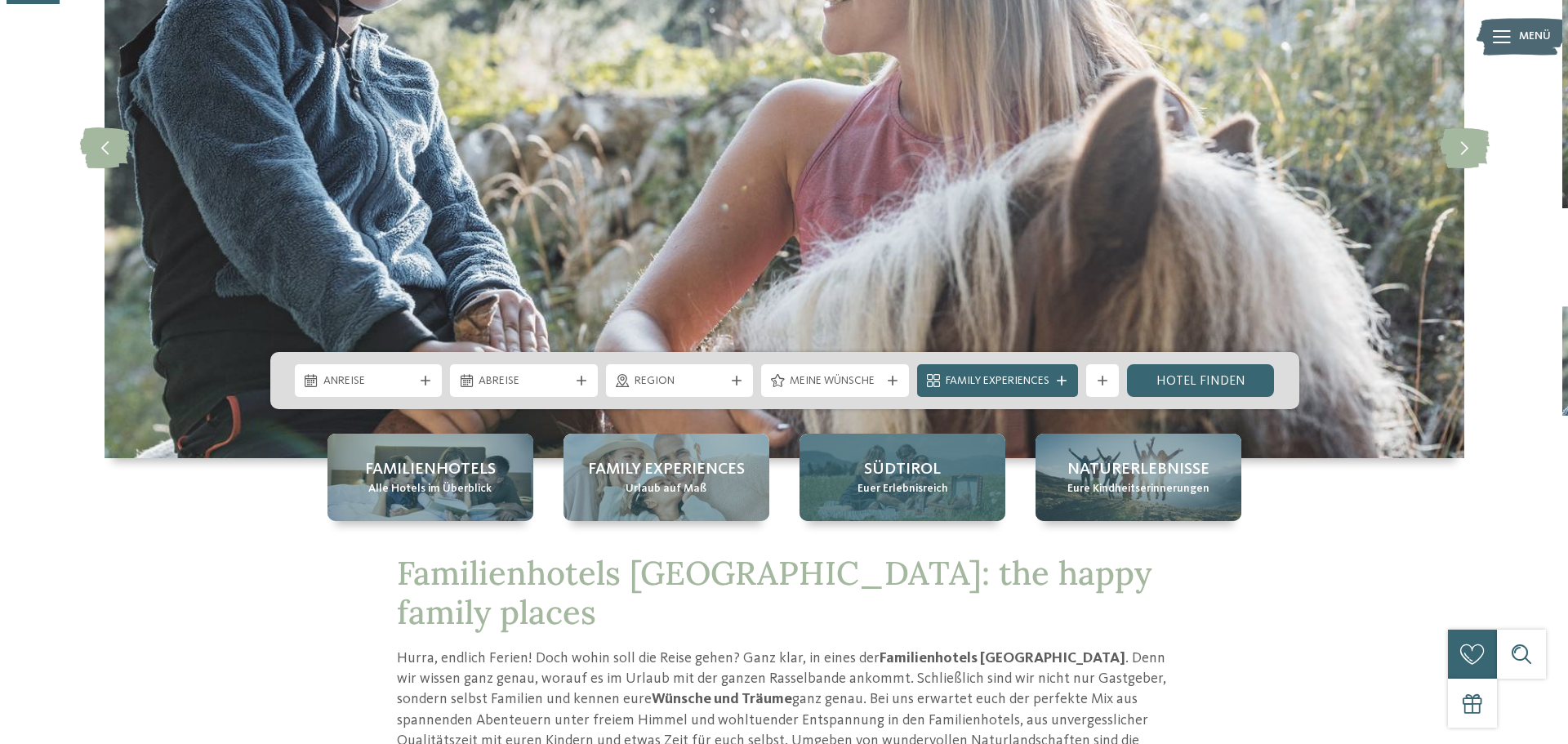
scroll to position [326, 0]
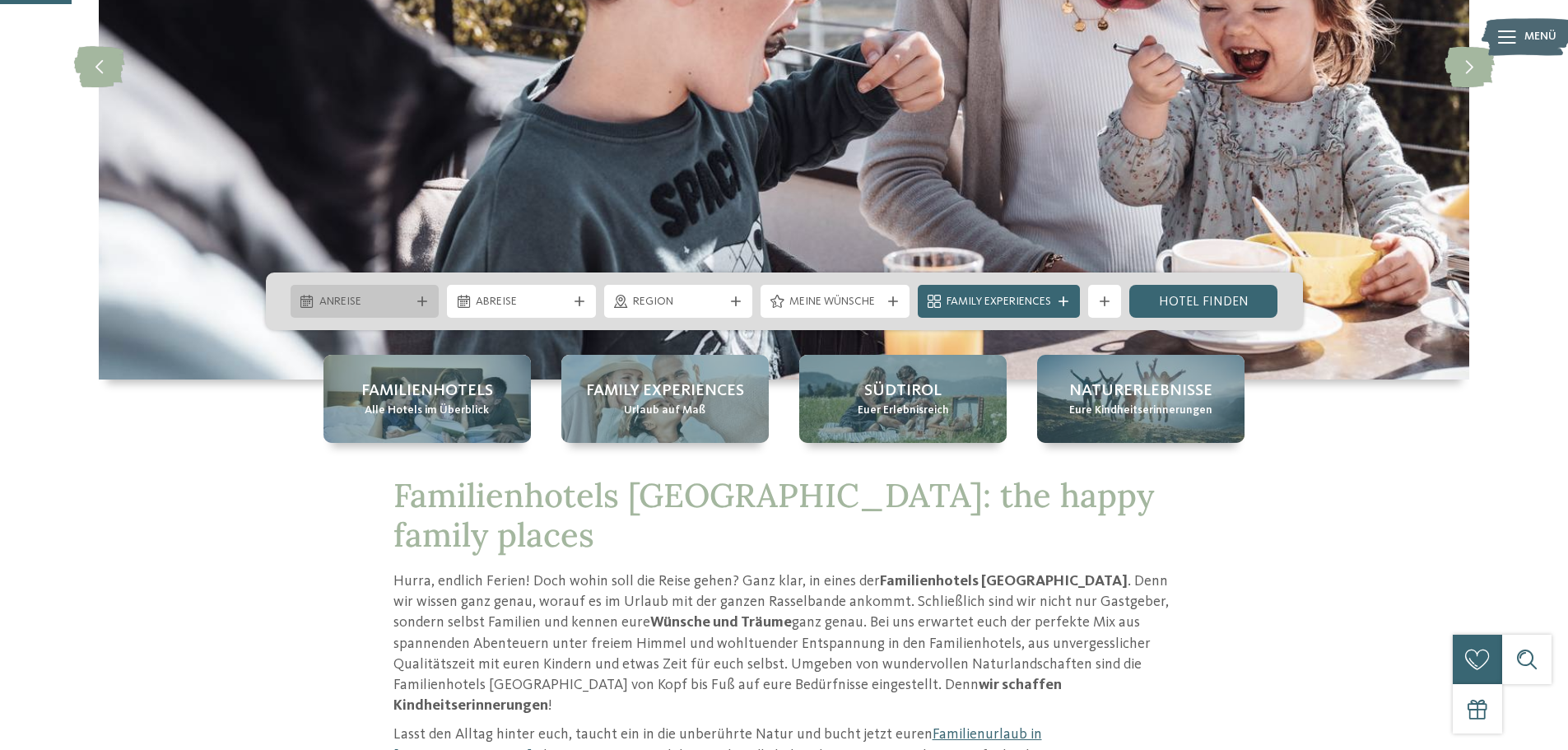
click at [376, 301] on span "Anreise" at bounding box center [365, 302] width 91 height 16
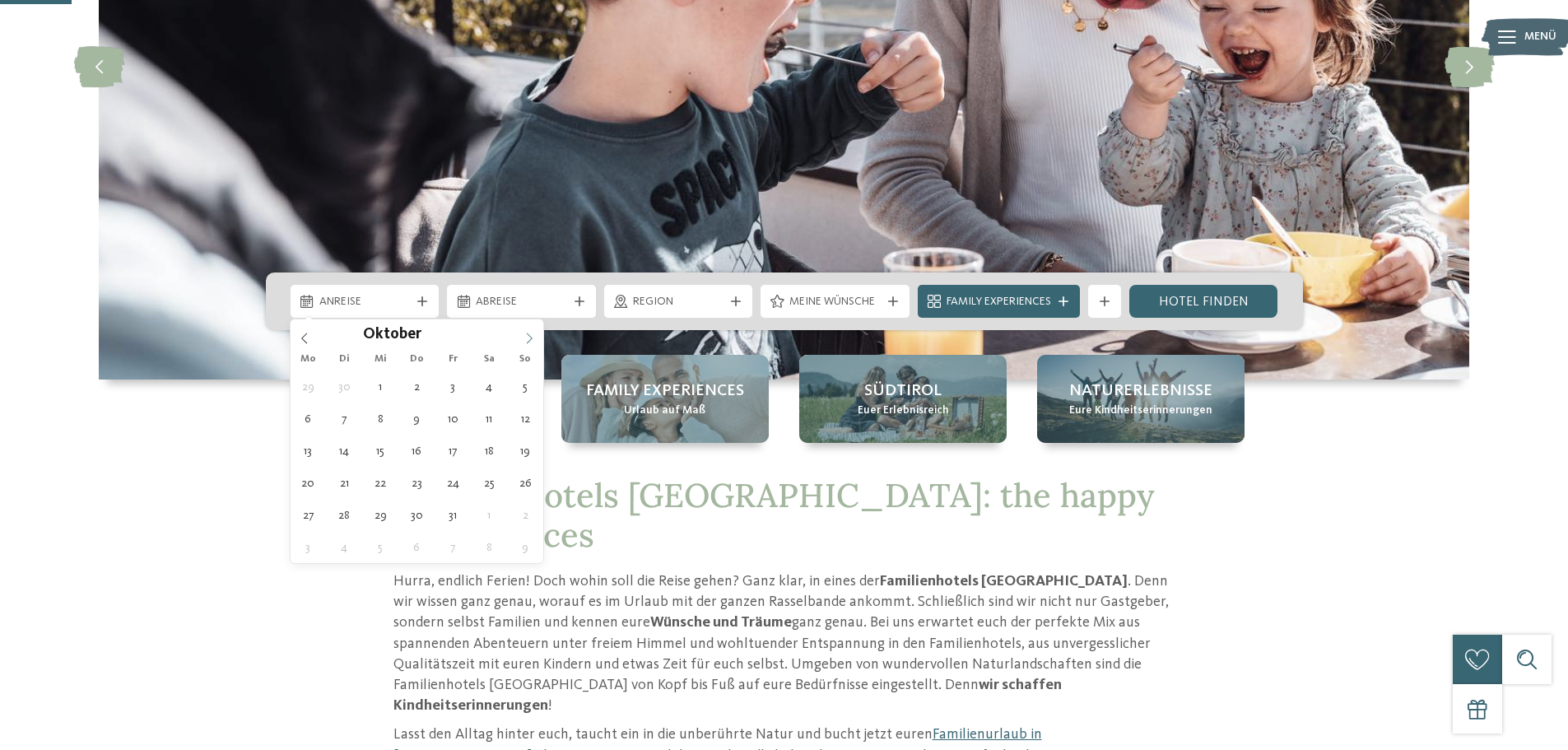
click at [524, 333] on icon at bounding box center [529, 338] width 11 height 11
type div "[DATE]"
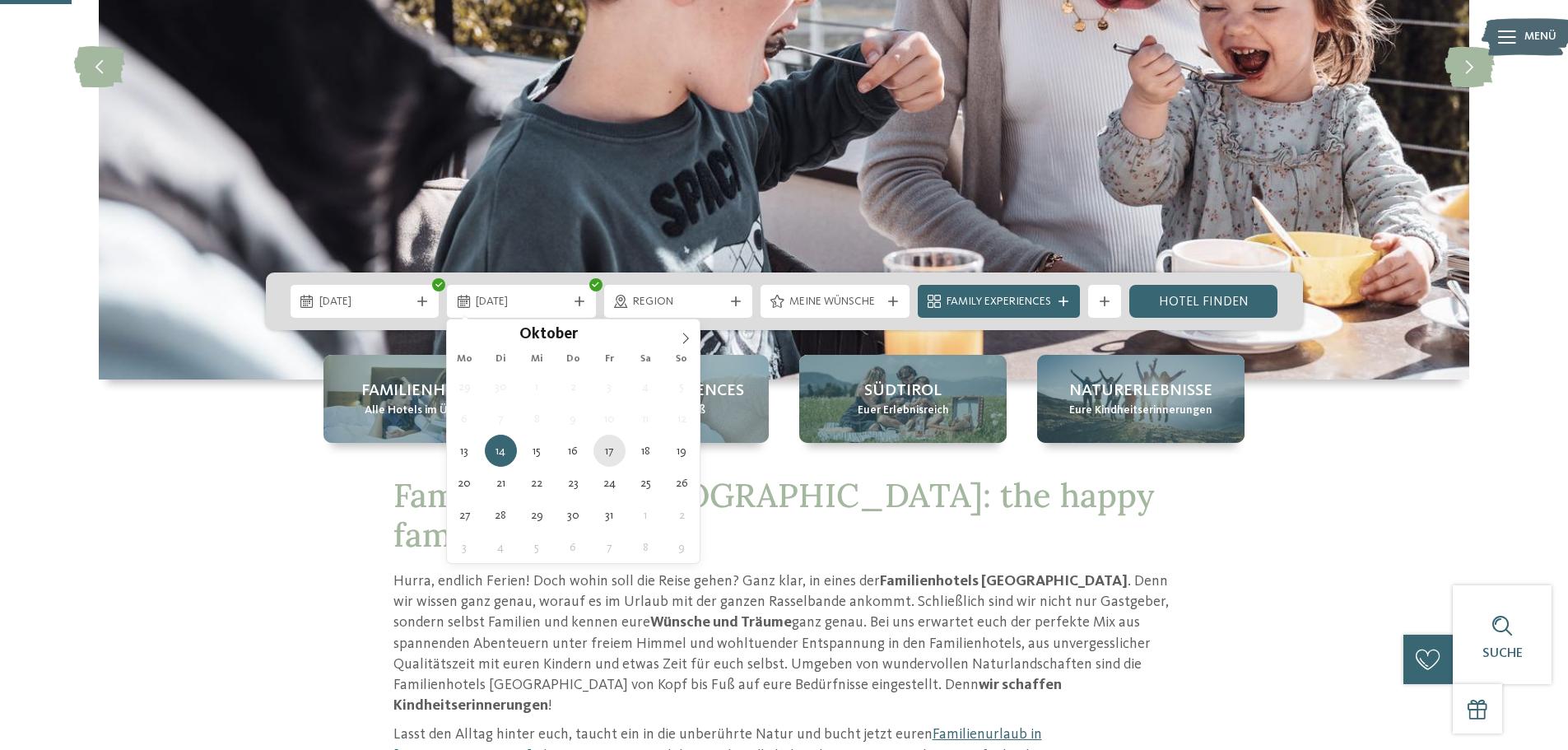
type div "[DATE]"
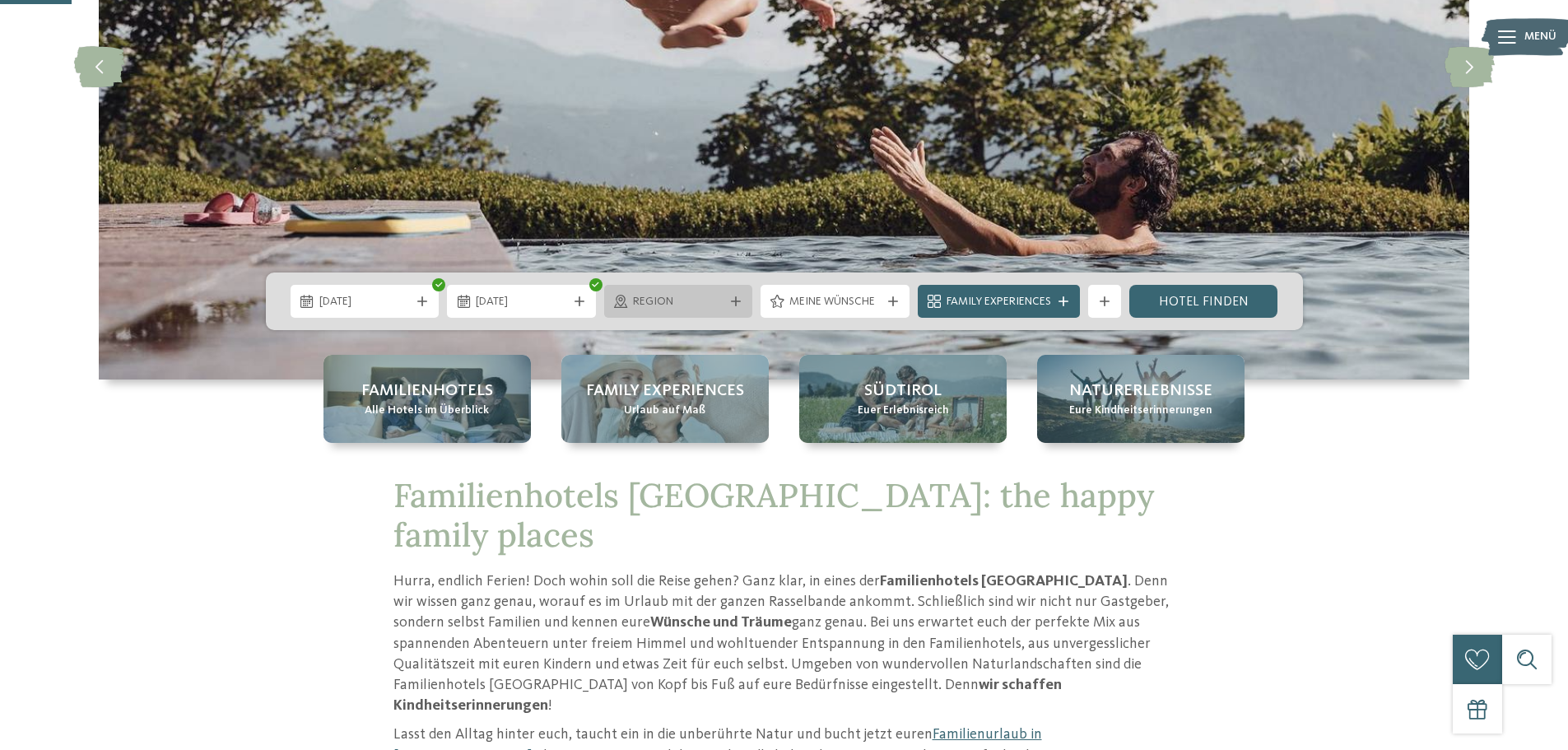
click at [736, 302] on icon at bounding box center [736, 301] width 9 height 9
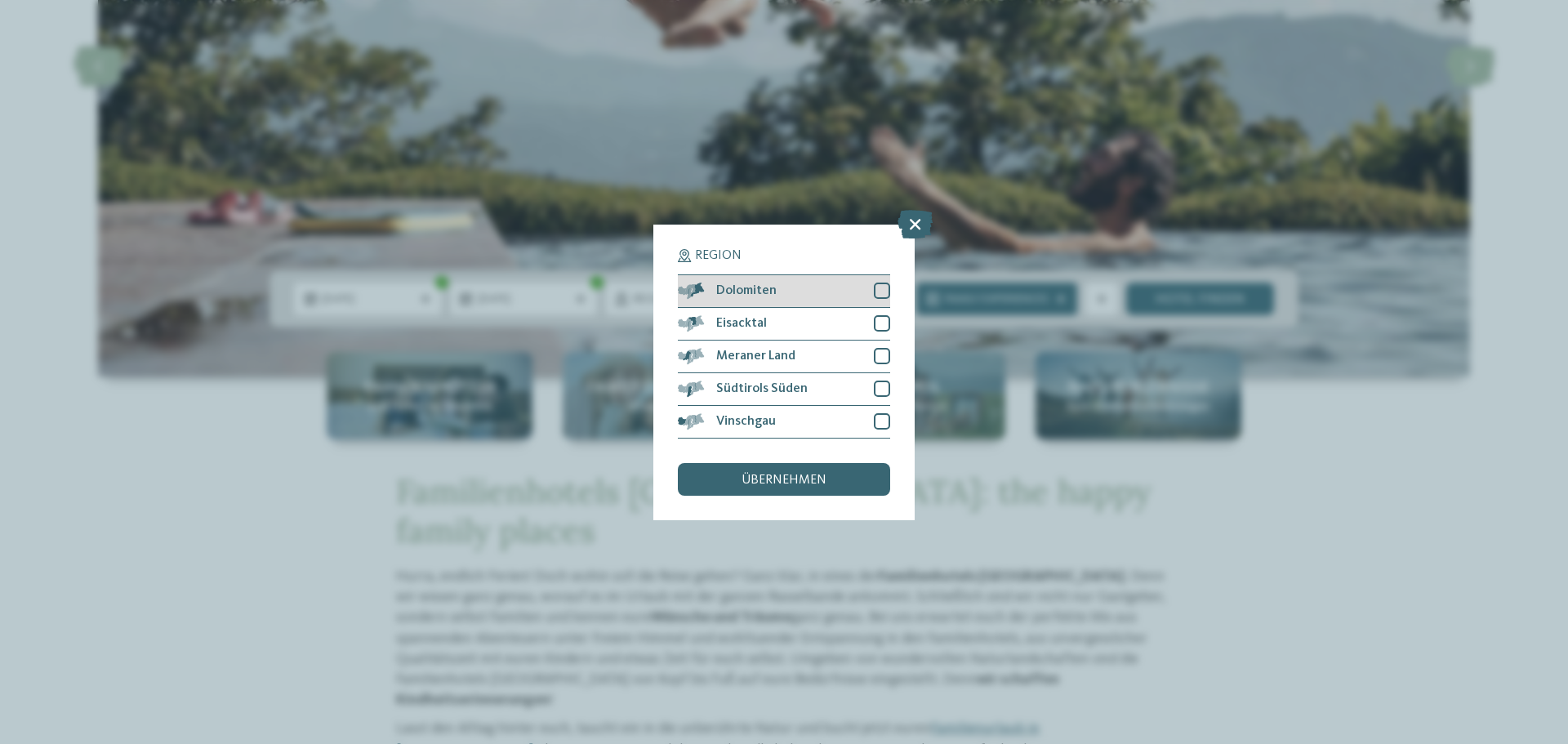
click at [882, 294] on div at bounding box center [882, 290] width 16 height 16
click at [887, 387] on div at bounding box center [882, 388] width 16 height 16
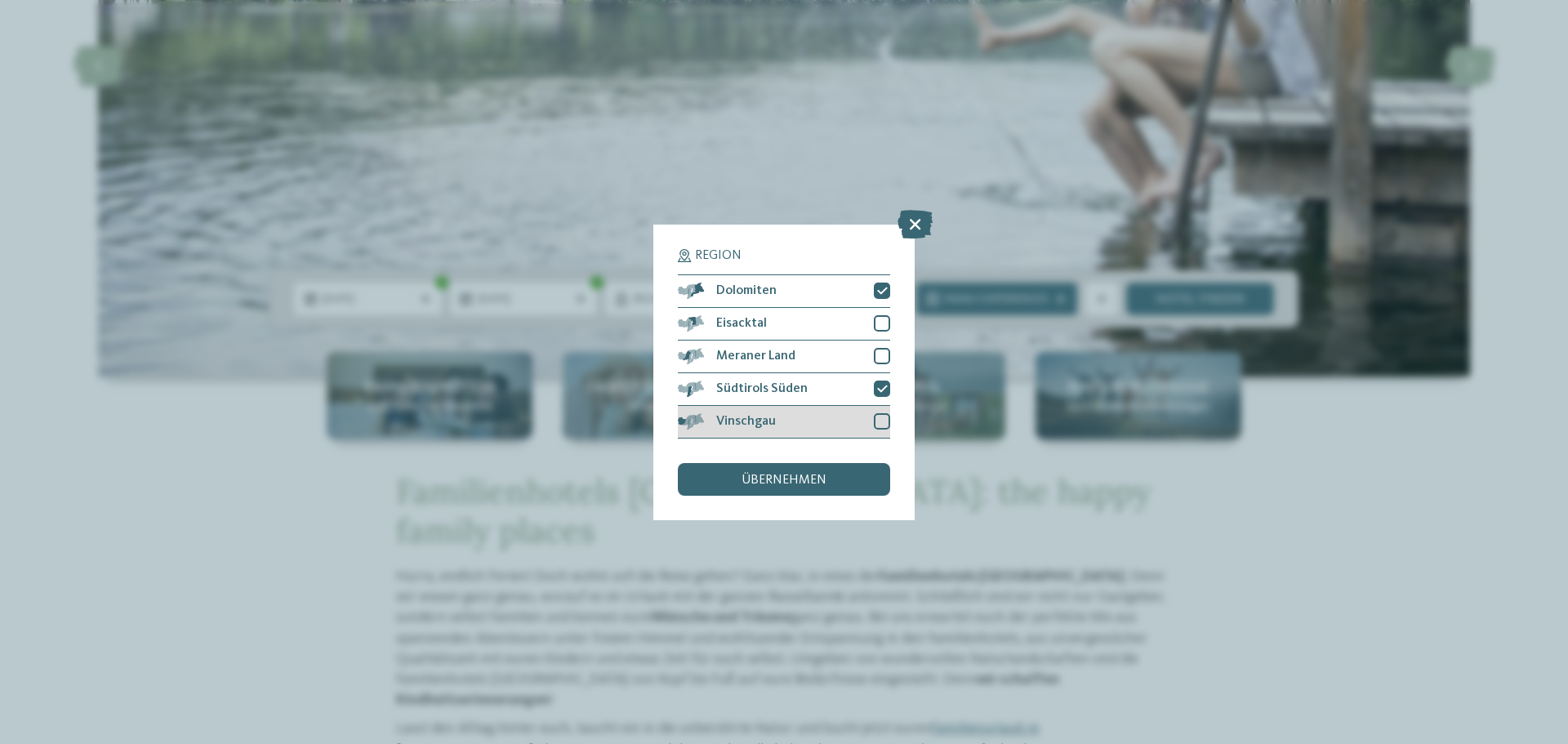
click at [878, 423] on div at bounding box center [882, 420] width 16 height 16
click at [847, 480] on div "übernehmen" at bounding box center [784, 479] width 213 height 33
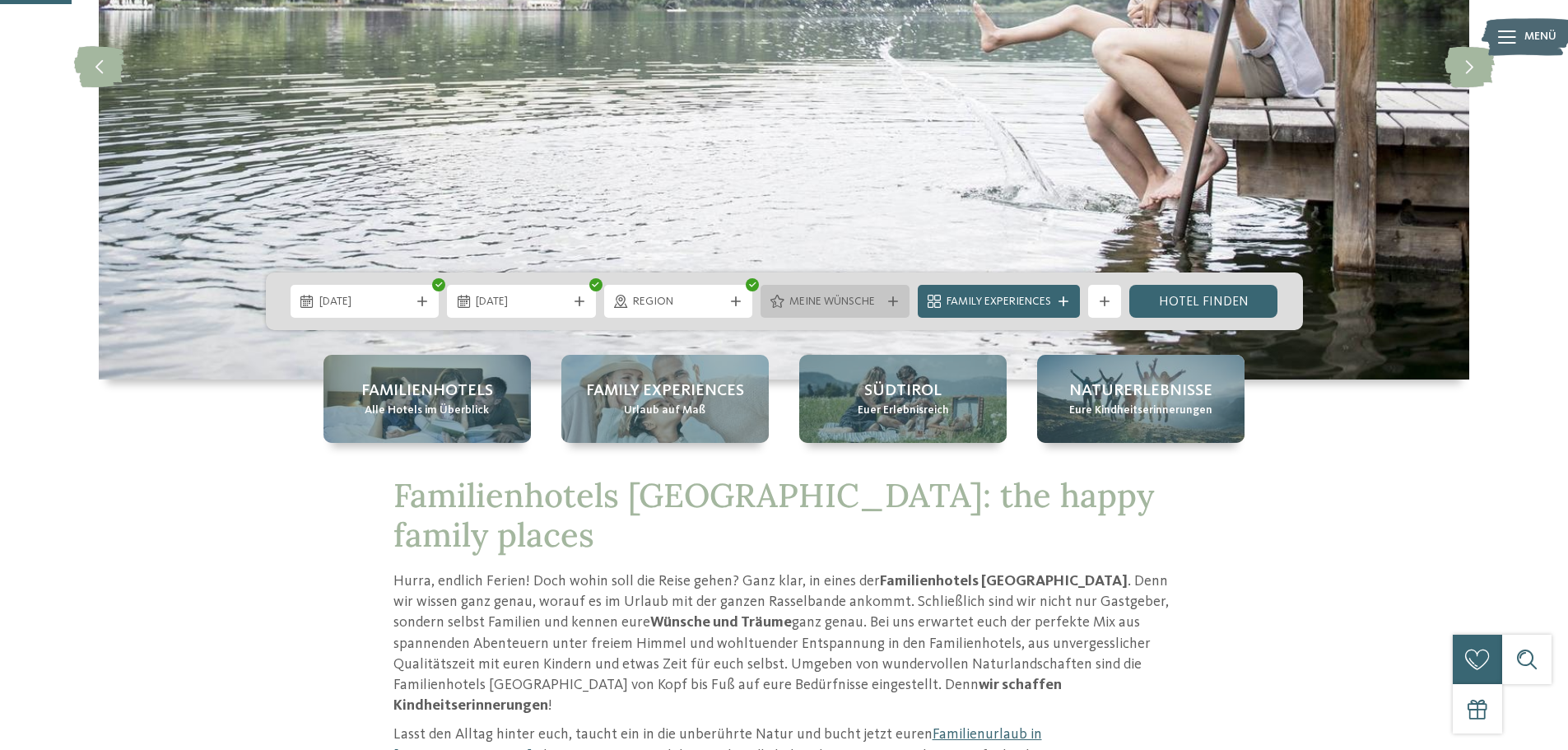
click at [849, 302] on span "Meine Wünsche" at bounding box center [835, 302] width 91 height 16
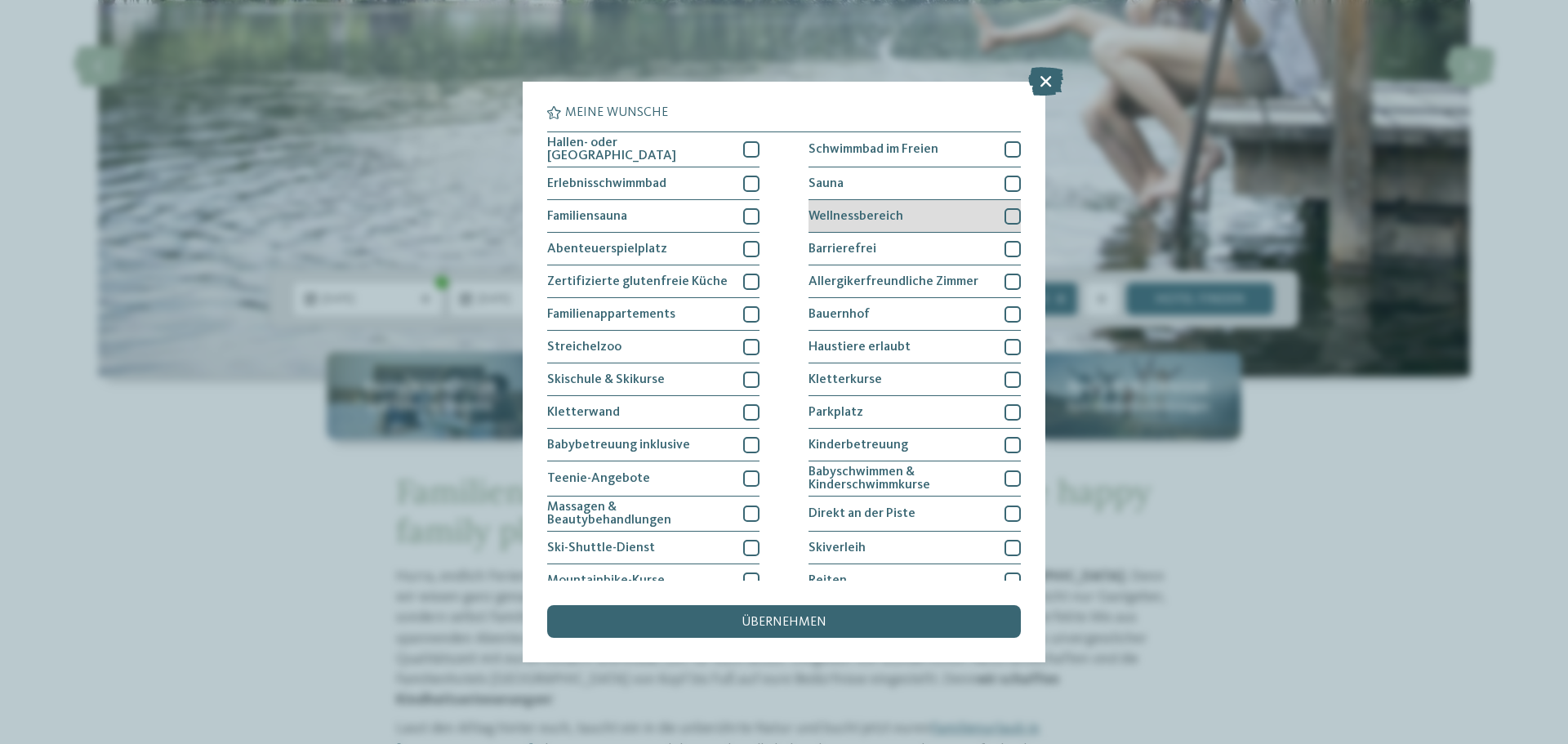
click at [914, 212] on div "Wellnessbereich" at bounding box center [915, 216] width 213 height 33
click at [1233, 247] on div "Meine Wünsche Hallen- oder Schleusenbad Schwimmbad im Freien" at bounding box center [784, 372] width 1568 height 744
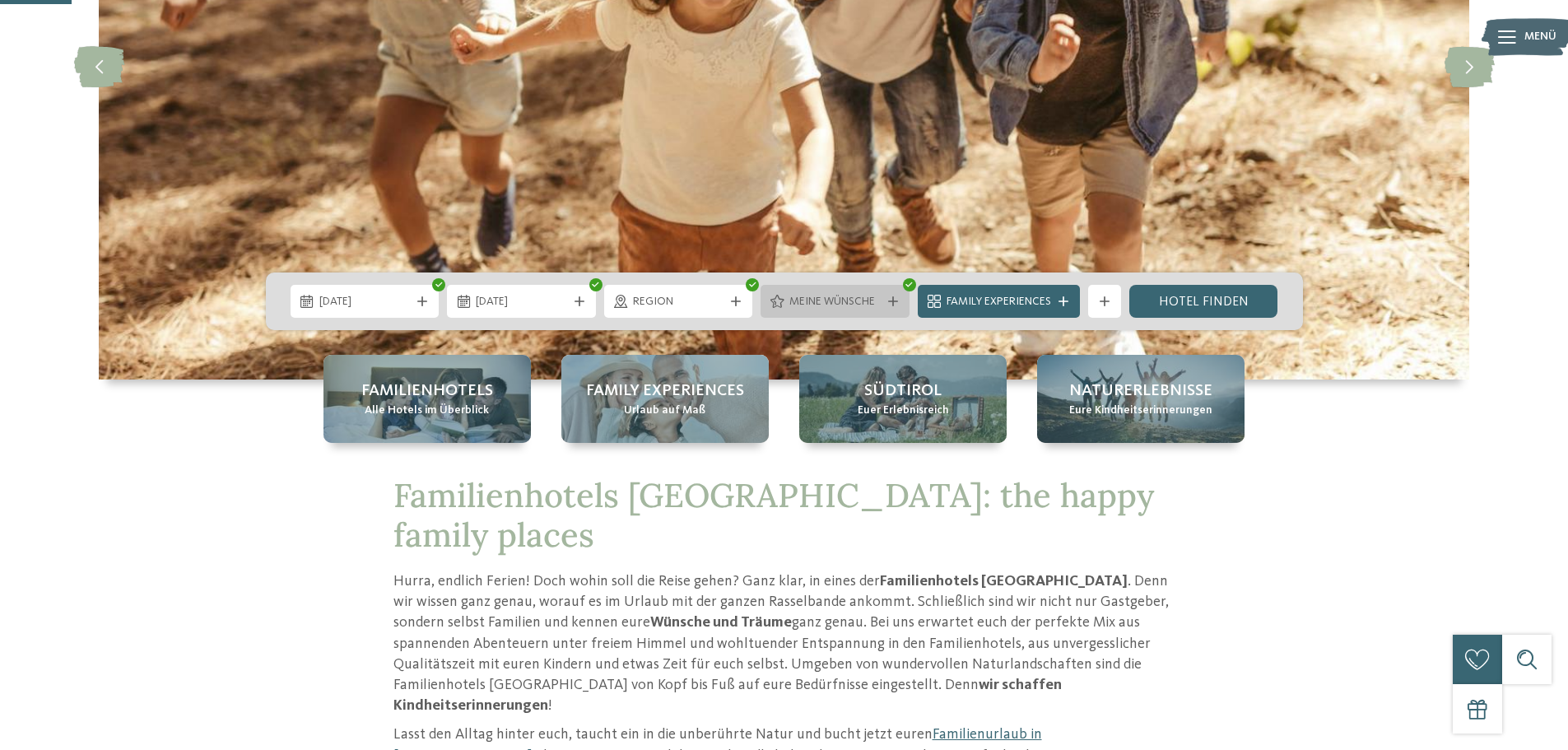
click at [862, 293] on div "Meine Wünsche" at bounding box center [835, 301] width 100 height 18
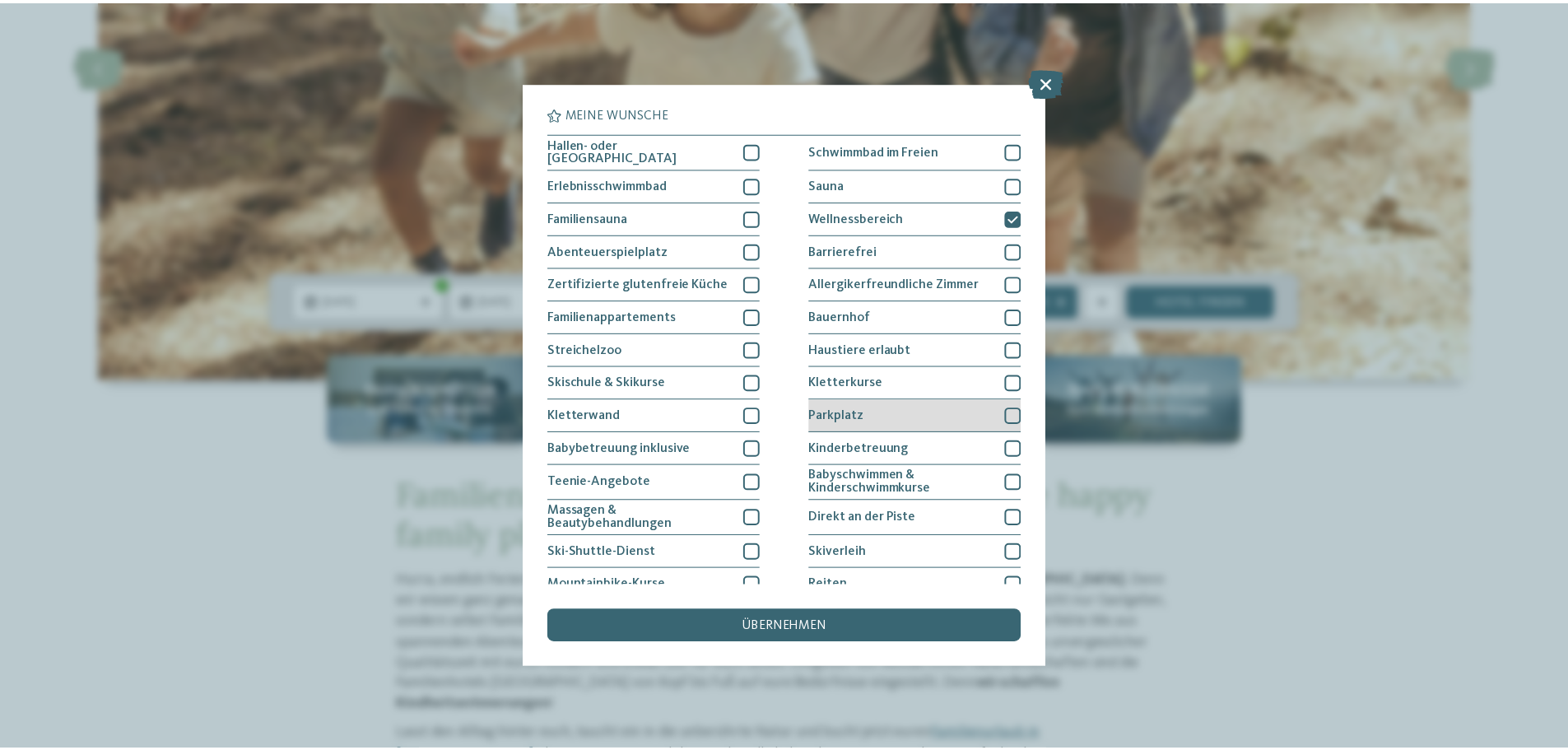
scroll to position [113, 0]
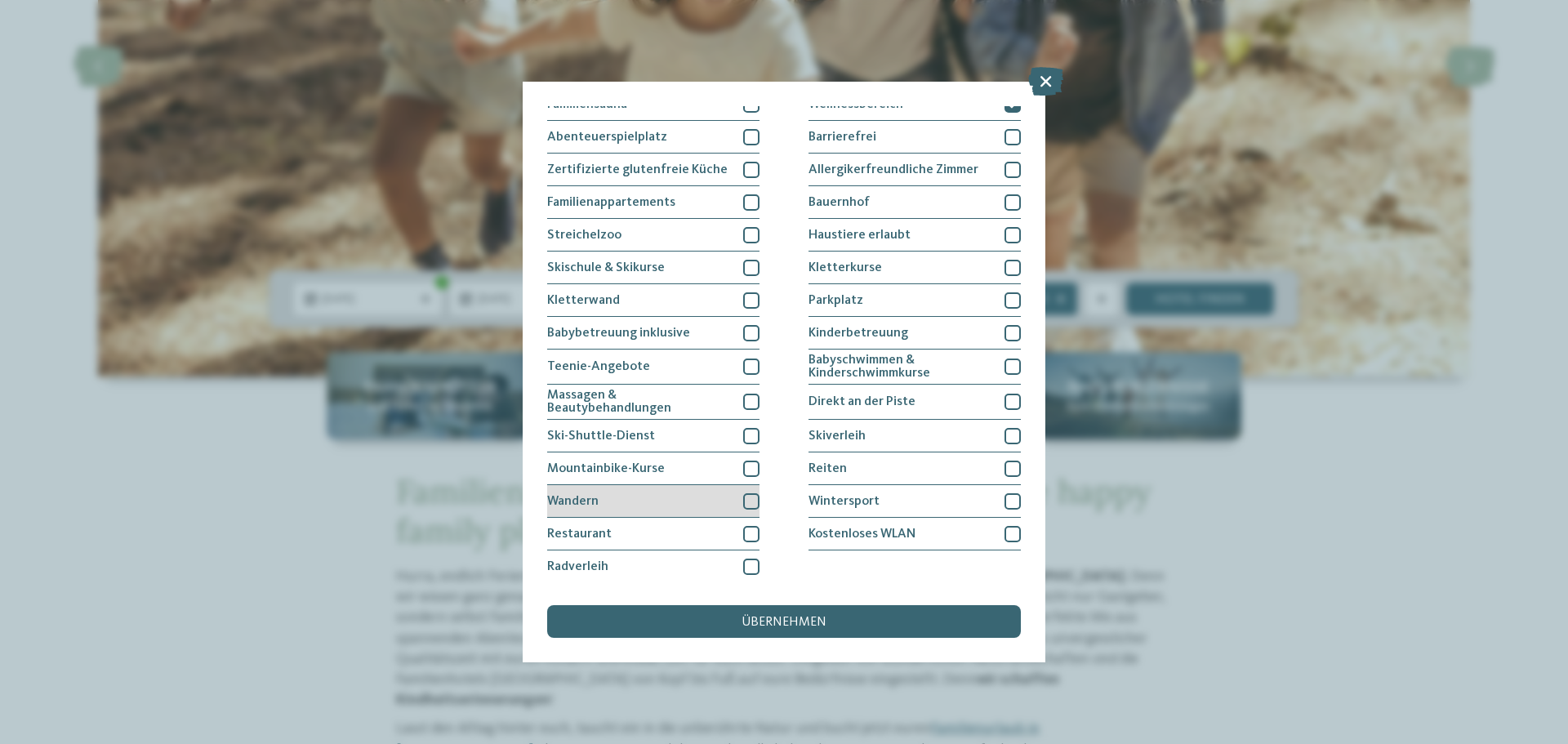
click at [700, 491] on div "Wandern" at bounding box center [654, 501] width 213 height 33
click at [751, 527] on div at bounding box center [751, 533] width 16 height 16
click at [780, 616] on span "übernehmen" at bounding box center [784, 622] width 85 height 13
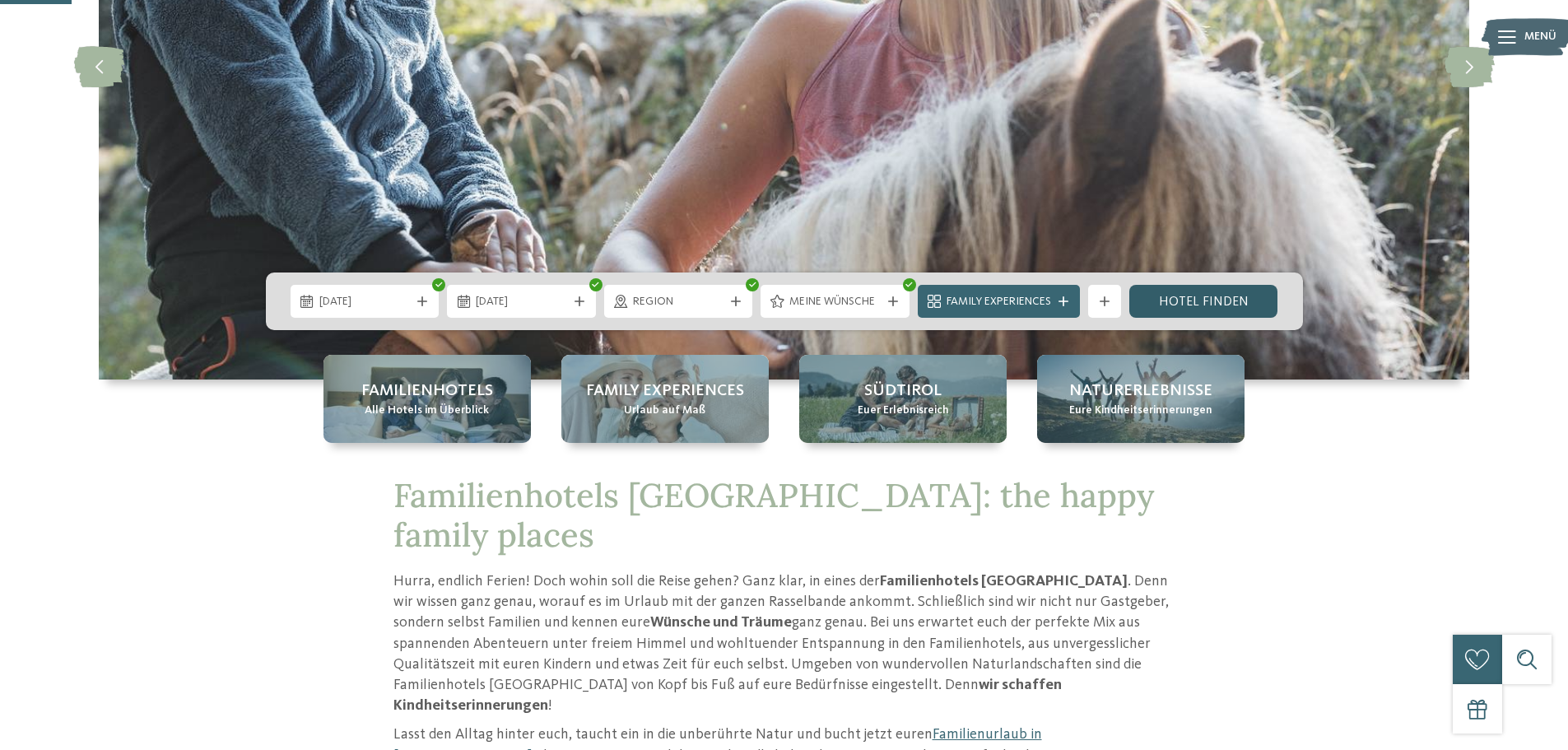
click at [1158, 297] on link "Hotel finden" at bounding box center [1204, 301] width 149 height 33
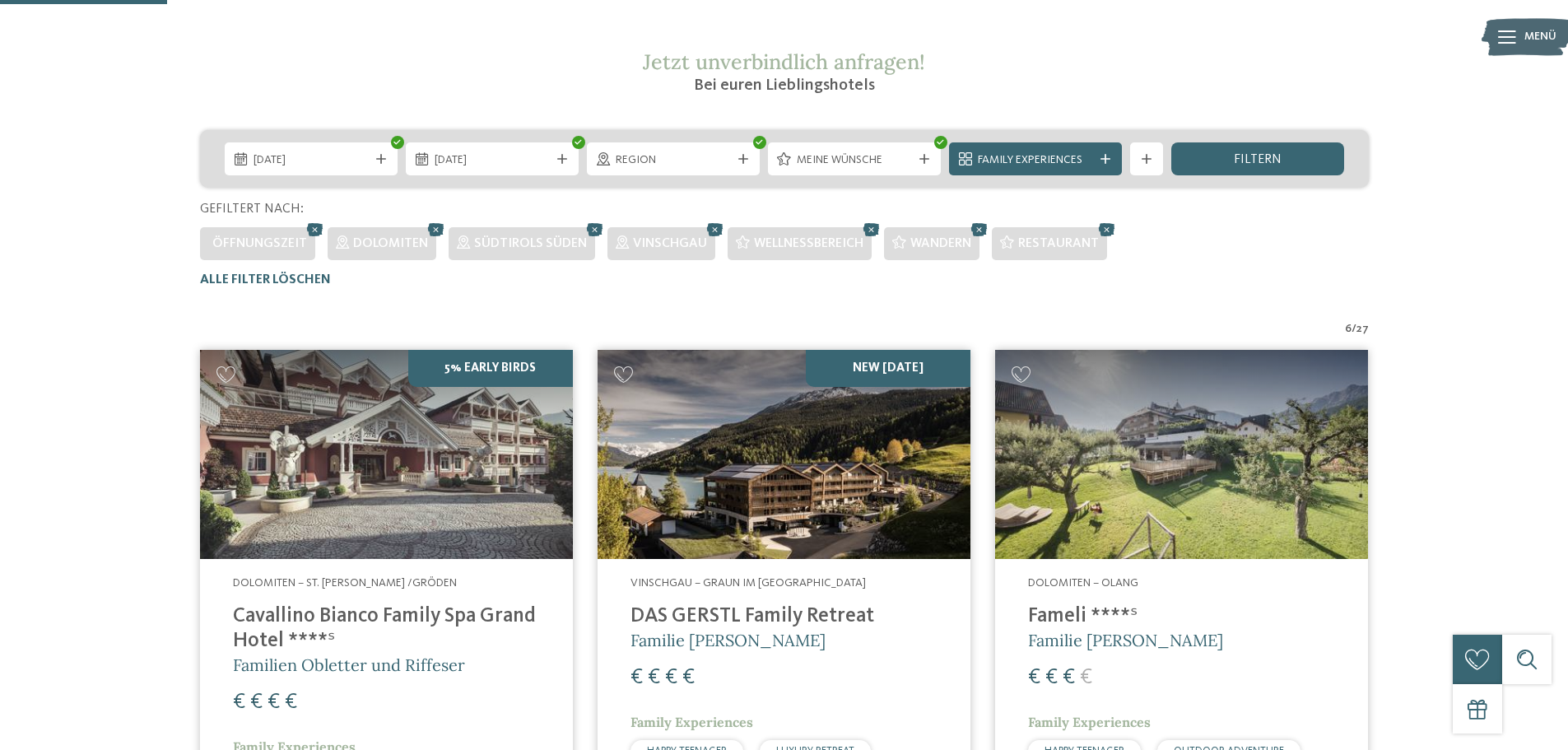
scroll to position [210, 0]
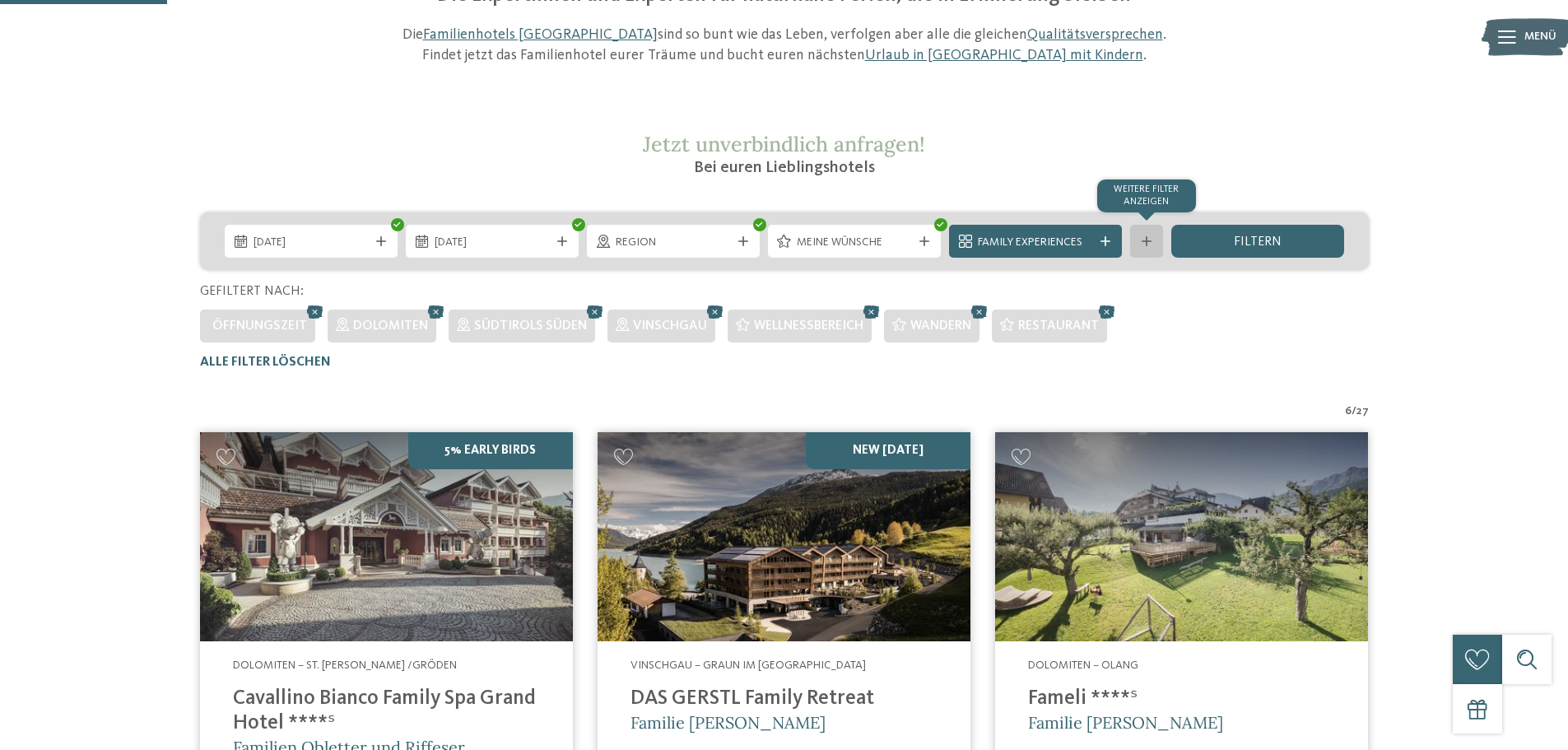
click at [1144, 240] on icon at bounding box center [1147, 241] width 9 height 9
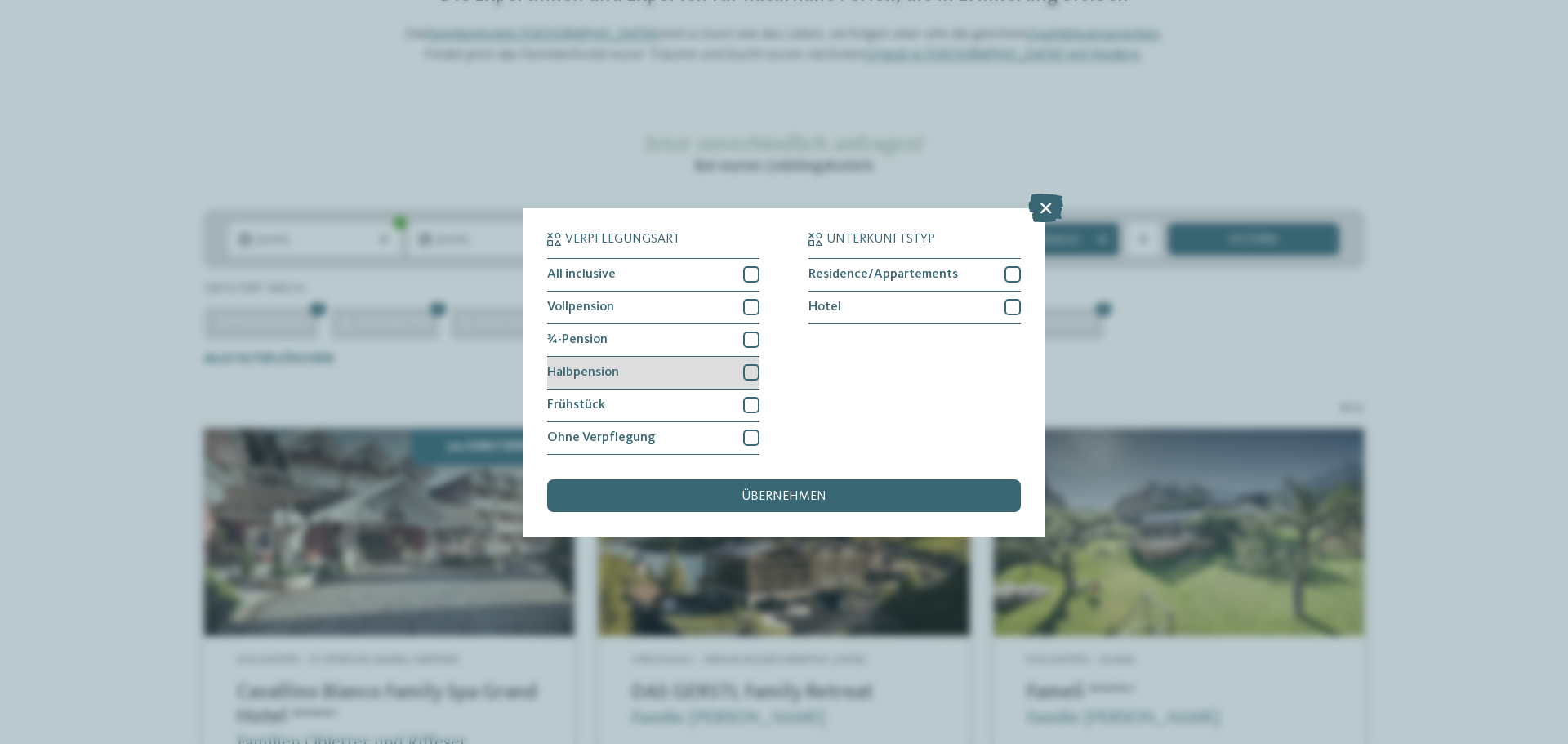
click at [754, 372] on div at bounding box center [751, 372] width 16 height 16
click at [811, 499] on span "übernehmen" at bounding box center [784, 497] width 85 height 13
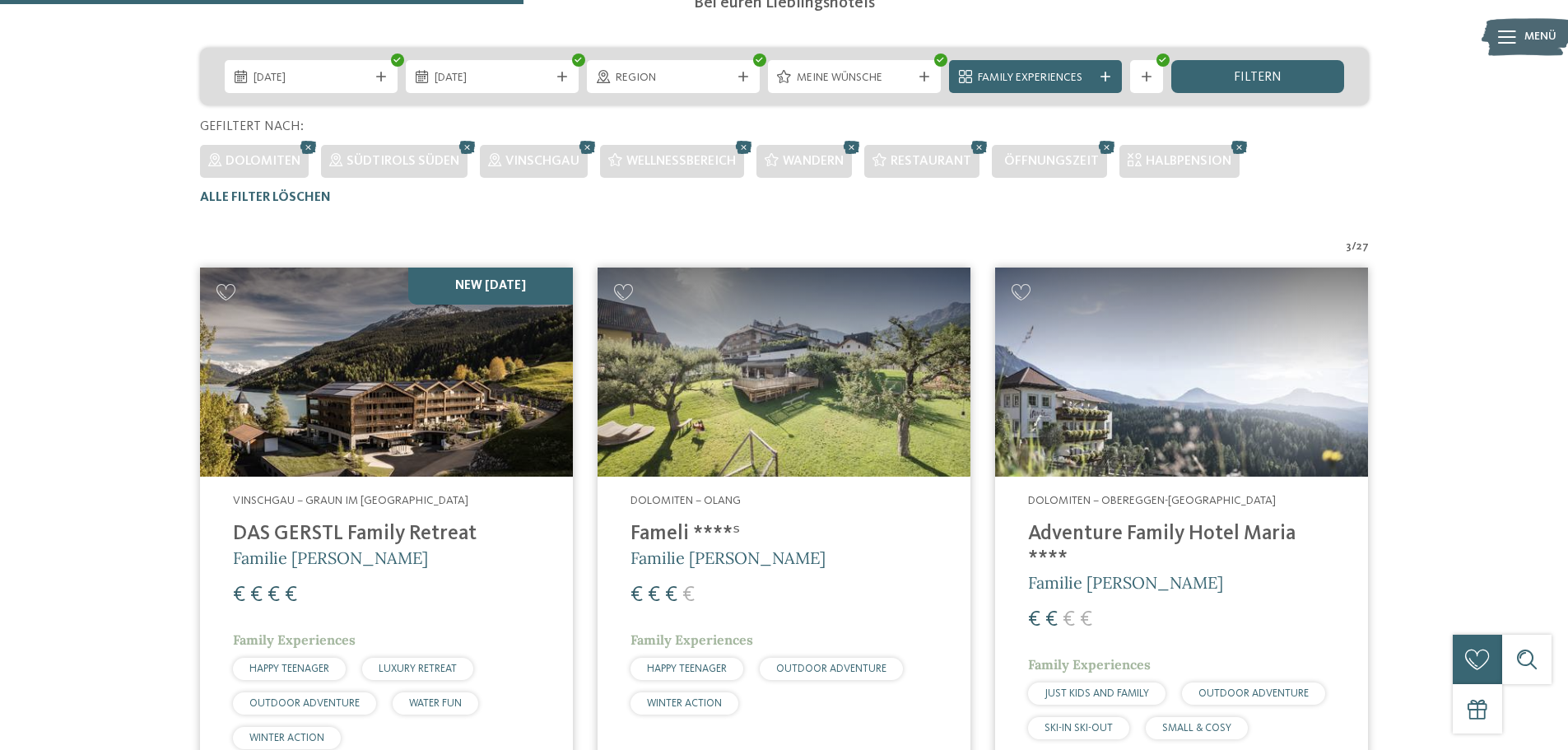
scroll to position [458, 0]
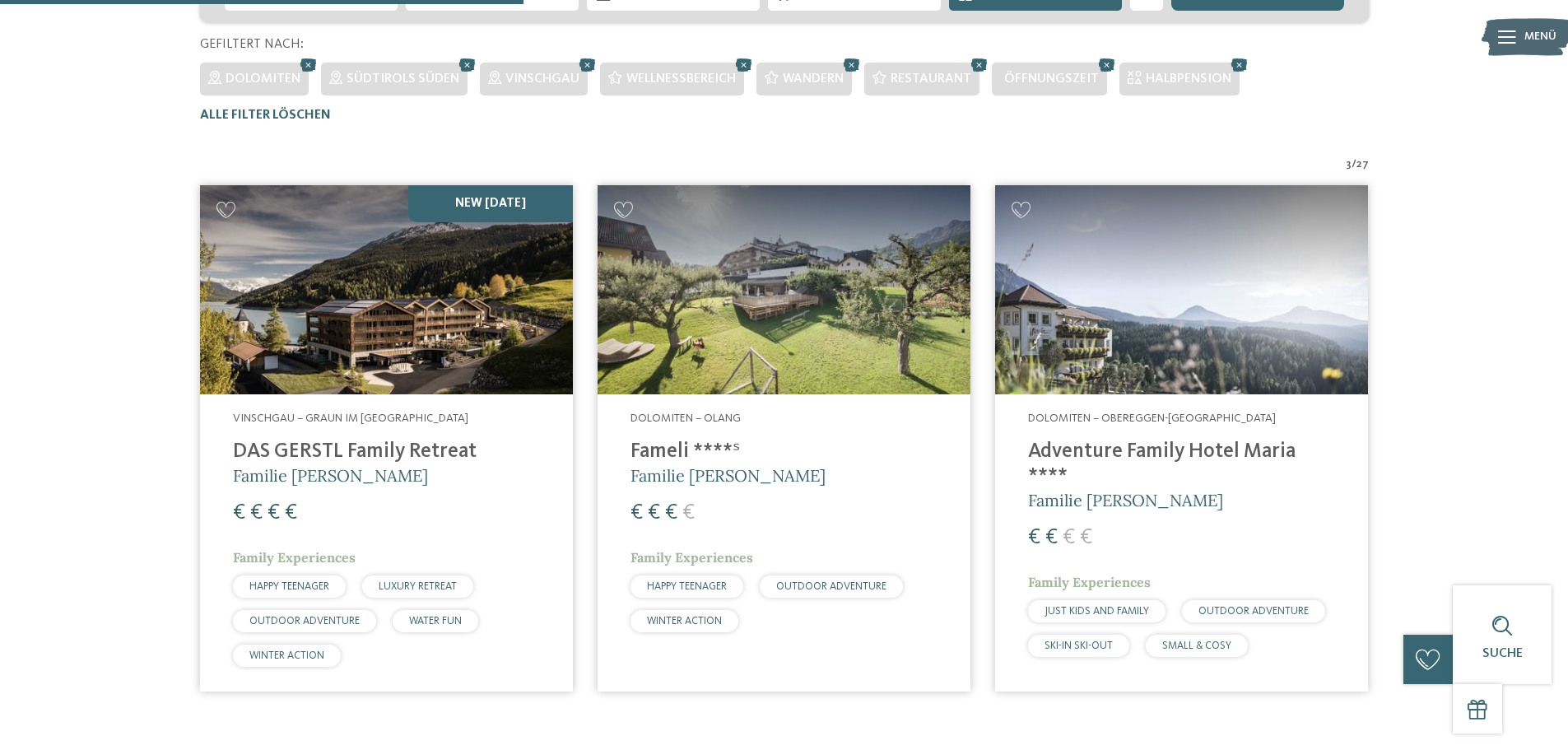
click at [844, 582] on span "OUTDOOR ADVENTURE" at bounding box center [831, 586] width 110 height 10
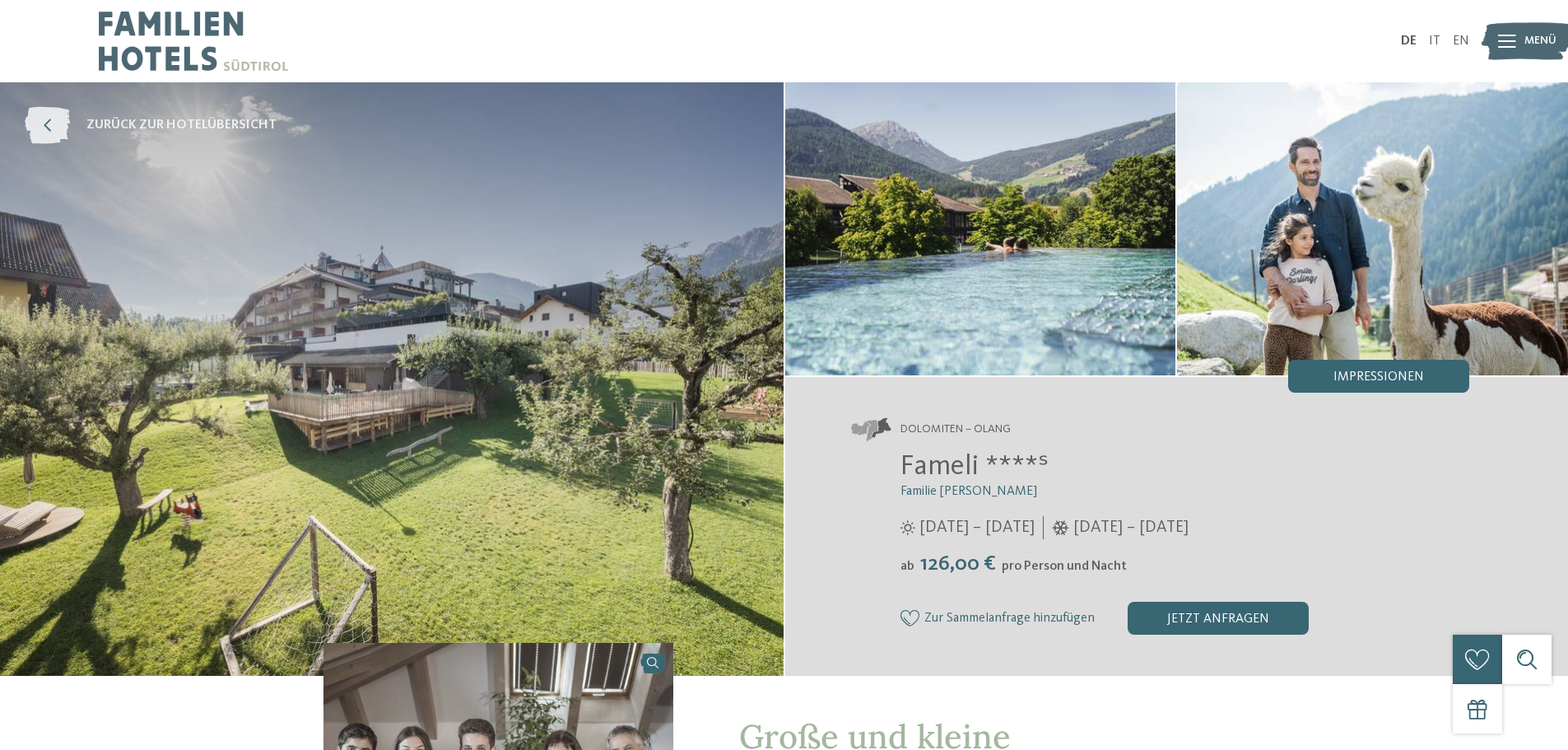
click at [40, 118] on icon at bounding box center [47, 125] width 46 height 37
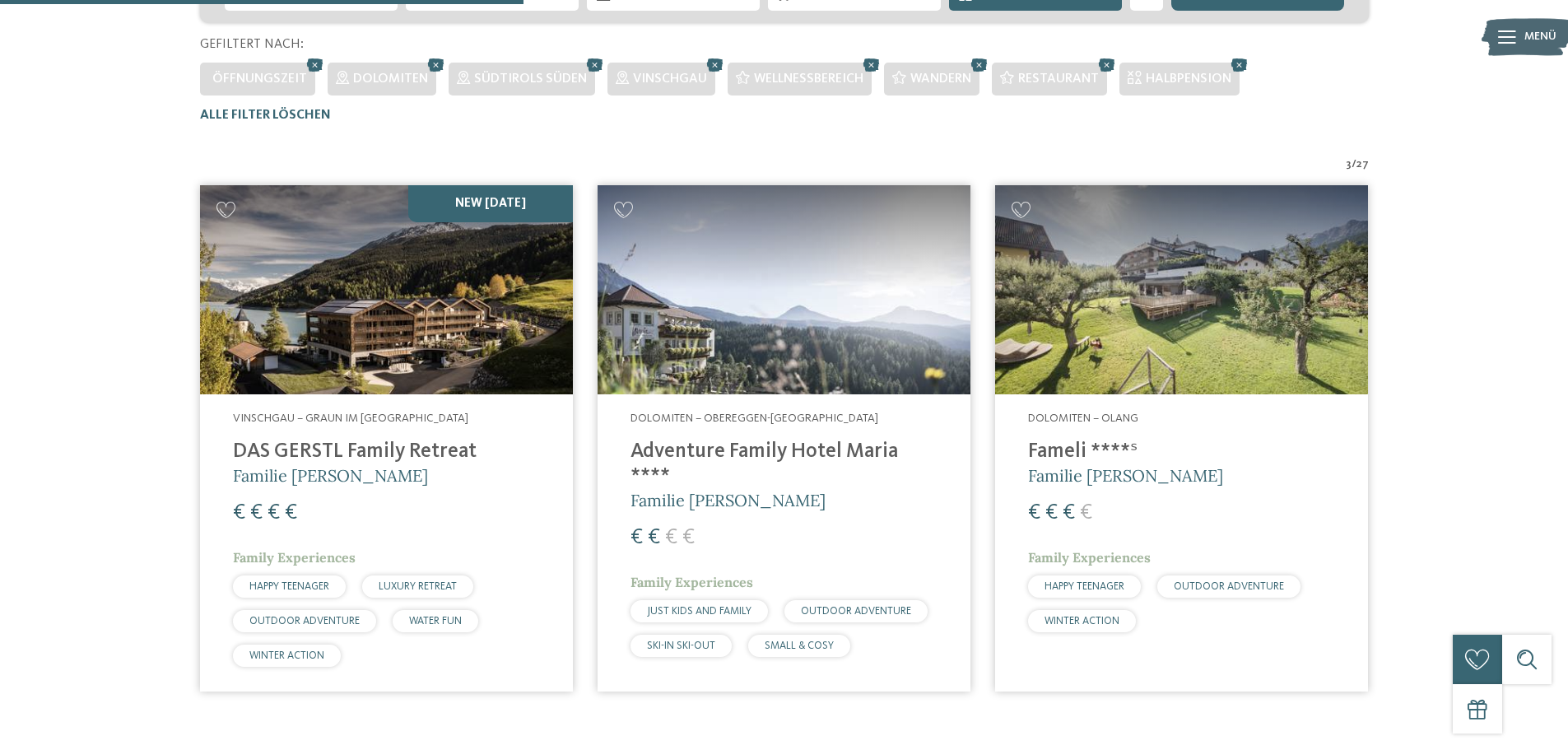
scroll to position [128, 0]
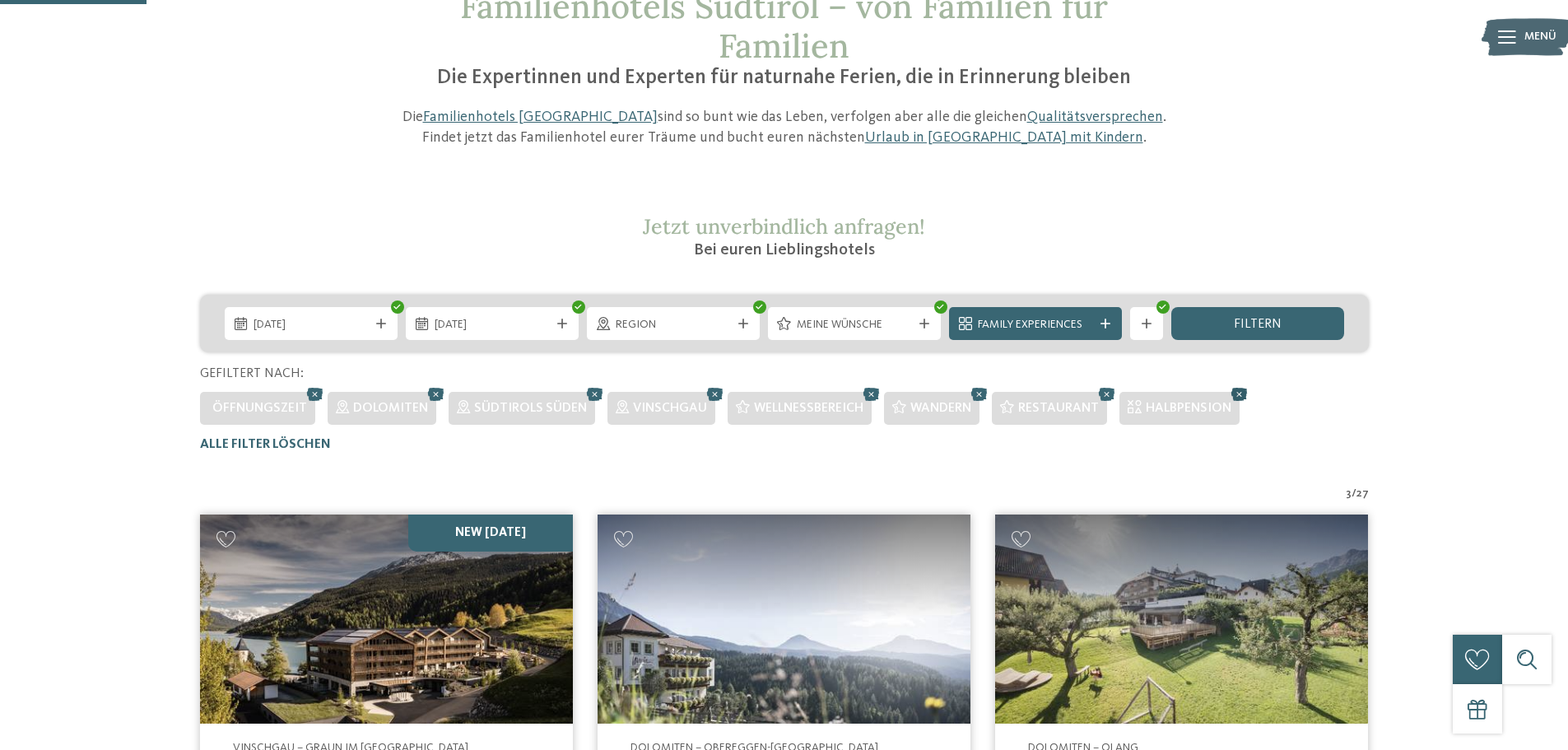
click at [1237, 393] on icon at bounding box center [1240, 393] width 25 height 22
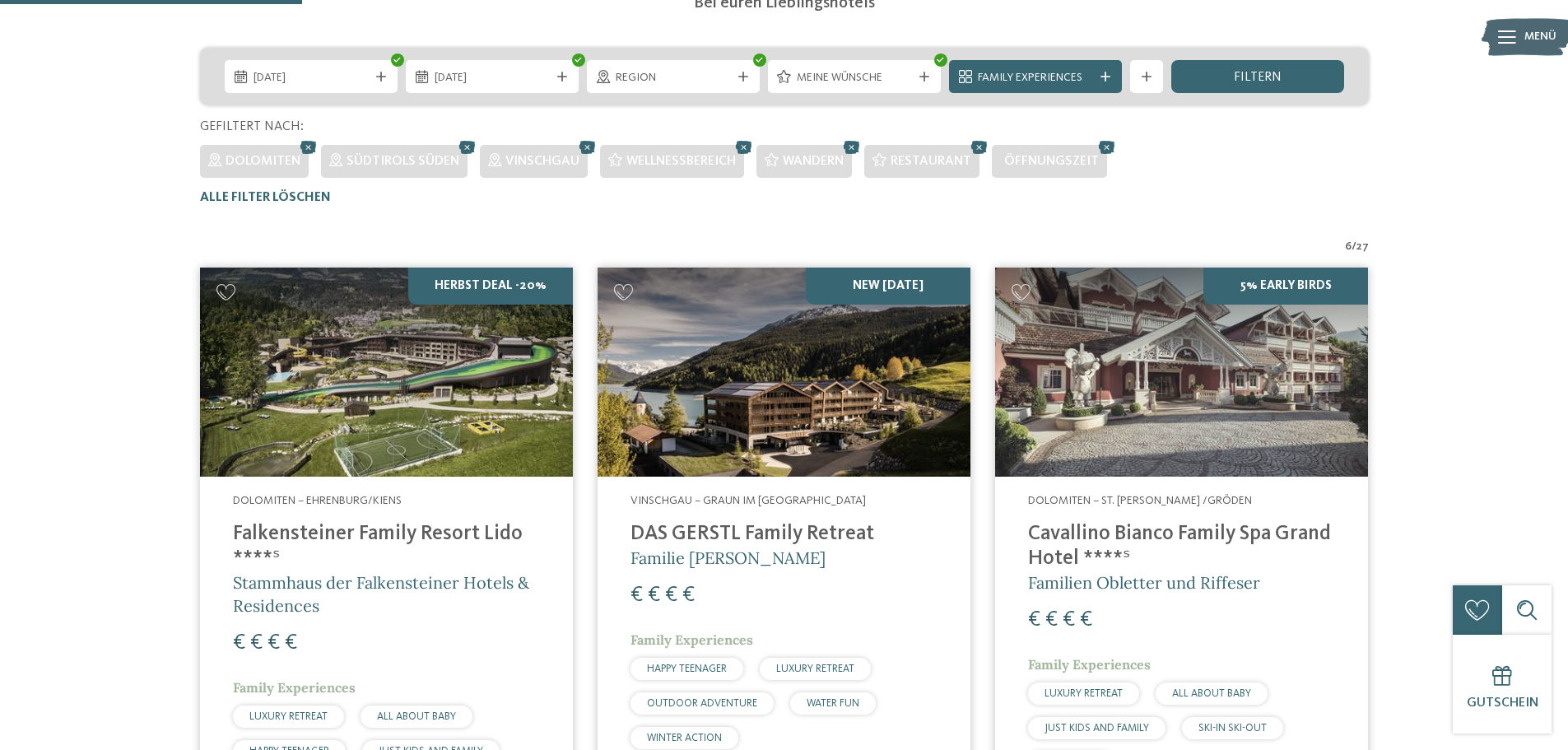
scroll to position [293, 0]
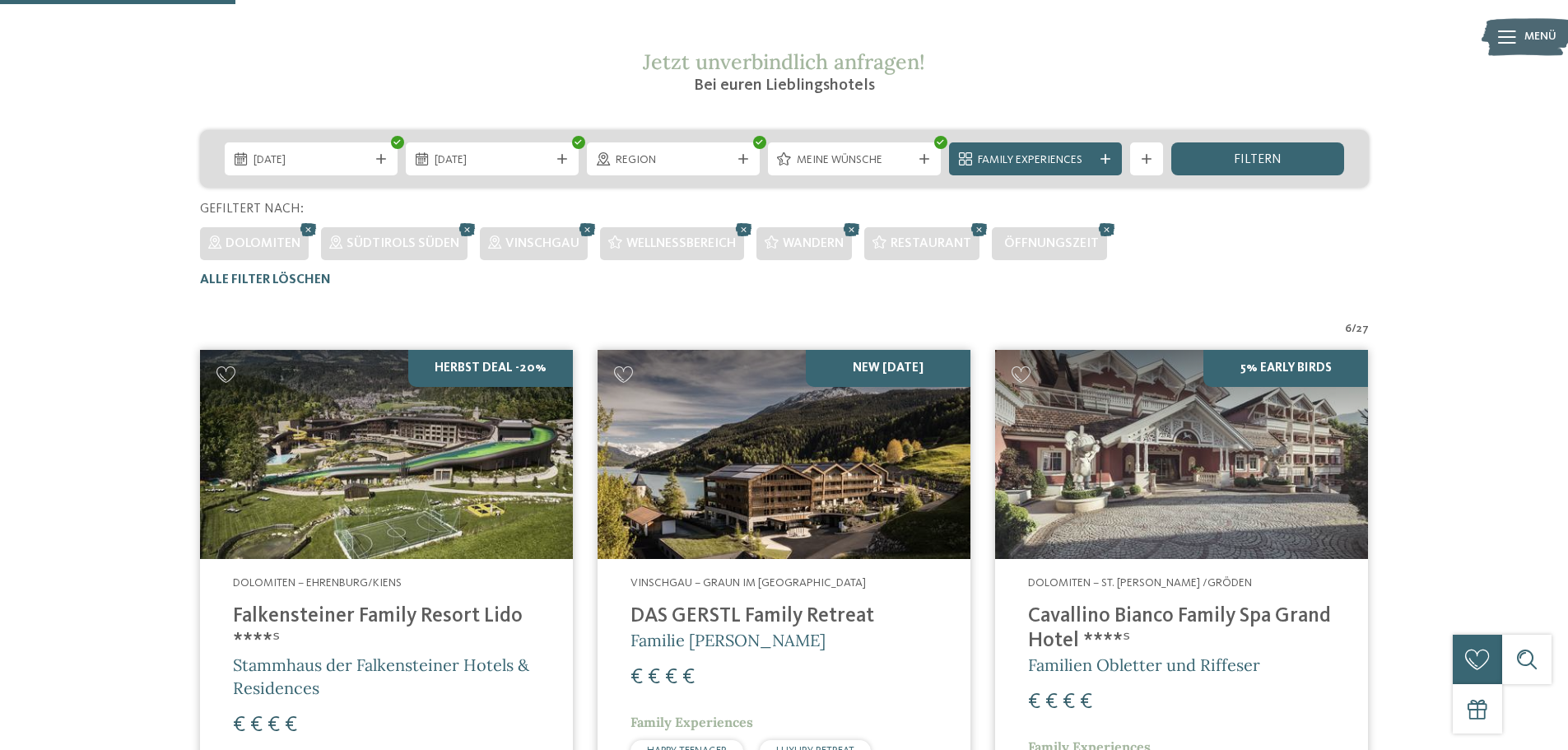
click at [484, 363] on img at bounding box center [386, 454] width 373 height 210
